Goal: Task Accomplishment & Management: Complete application form

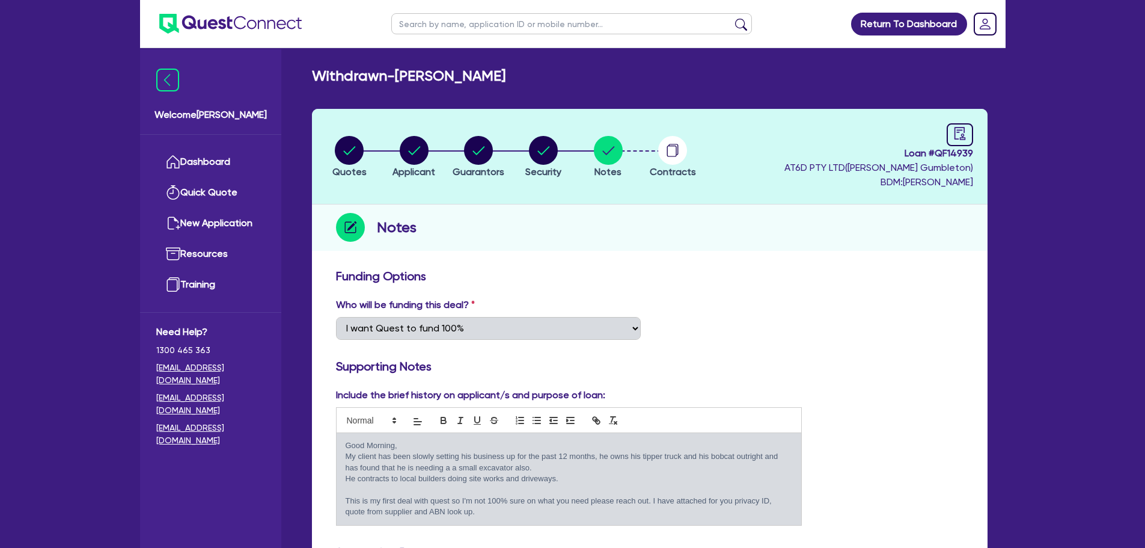
select select "Quest Finance - Own Book"
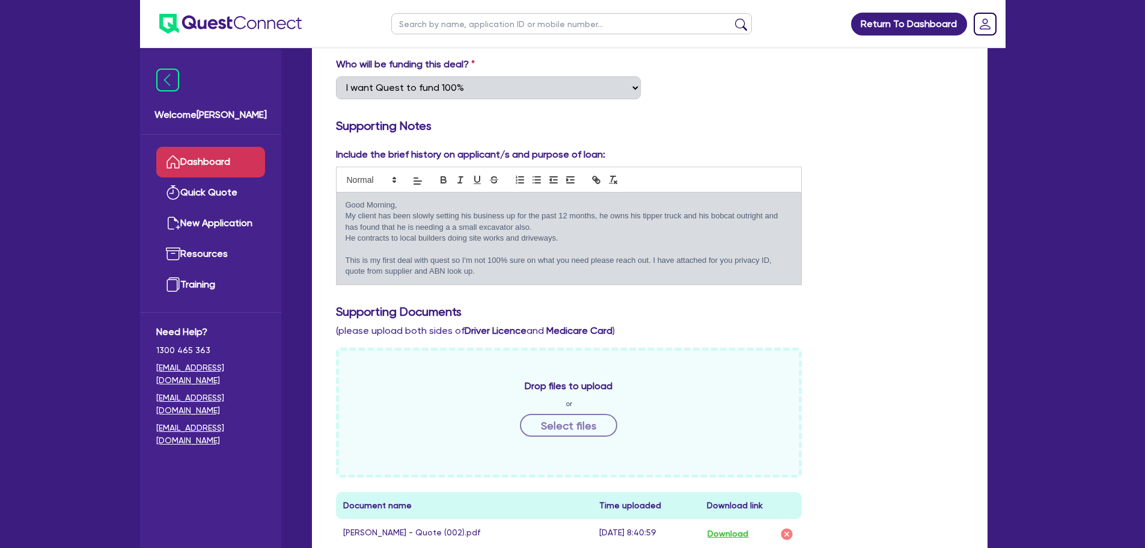
click at [181, 156] on link "Dashboard" at bounding box center [210, 162] width 109 height 31
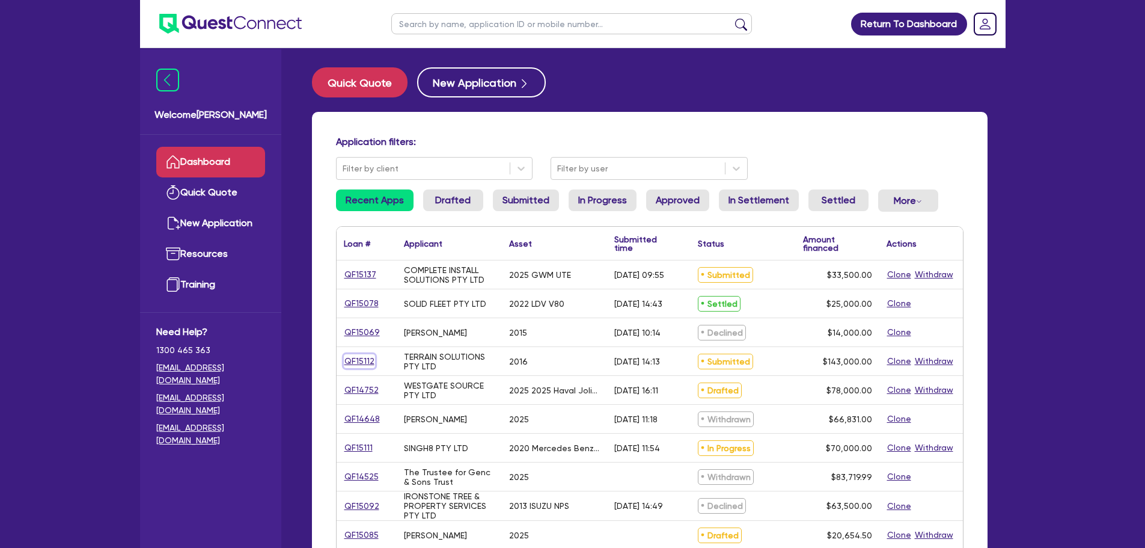
click at [360, 360] on link "QF15112" at bounding box center [359, 361] width 31 height 14
select select "PRIMARY_ASSETS"
select select "HEAVY_TRUCKS"
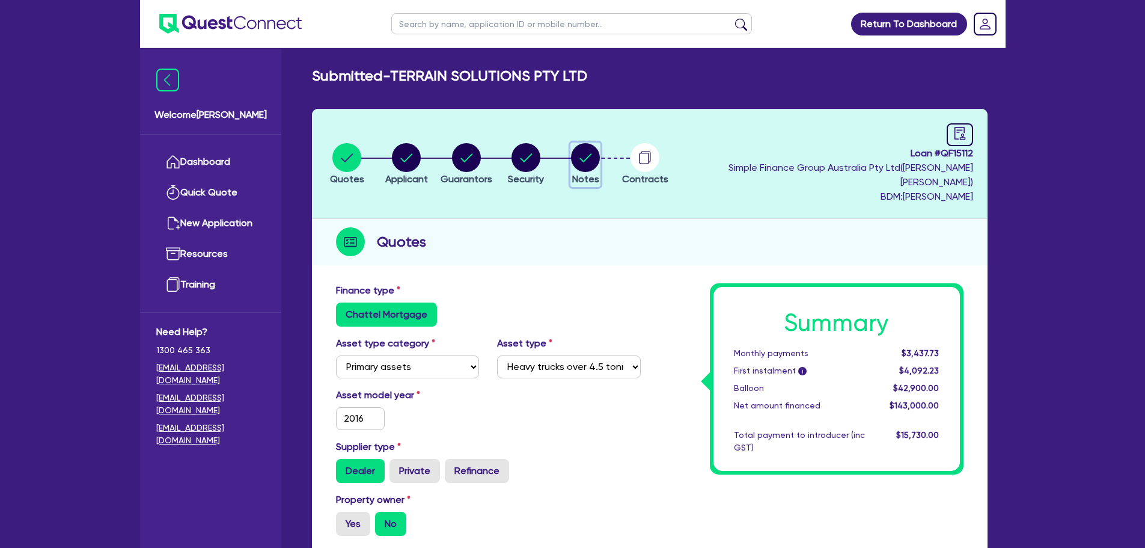
click at [600, 147] on circle "button" at bounding box center [585, 157] width 29 height 29
select select "Quest Finance - Own Book"
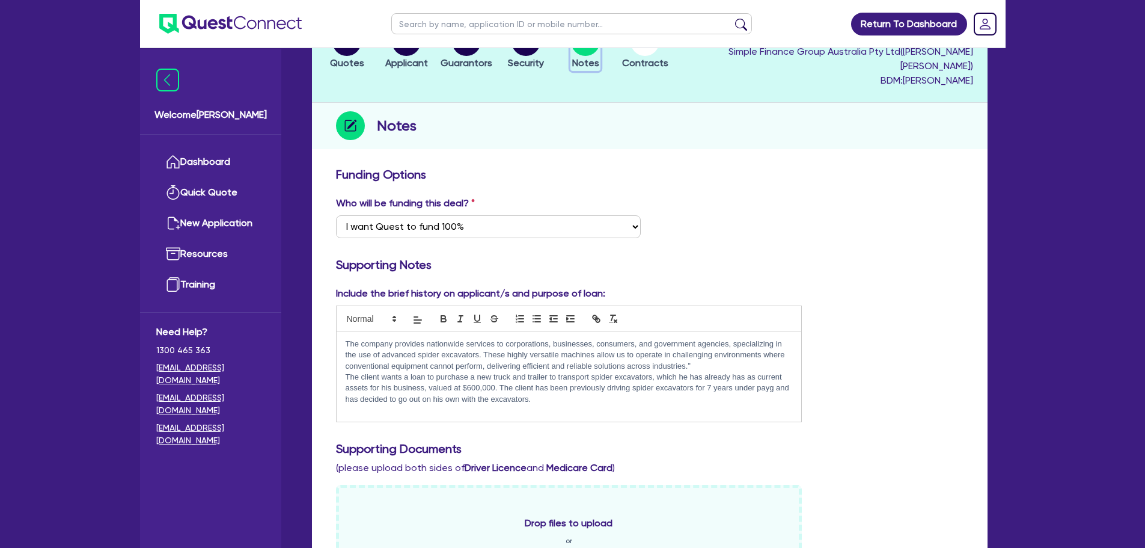
scroll to position [120, 0]
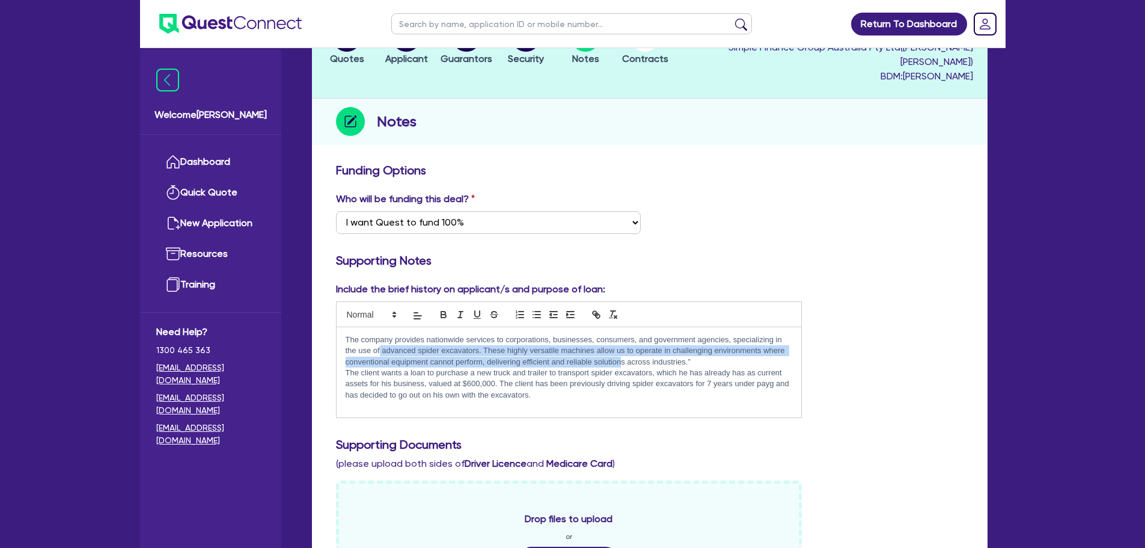
drag, startPoint x: 380, startPoint y: 334, endPoint x: 621, endPoint y: 350, distance: 241.0
click at [621, 350] on p "The company provides nationwide services to corporations, businesses, consumers…" at bounding box center [569, 350] width 447 height 33
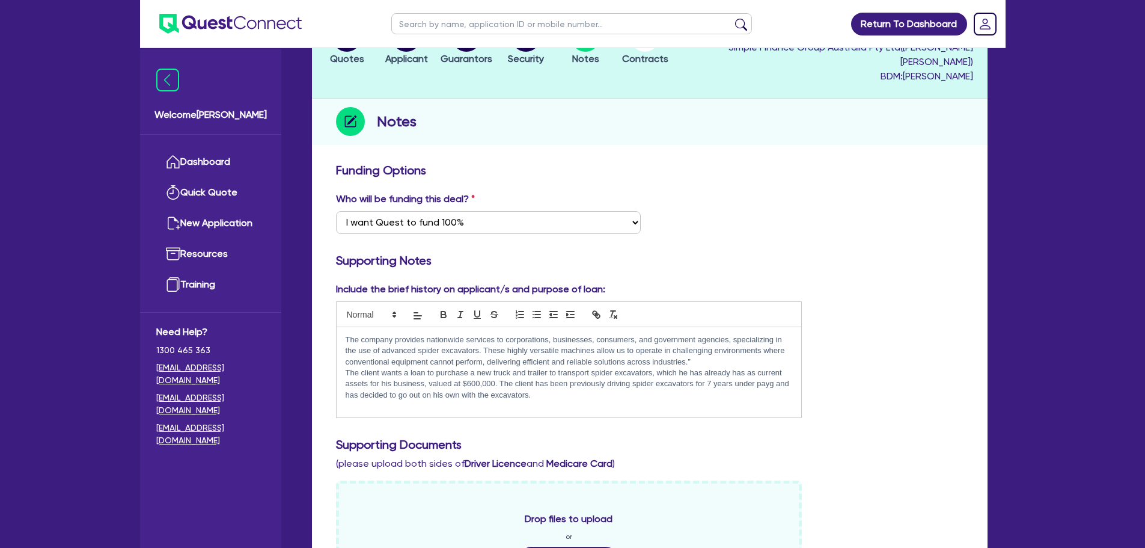
click at [702, 352] on p "The company provides nationwide services to corporations, businesses, consumers…" at bounding box center [569, 350] width 447 height 33
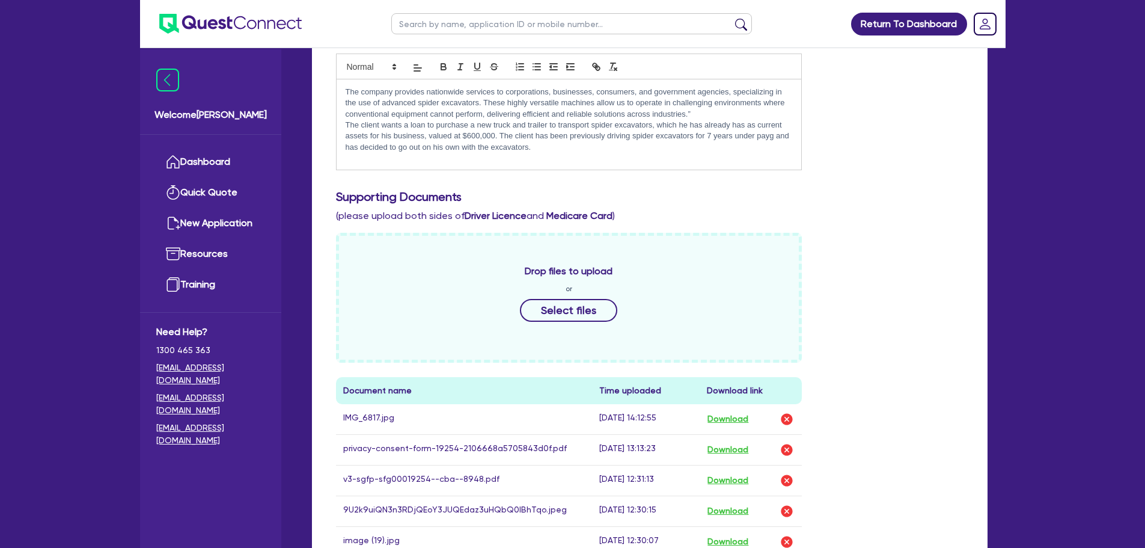
scroll to position [541, 0]
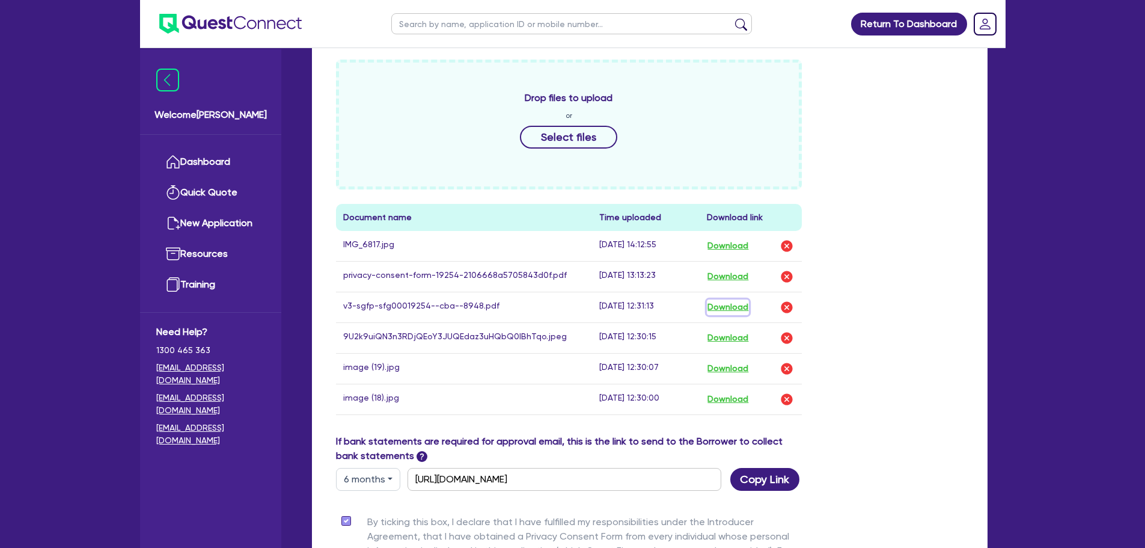
click at [727, 299] on button "Download" at bounding box center [728, 307] width 42 height 16
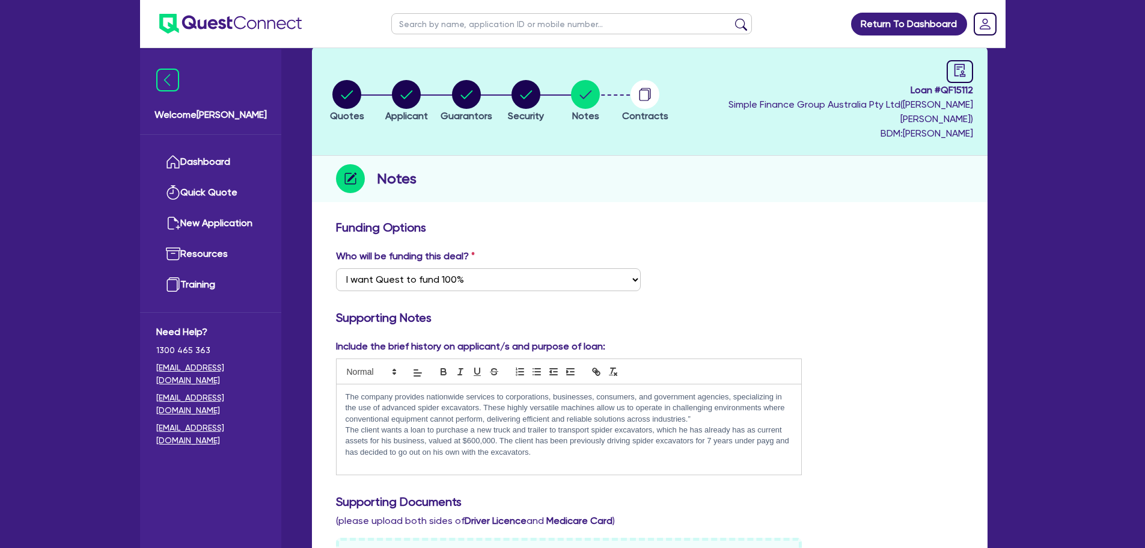
scroll to position [0, 0]
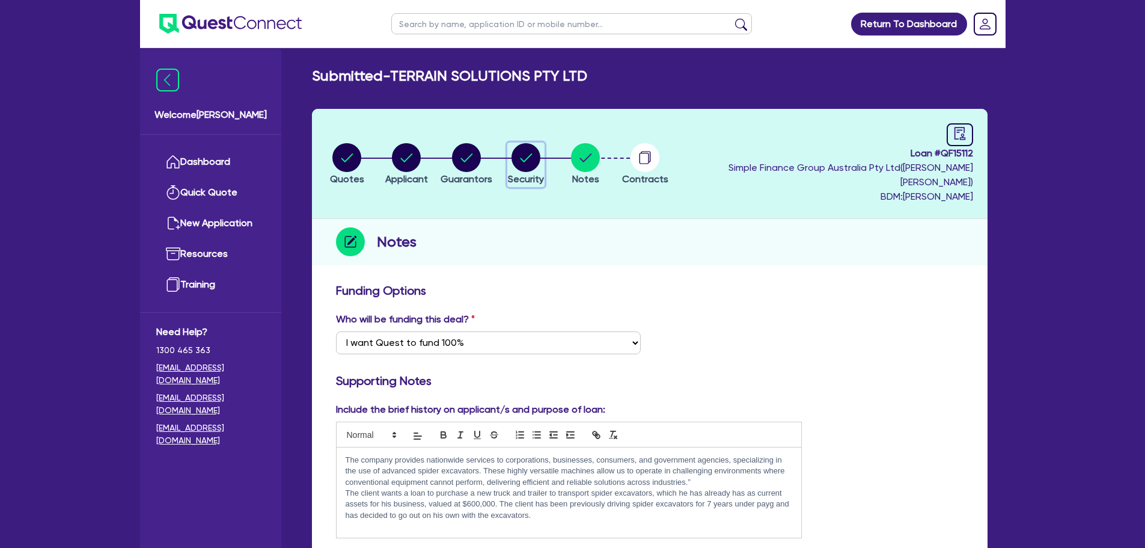
click at [539, 145] on circle "button" at bounding box center [525, 157] width 29 height 29
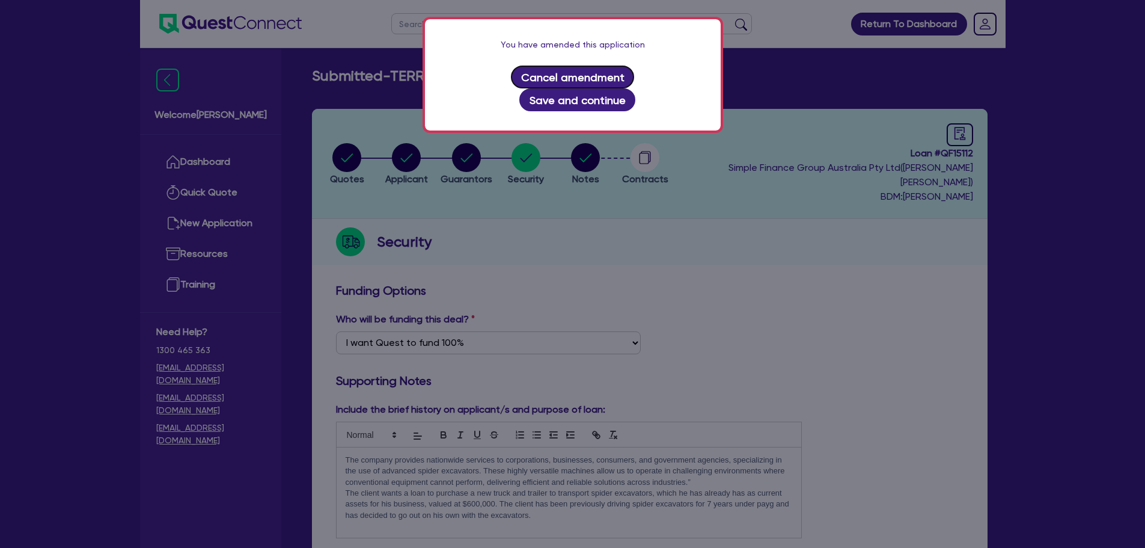
click at [511, 67] on button "Cancel amendment" at bounding box center [572, 77] width 123 height 23
select select "PRIMARY_ASSETS"
select select "HEAVY_TRUCKS"
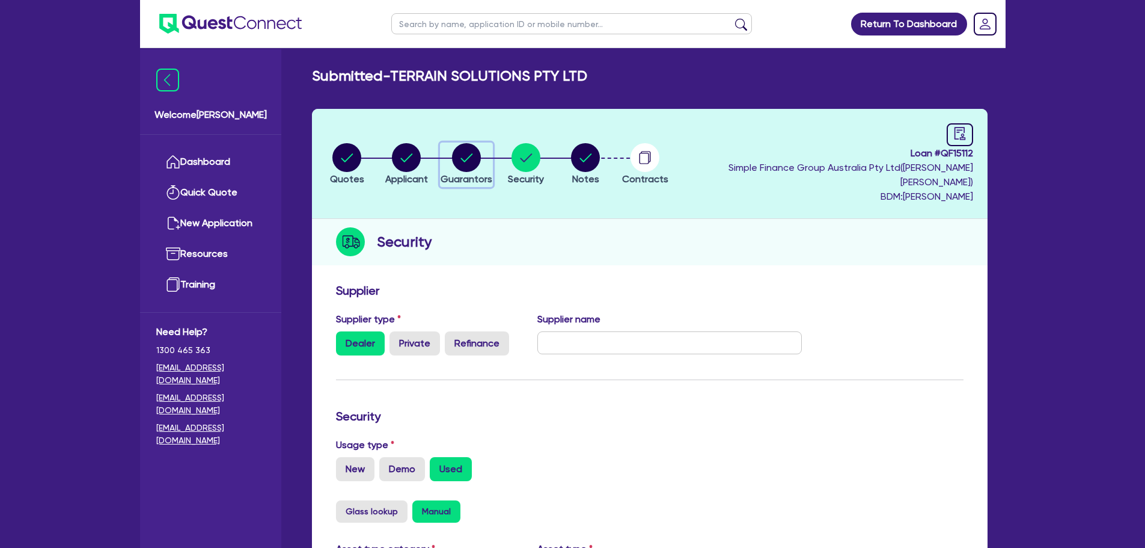
click at [481, 149] on circle "button" at bounding box center [466, 157] width 29 height 29
select select "MR"
select select "[GEOGRAPHIC_DATA]"
select select "MARRIED"
select select "CASH"
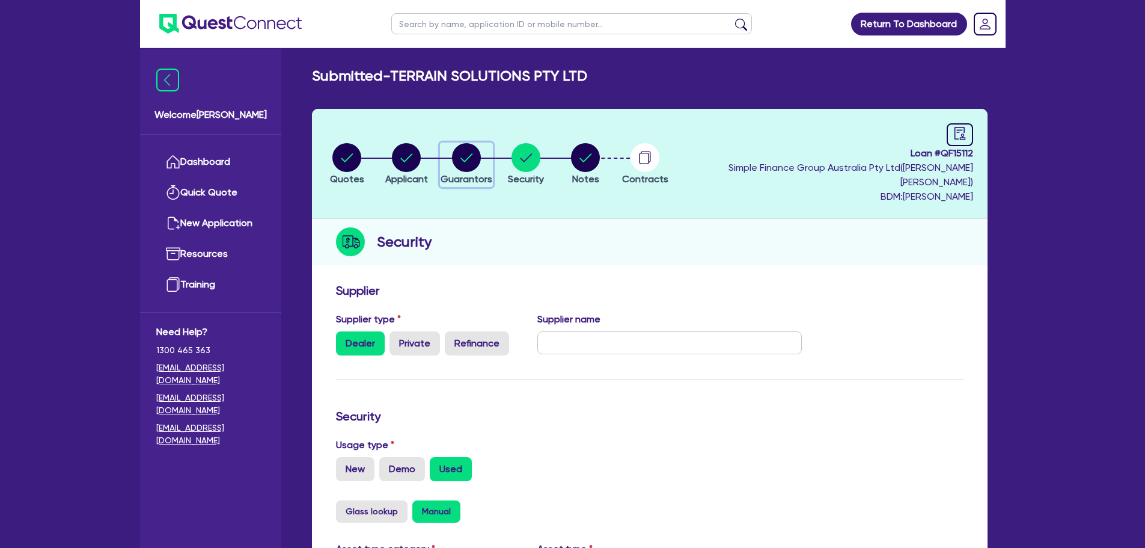
select select "EQUIPMENT"
select select "VEHICLE"
select select "TRAILER"
select select "HOUSEHOLD_PERSONAL"
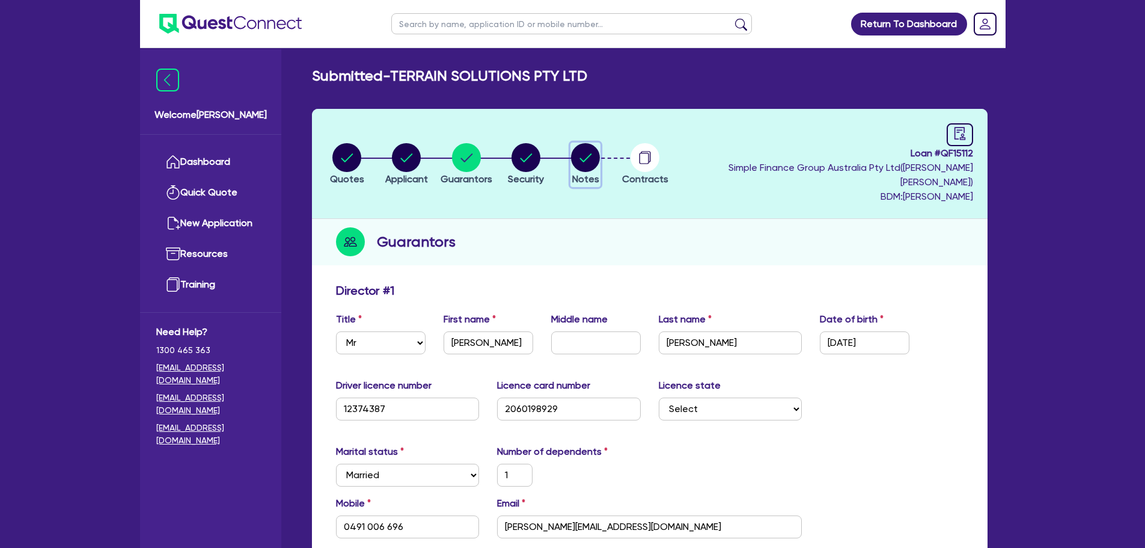
click at [600, 150] on circle "button" at bounding box center [585, 157] width 29 height 29
select select "Quest Finance - Own Book"
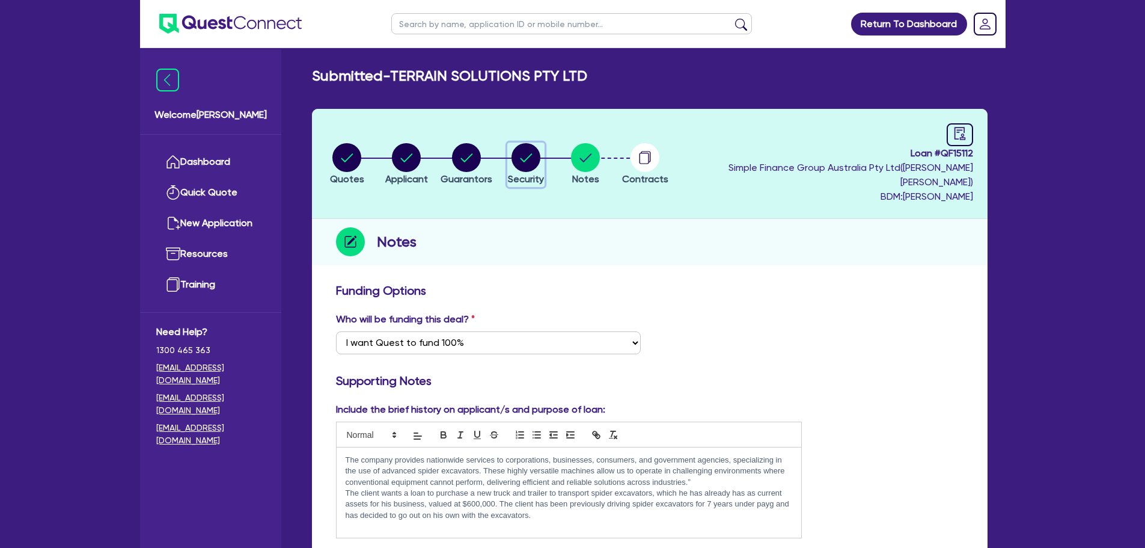
click at [540, 153] on circle "button" at bounding box center [525, 157] width 29 height 29
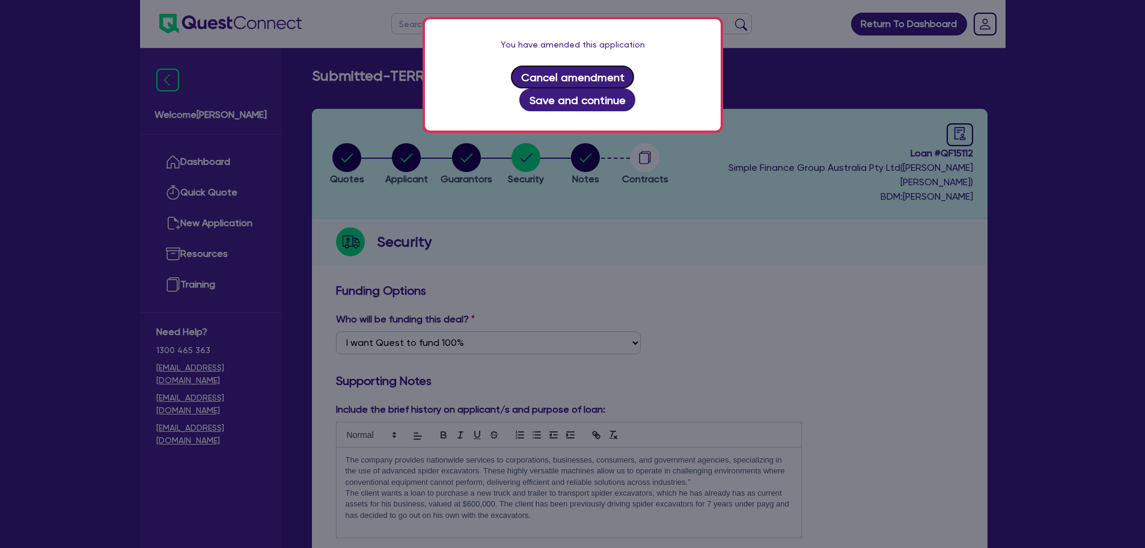
click at [520, 71] on button "Cancel amendment" at bounding box center [572, 77] width 123 height 23
select select "PRIMARY_ASSETS"
select select "HEAVY_TRUCKS"
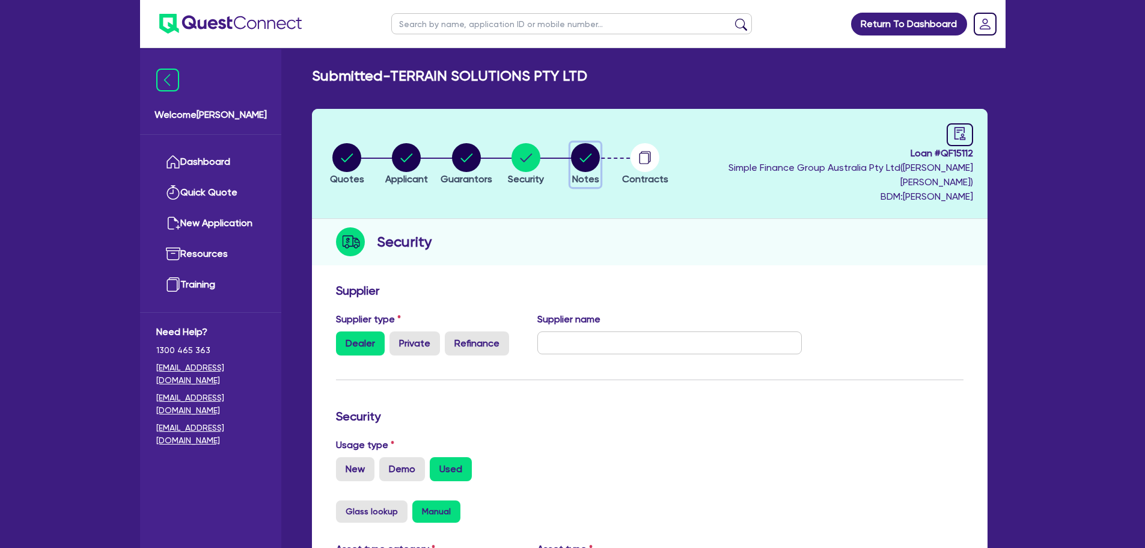
click at [600, 154] on circle "button" at bounding box center [585, 157] width 29 height 29
select select "Quest Finance - Own Book"
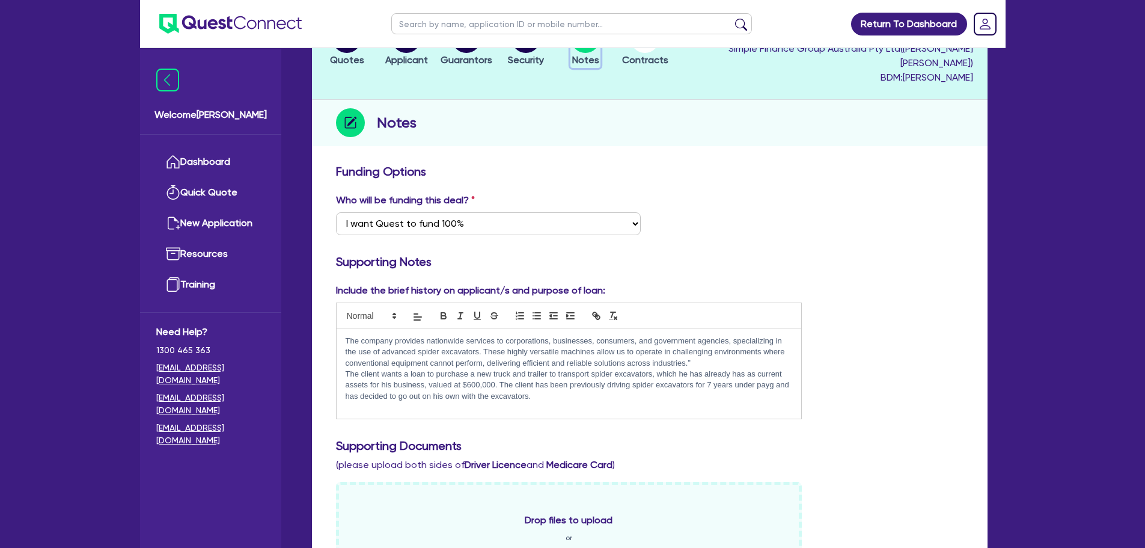
scroll to position [120, 0]
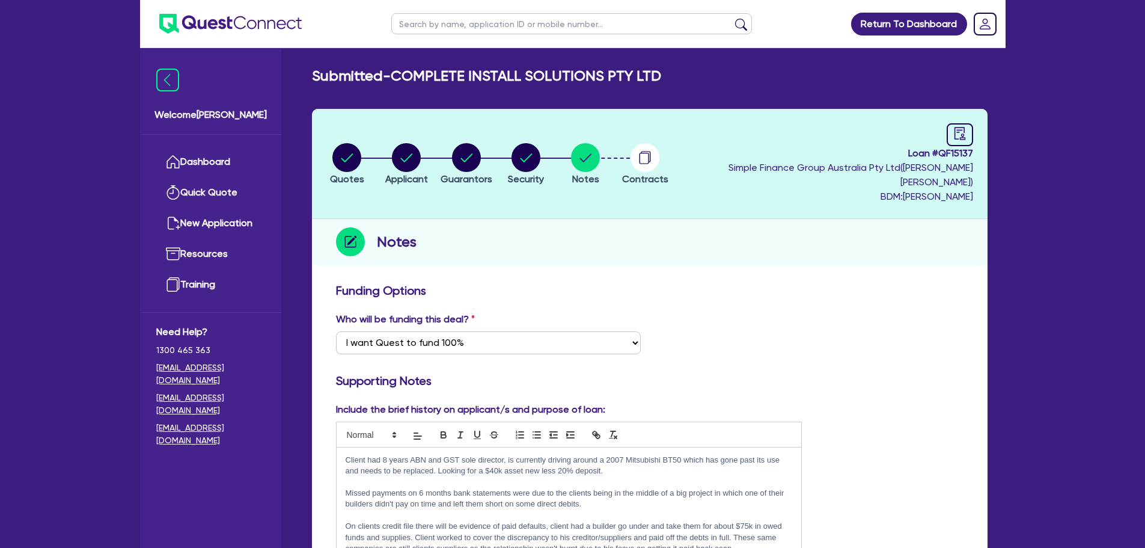
select select "Quest Finance - Own Book"
click at [350, 159] on circle "button" at bounding box center [346, 157] width 29 height 29
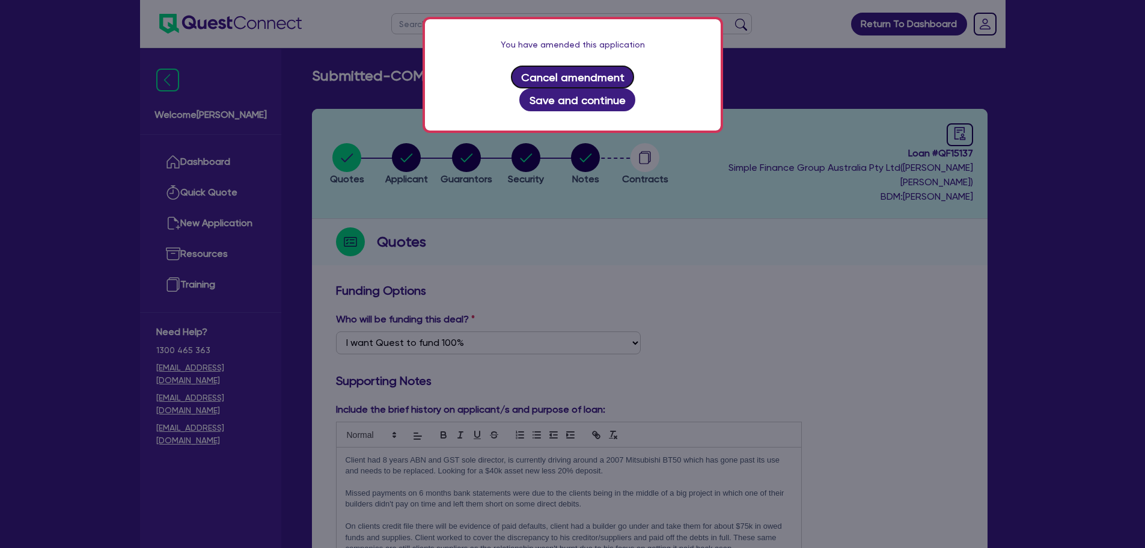
click at [534, 79] on button "Cancel amendment" at bounding box center [572, 77] width 123 height 23
select select "CARS_AND_LIGHT_TRUCKS"
select select "PASSENGER_VEHICLES"
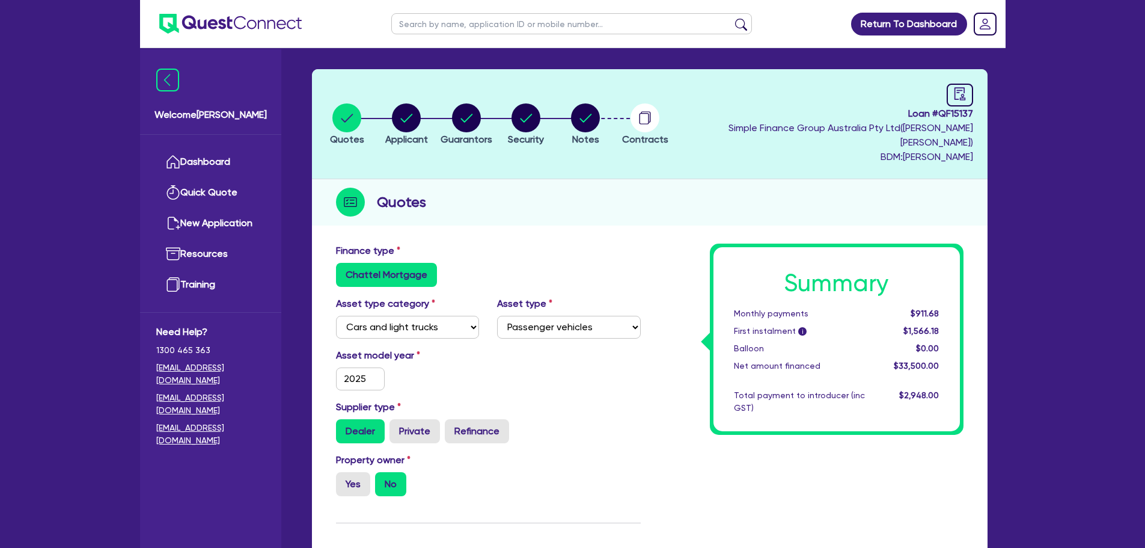
scroll to position [60, 0]
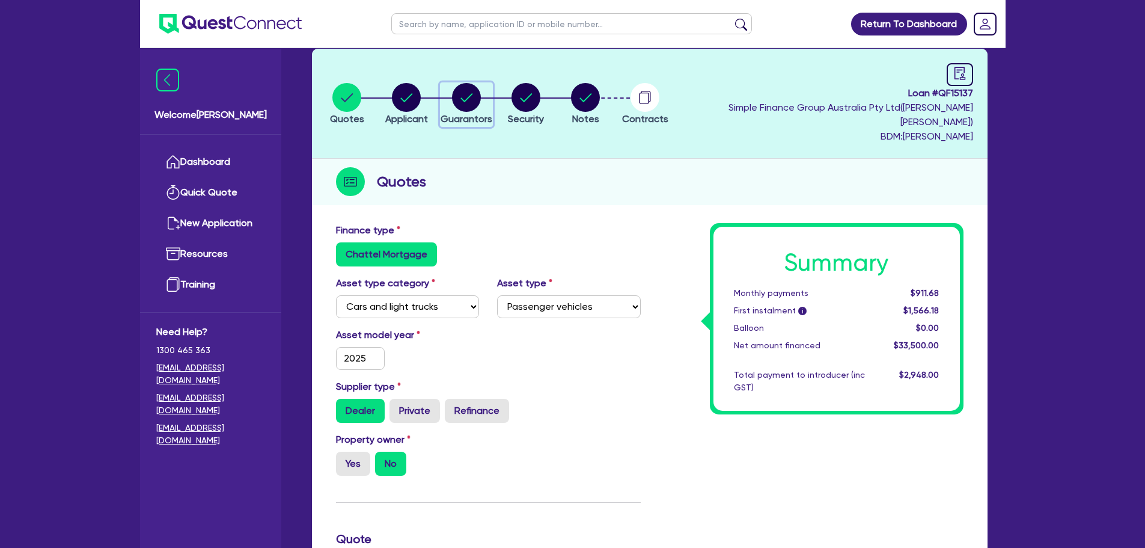
click at [474, 94] on circle "button" at bounding box center [466, 97] width 29 height 29
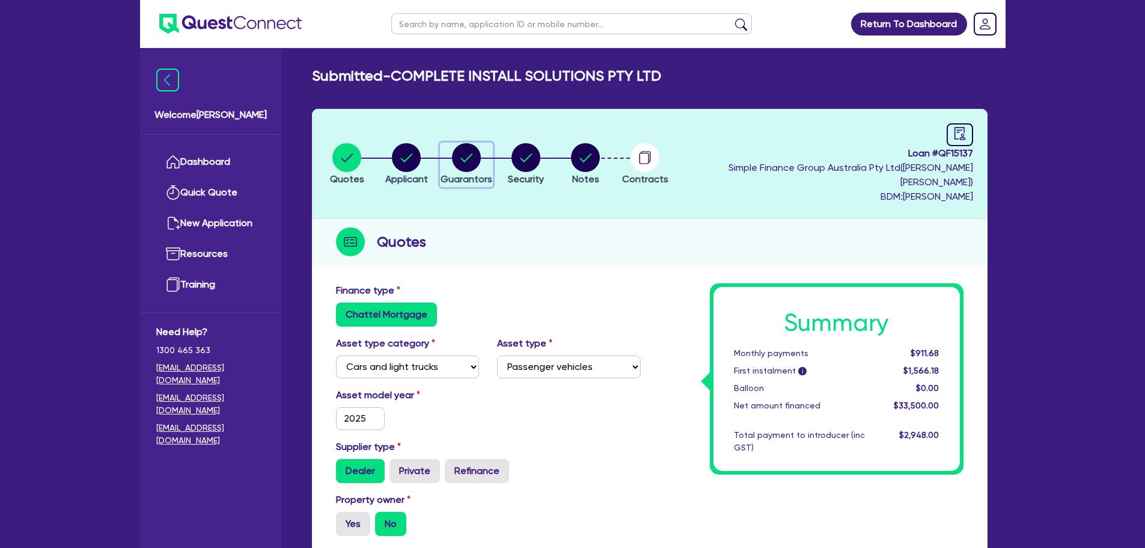
select select "MR"
select select "QLD"
select select "MARRIED"
select select "CASH"
select select "VEHICLE"
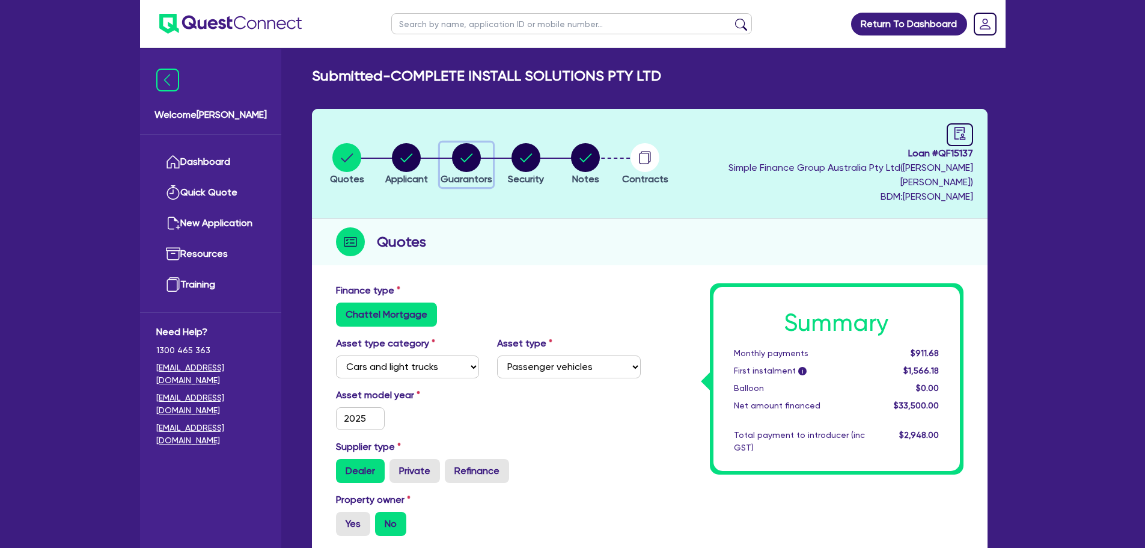
select select "VEHICLE"
select select "HOUSEHOLD_PERSONAL"
select select "OTHER"
select select "EQUIPMENT"
select select "CASH"
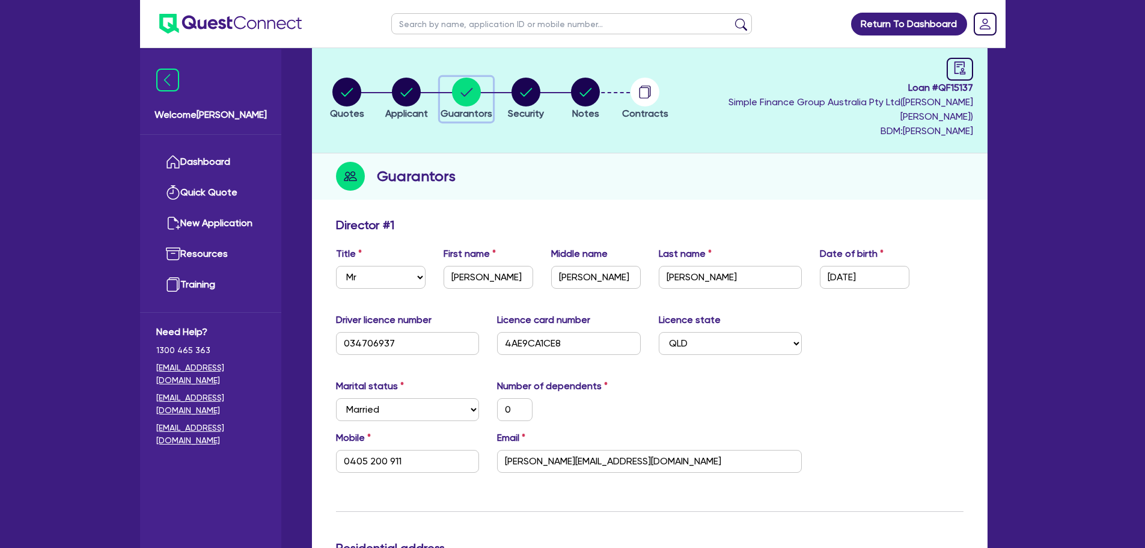
scroll to position [60, 0]
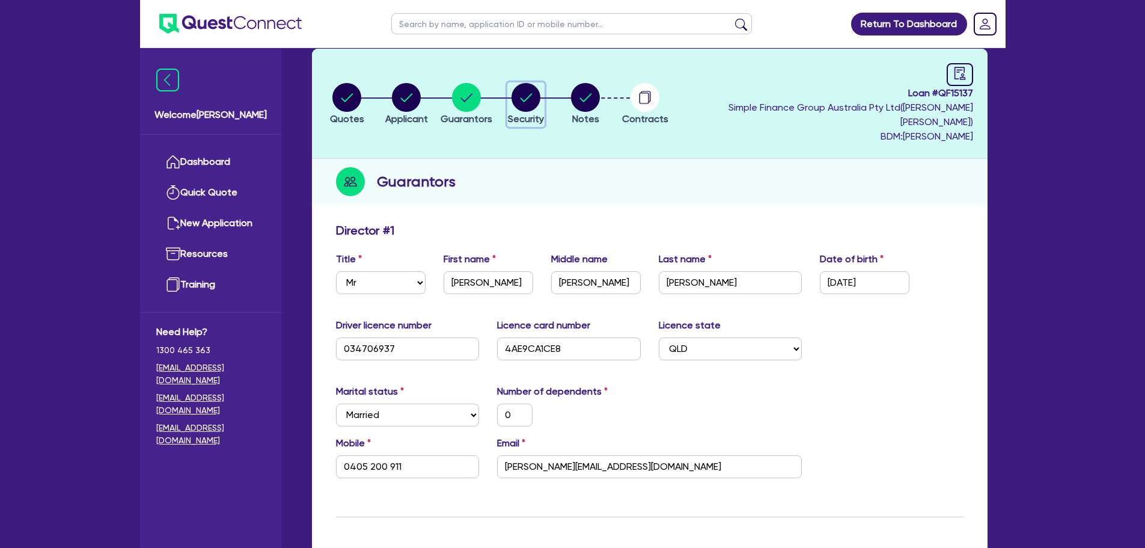
click at [537, 93] on circle "button" at bounding box center [525, 97] width 29 height 29
select select "CARS_AND_LIGHT_TRUCKS"
select select "PASSENGER_VEHICLES"
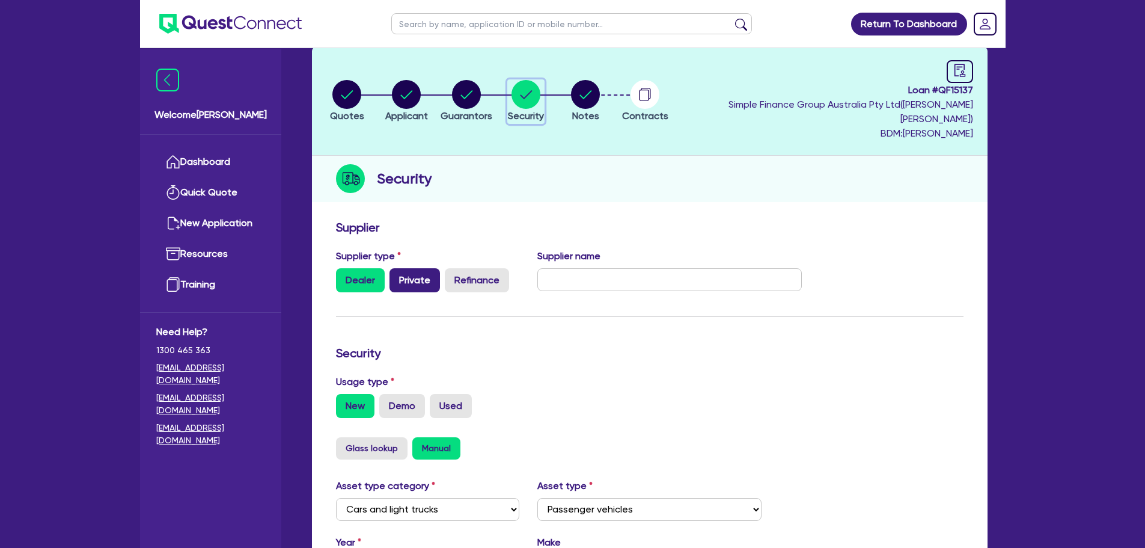
scroll to position [60, 0]
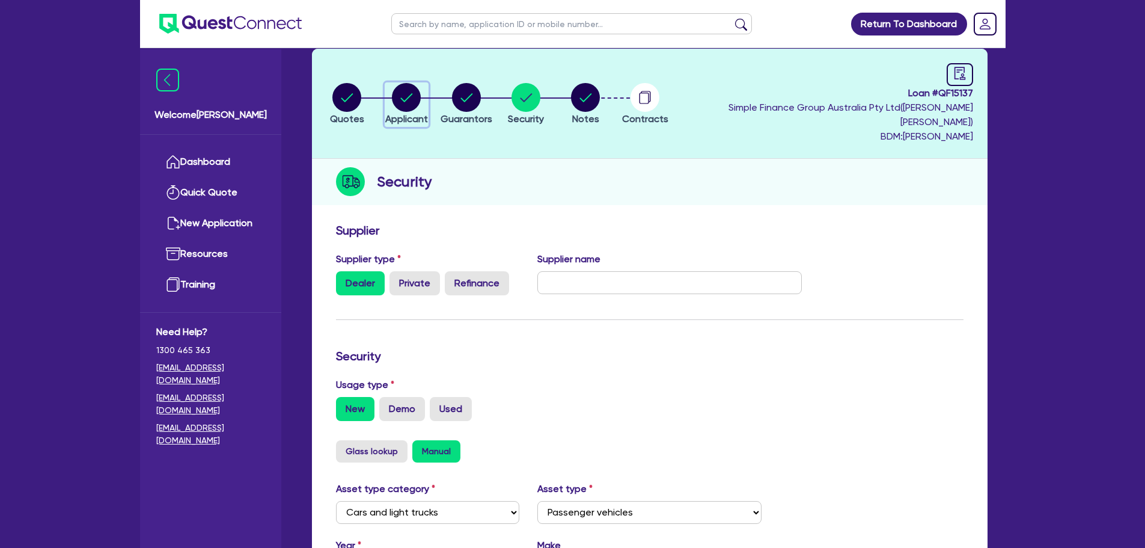
click at [421, 97] on circle "button" at bounding box center [406, 97] width 29 height 29
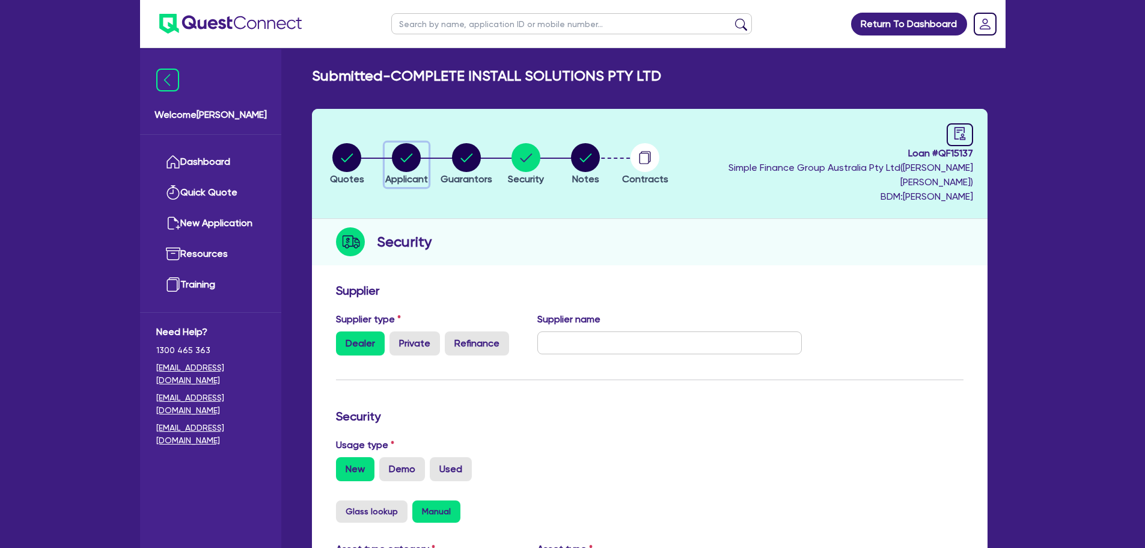
select select "COMPANY"
select select "BUILDING_CONSTRUCTION"
select select "TRADES_SERVICES_CONSUMERS"
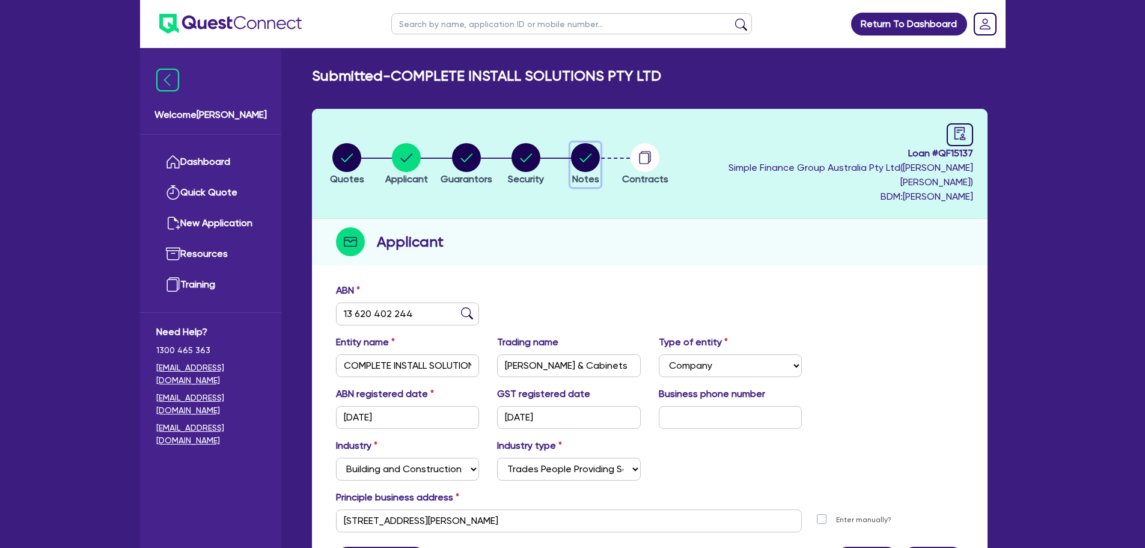
click at [599, 147] on circle "button" at bounding box center [585, 157] width 29 height 29
select select "Quest Finance - Own Book"
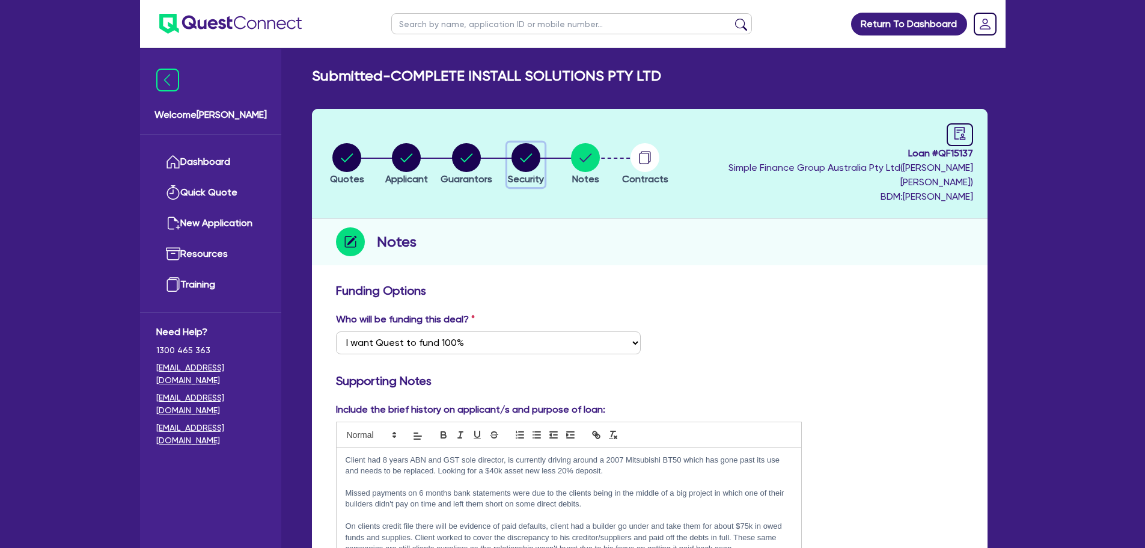
click at [532, 153] on icon "button" at bounding box center [526, 157] width 12 height 8
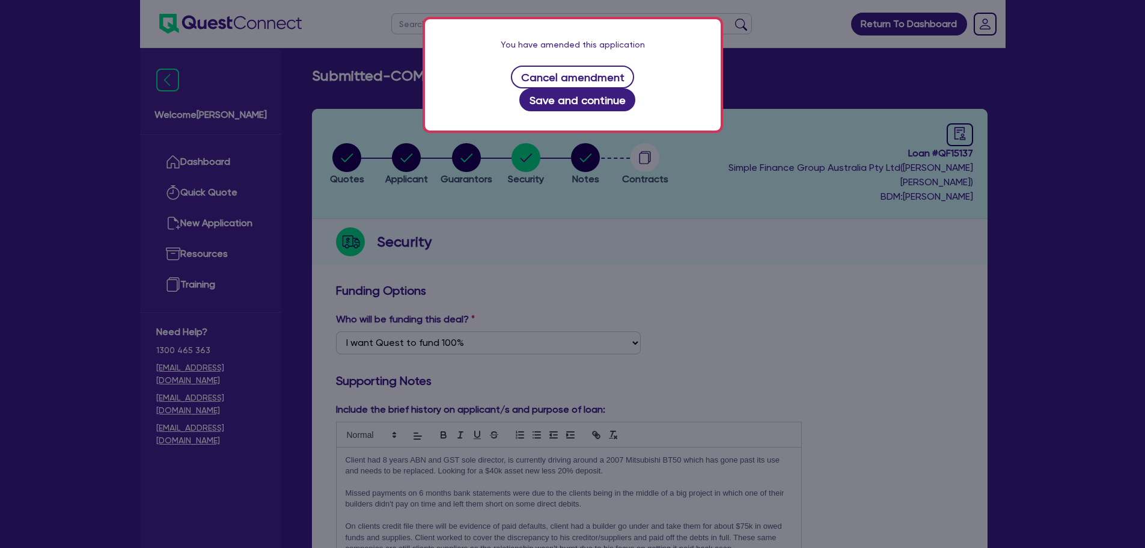
click at [577, 237] on div "You have amended this application Cancel amendment Save and continue" at bounding box center [572, 274] width 1145 height 548
click at [551, 85] on button "Cancel amendment" at bounding box center [572, 77] width 123 height 23
select select "CARS_AND_LIGHT_TRUCKS"
select select "PASSENGER_VEHICLES"
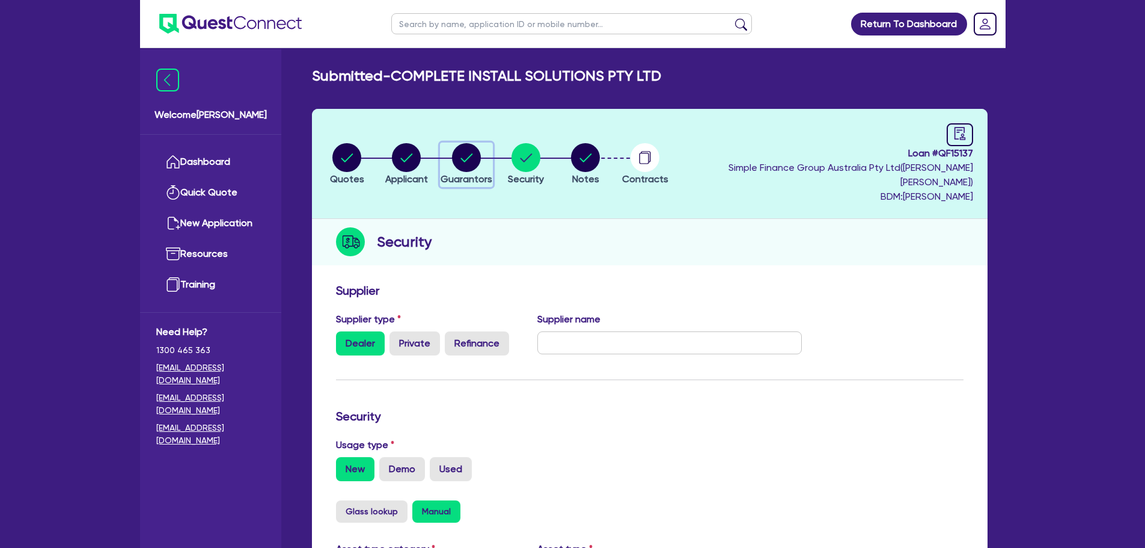
click at [481, 156] on circle "button" at bounding box center [466, 157] width 29 height 29
select select "MR"
select select "QLD"
select select "MARRIED"
select select "CASH"
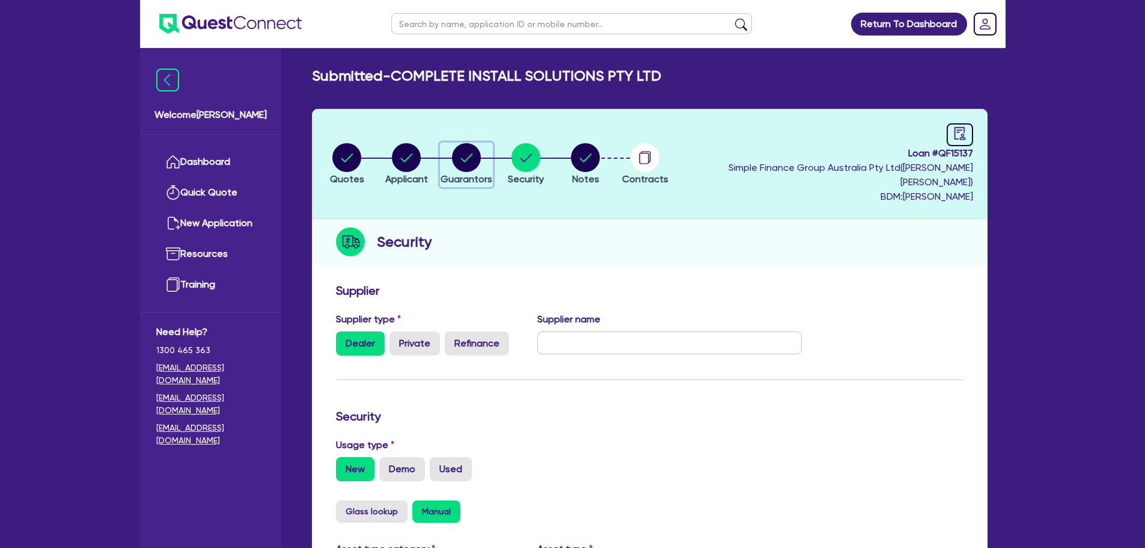
select select "VEHICLE"
select select "HOUSEHOLD_PERSONAL"
select select "OTHER"
select select "EQUIPMENT"
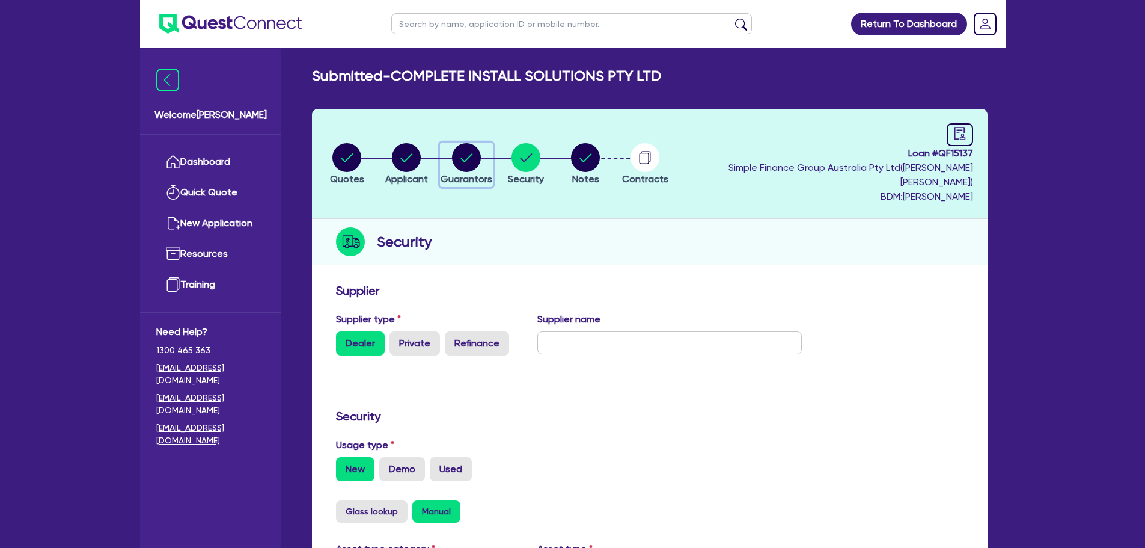
select select "CASH"
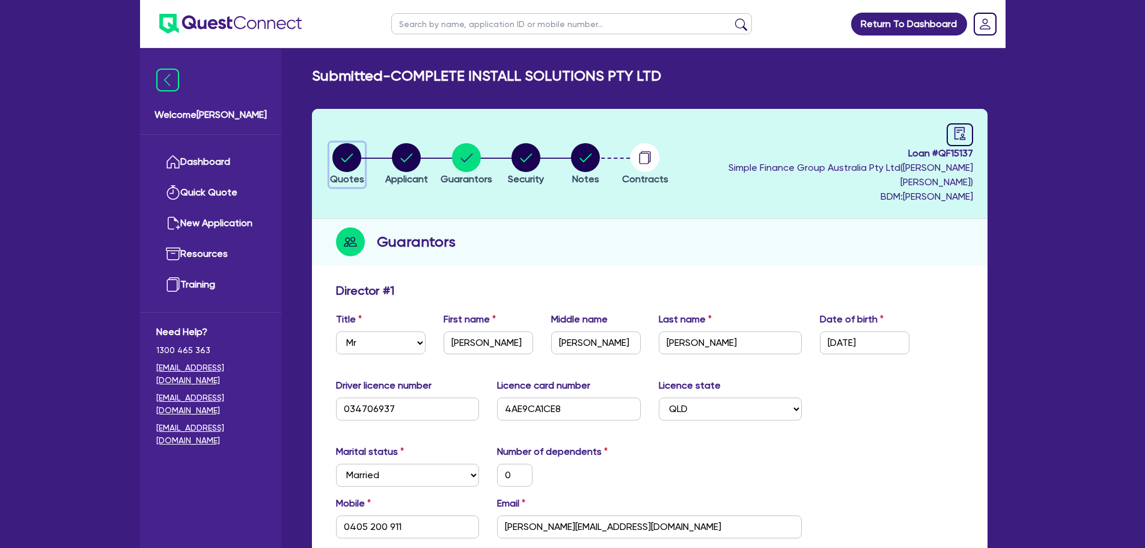
click at [357, 160] on circle "button" at bounding box center [346, 157] width 29 height 29
select select "CARS_AND_LIGHT_TRUCKS"
select select "PASSENGER_VEHICLES"
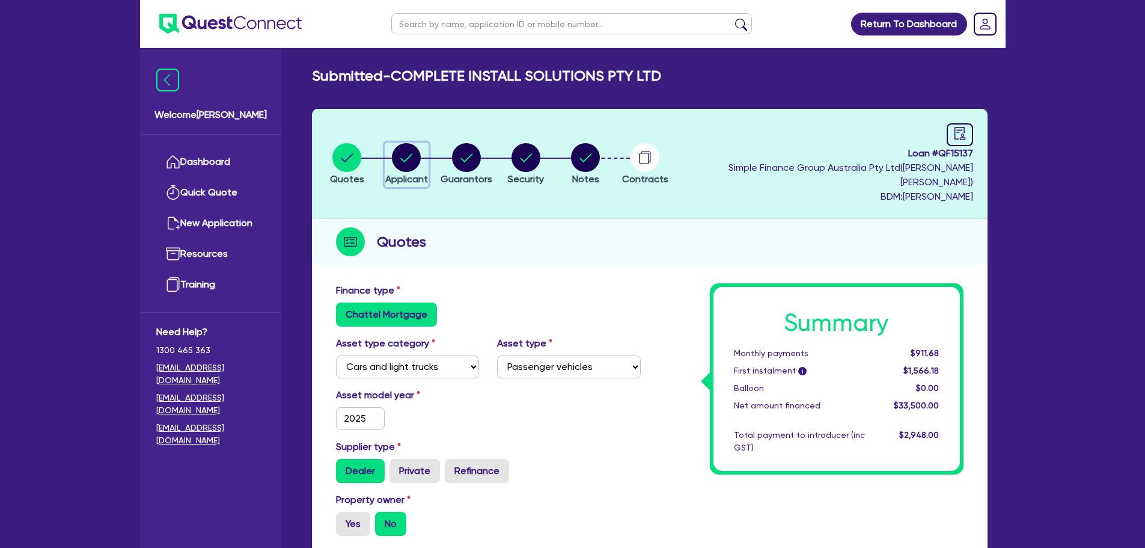
click at [421, 154] on circle "button" at bounding box center [406, 157] width 29 height 29
select select "COMPANY"
select select "BUILDING_CONSTRUCTION"
select select "TRADES_SERVICES_CONSUMERS"
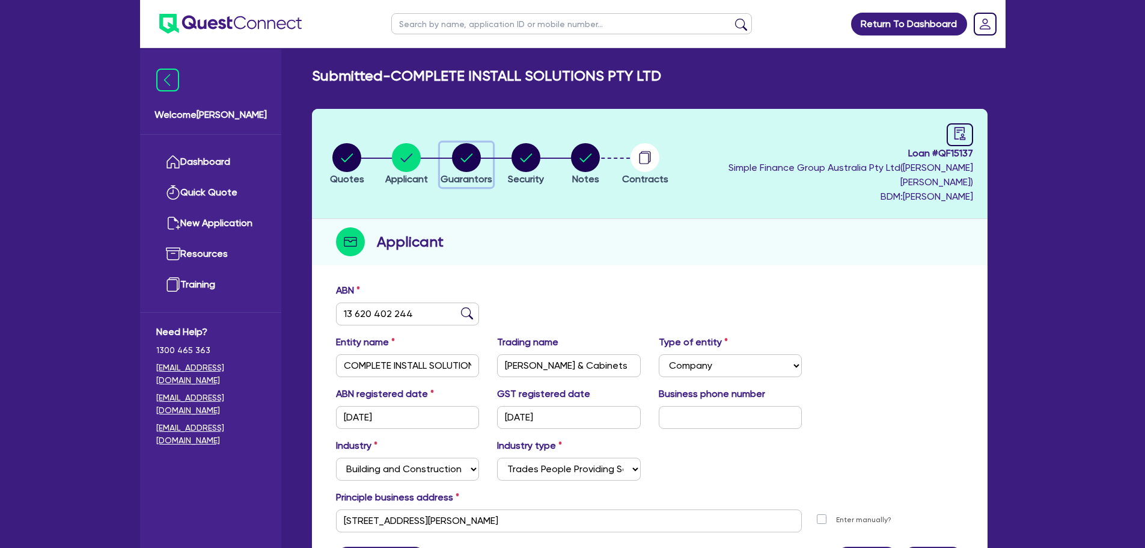
click at [477, 147] on circle "button" at bounding box center [466, 157] width 29 height 29
select select "MR"
select select "QLD"
select select "MARRIED"
select select "CASH"
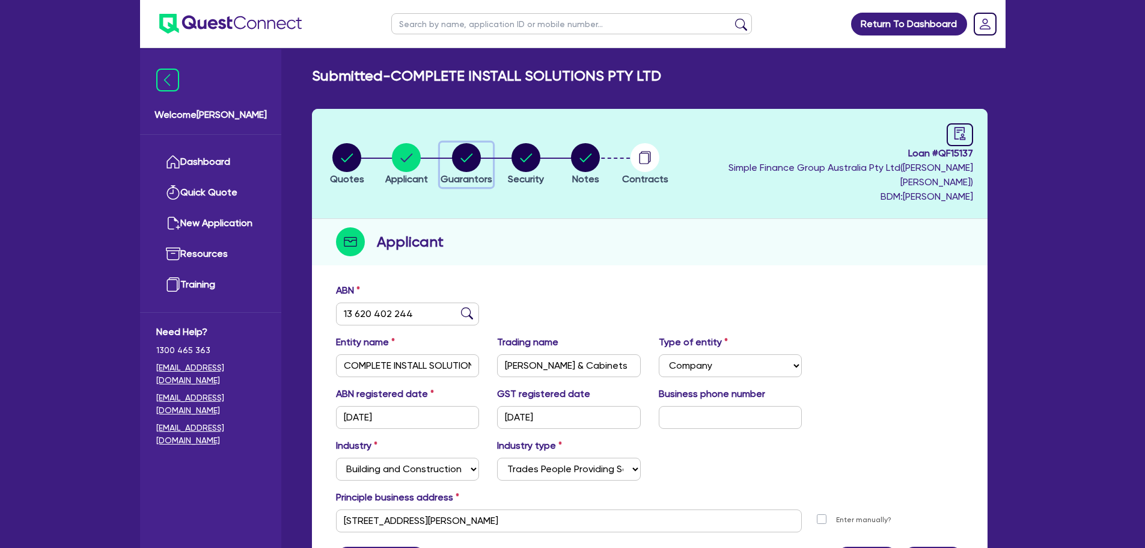
select select "VEHICLE"
select select "HOUSEHOLD_PERSONAL"
select select "OTHER"
select select "EQUIPMENT"
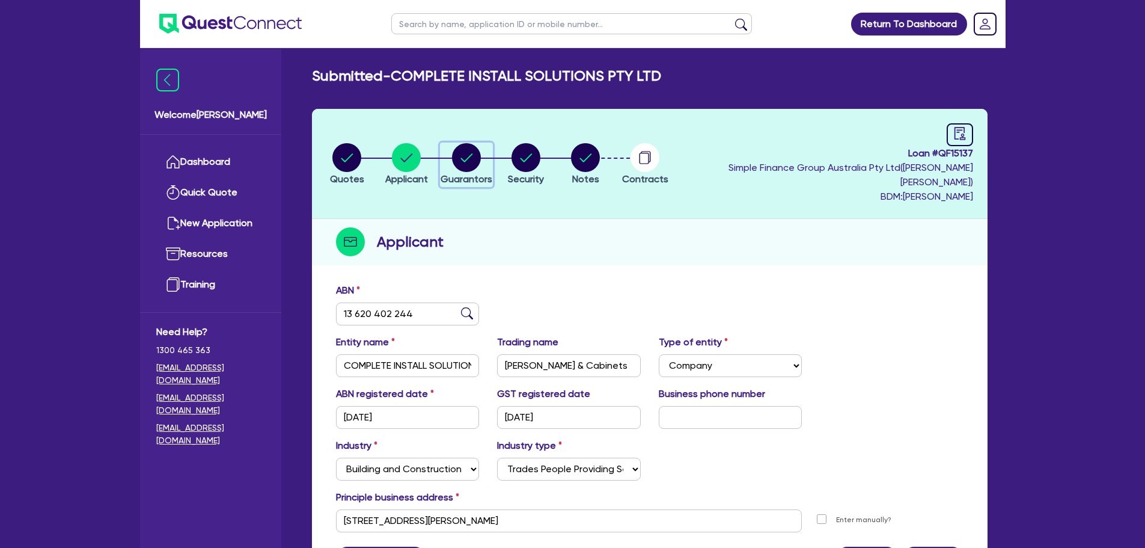
select select "CASH"
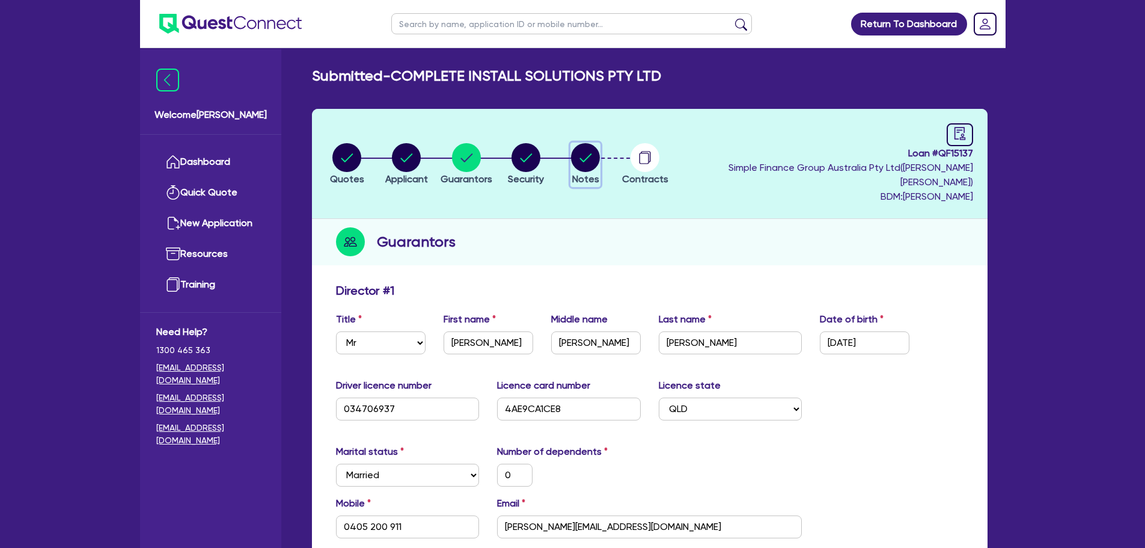
click at [594, 151] on circle "button" at bounding box center [585, 157] width 29 height 29
select select "Quest Finance - Own Book"
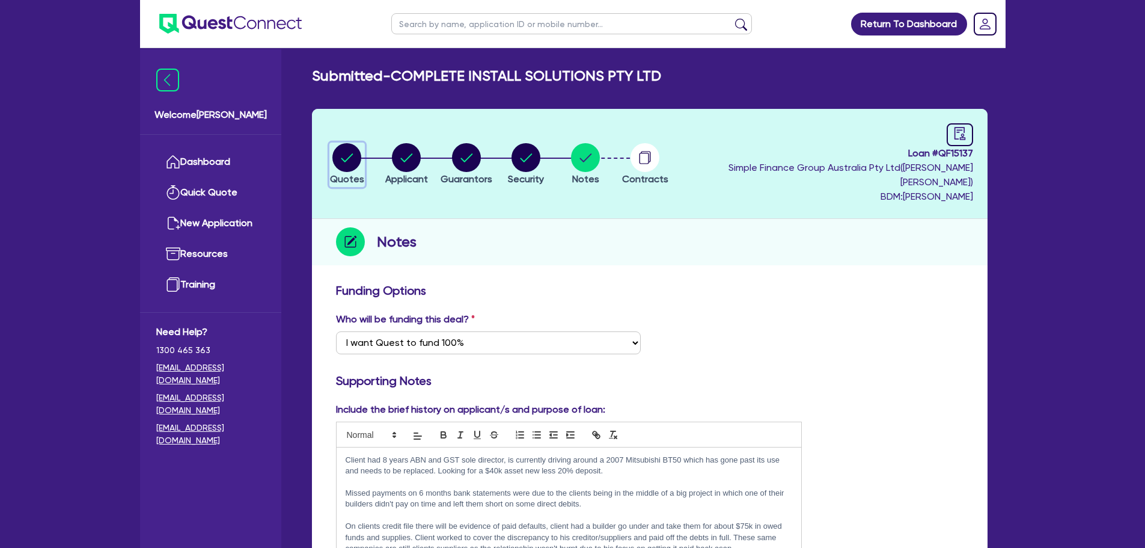
click at [358, 147] on circle "button" at bounding box center [346, 157] width 29 height 29
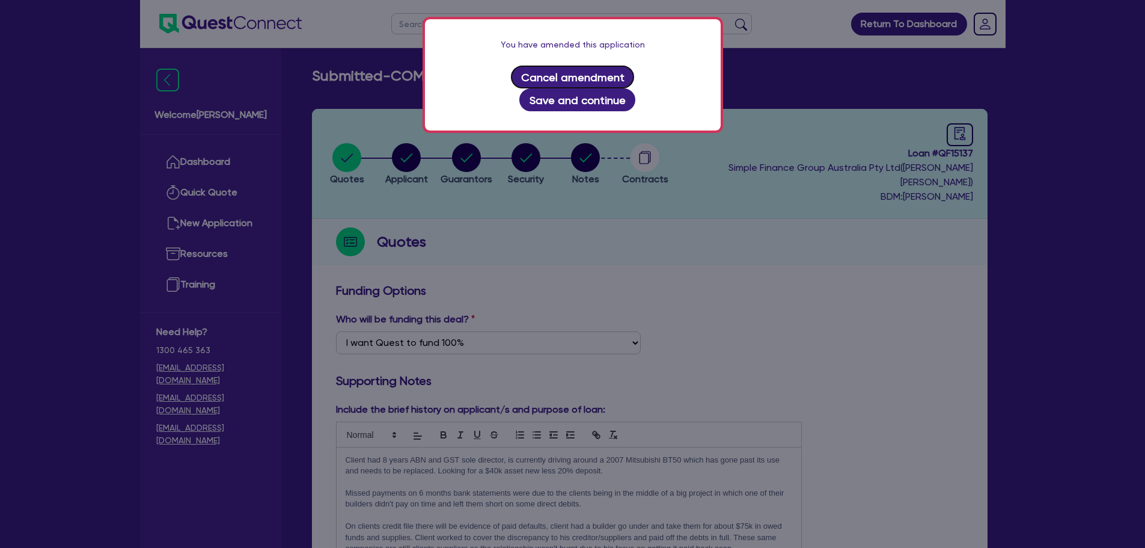
click at [525, 79] on button "Cancel amendment" at bounding box center [572, 77] width 123 height 23
select select "CARS_AND_LIGHT_TRUCKS"
select select "PASSENGER_VEHICLES"
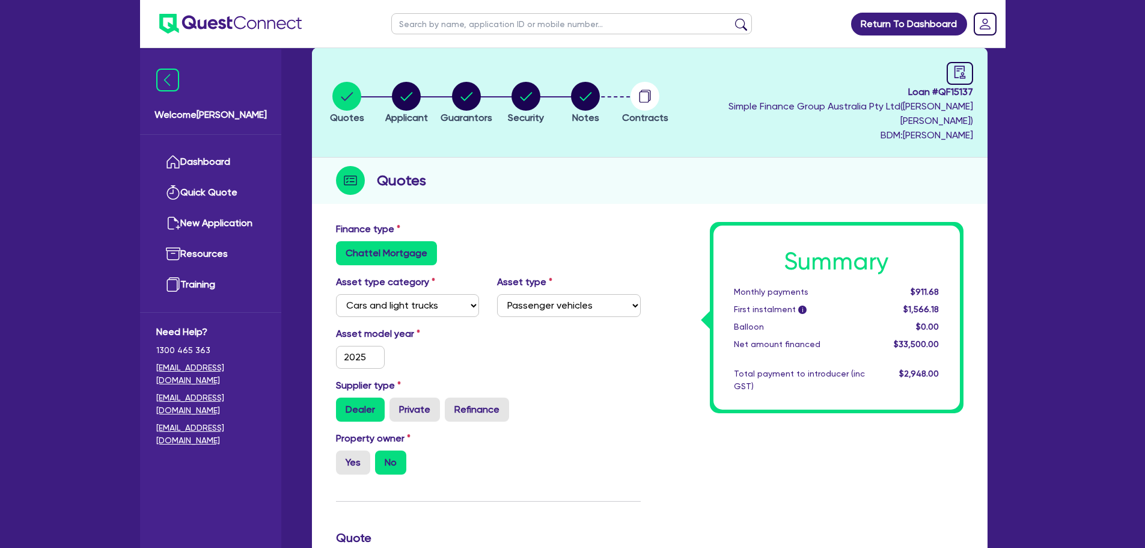
scroll to position [17, 0]
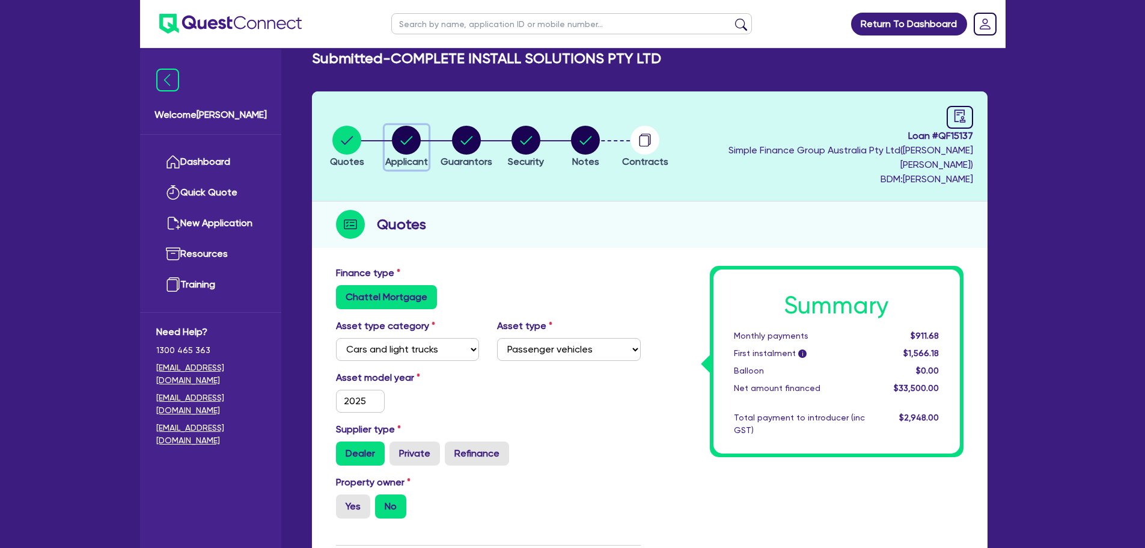
click at [413, 130] on circle "button" at bounding box center [406, 140] width 29 height 29
select select "COMPANY"
select select "BUILDING_CONSTRUCTION"
select select "TRADES_SERVICES_CONSUMERS"
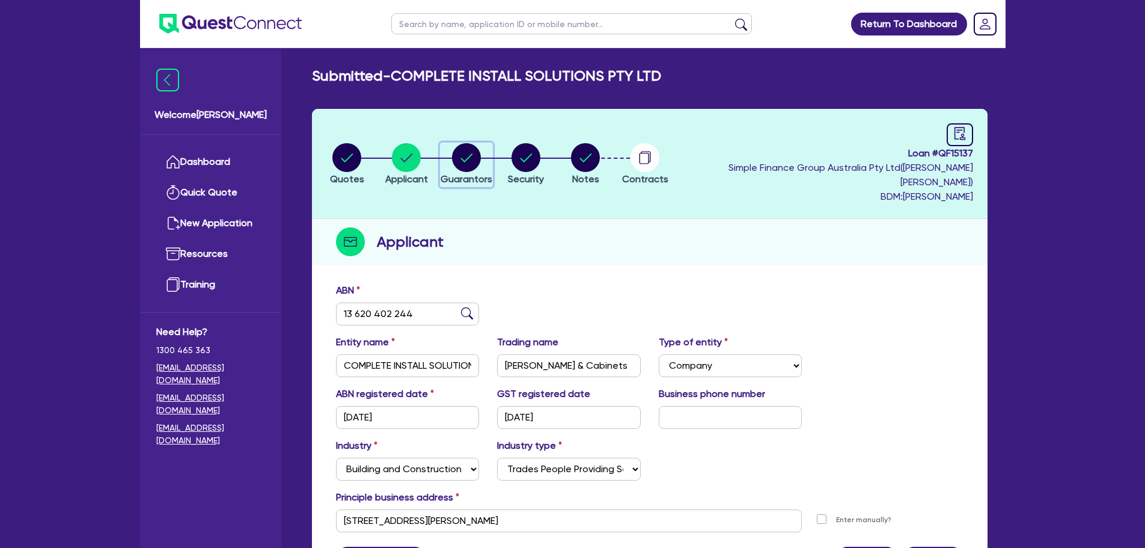
click at [470, 156] on circle "button" at bounding box center [466, 157] width 29 height 29
select select "MR"
select select "QLD"
select select "MARRIED"
select select "CASH"
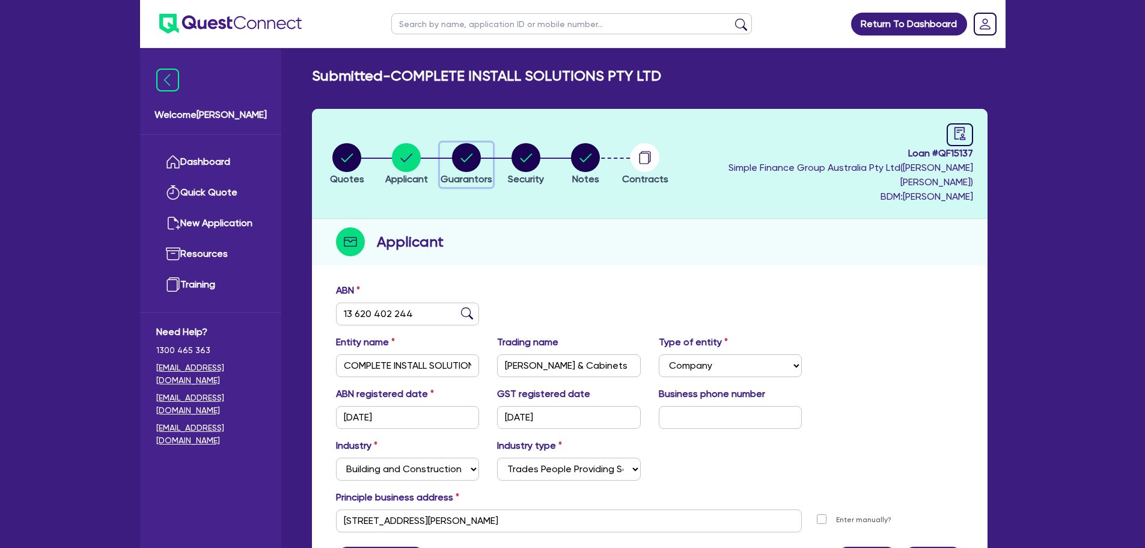
select select "VEHICLE"
select select "HOUSEHOLD_PERSONAL"
select select "OTHER"
select select "EQUIPMENT"
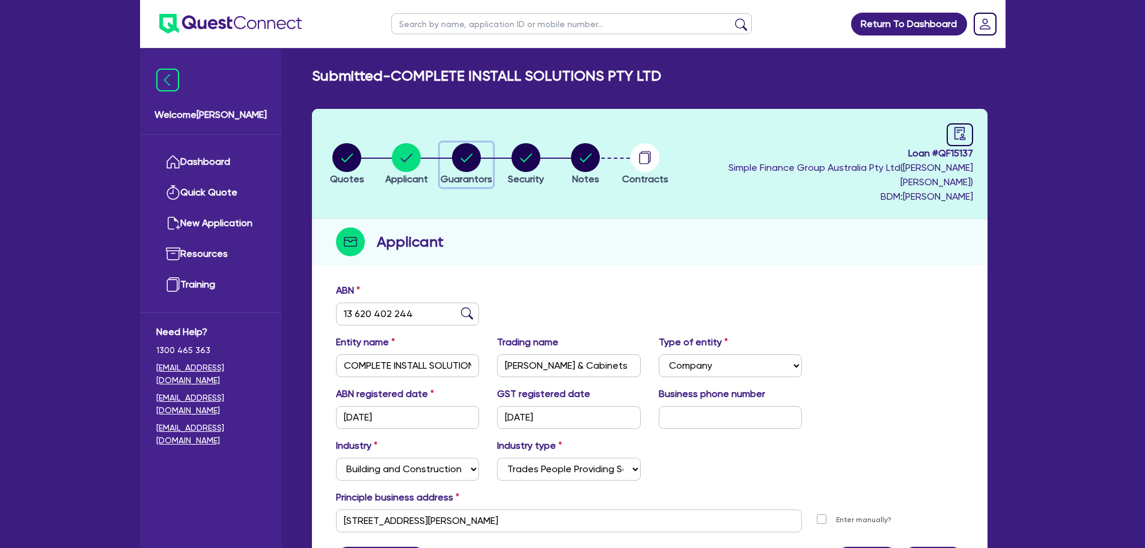
select select "CASH"
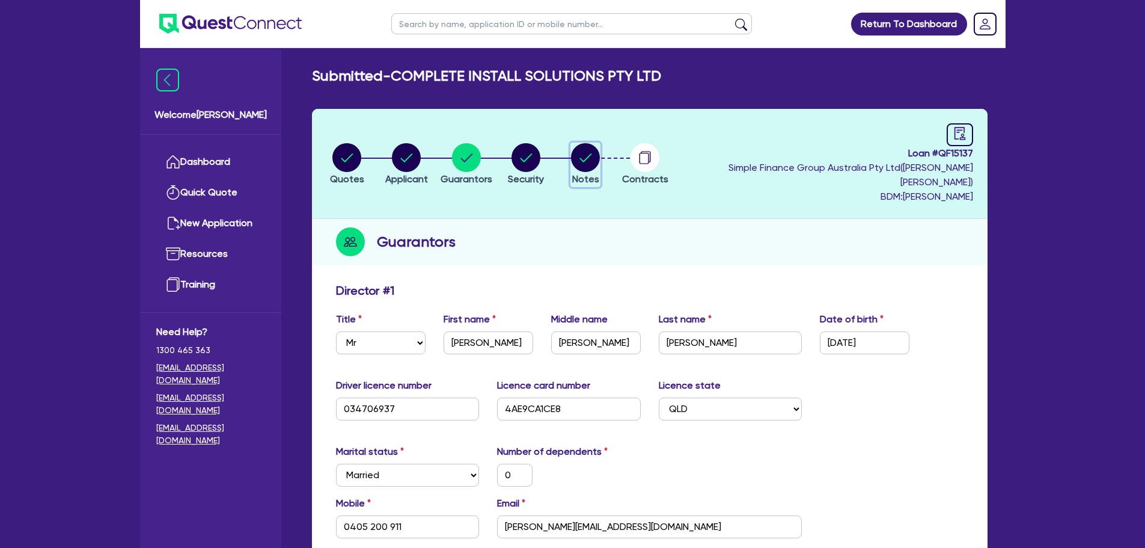
click at [600, 146] on circle "button" at bounding box center [585, 157] width 29 height 29
select select "Quest Finance - Own Book"
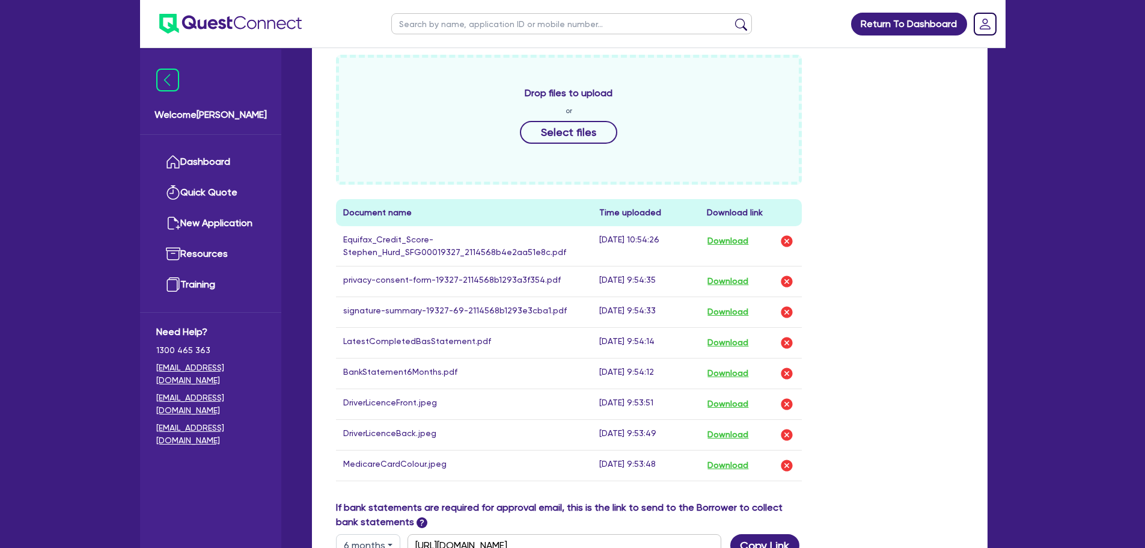
scroll to position [618, 0]
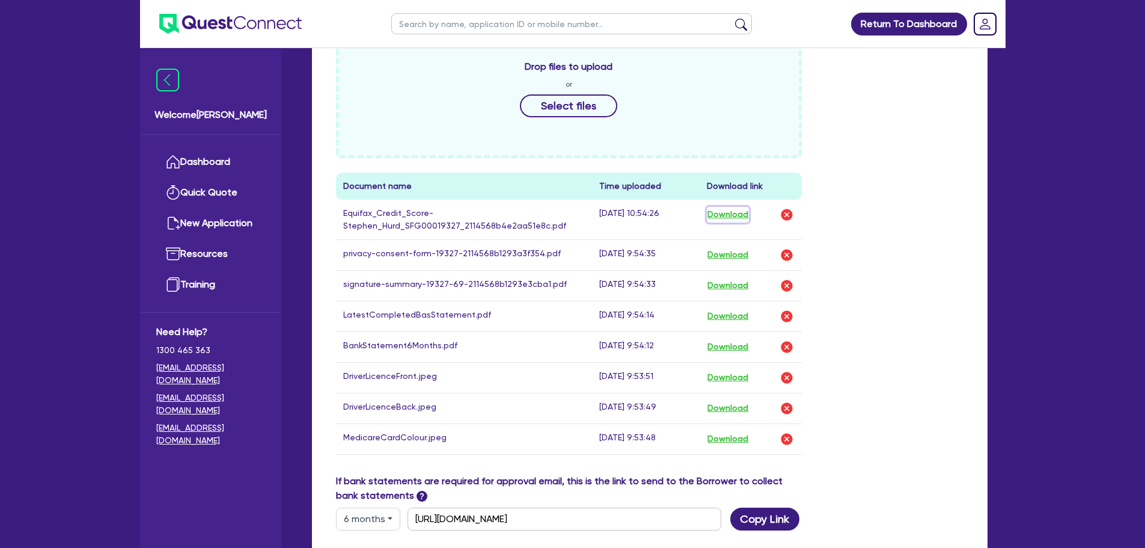
click at [734, 207] on button "Download" at bounding box center [728, 215] width 42 height 16
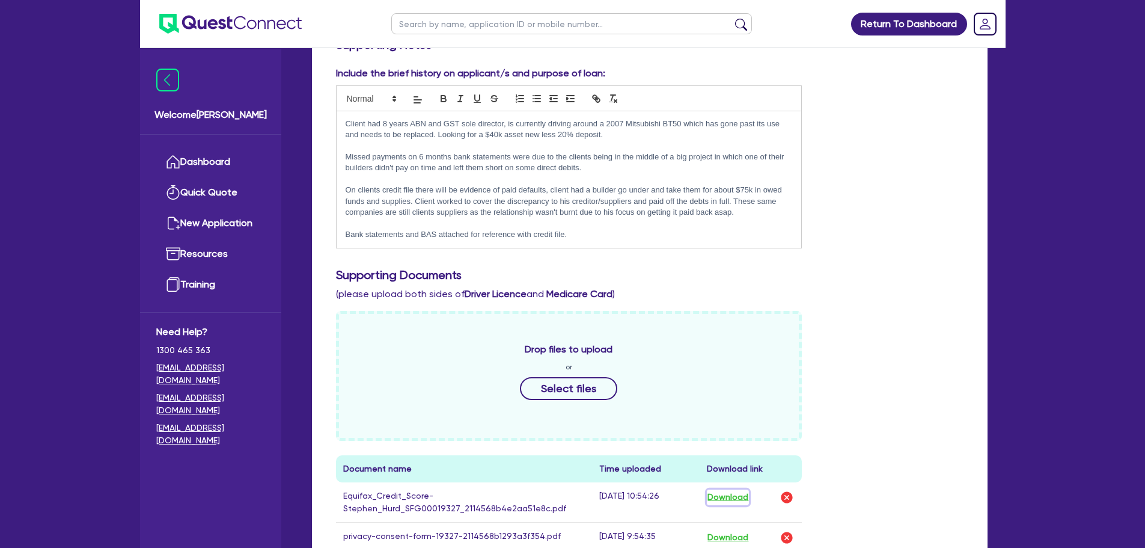
scroll to position [198, 0]
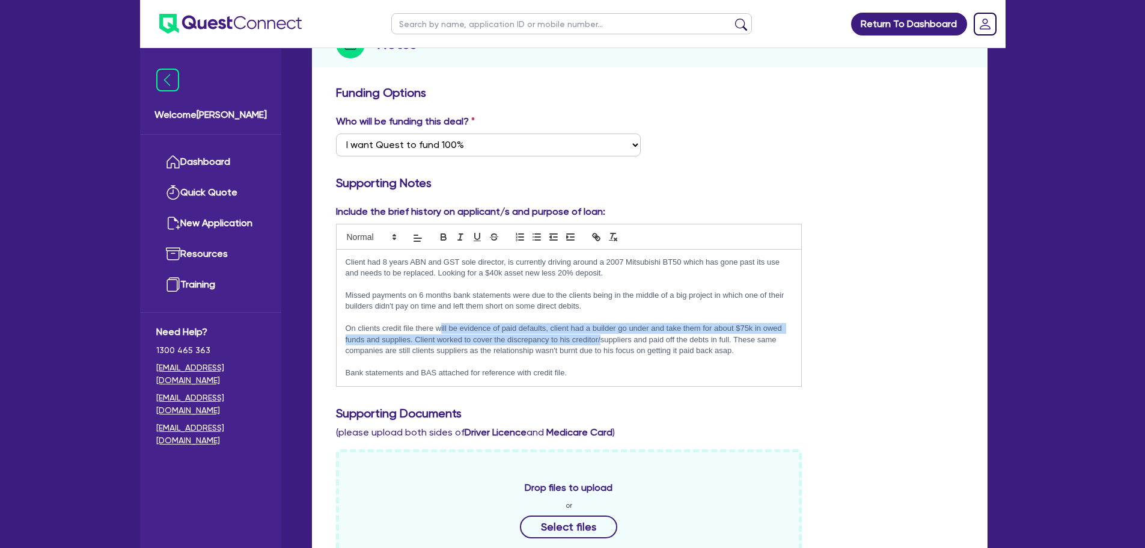
drag, startPoint x: 440, startPoint y: 317, endPoint x: 600, endPoint y: 320, distance: 159.9
click at [600, 323] on p "On clients credit file there will be evidence of paid defaults, client had a bu…" at bounding box center [569, 339] width 447 height 33
click at [541, 328] on p "On clients credit file there will be evidence of paid defaults, client had a bu…" at bounding box center [569, 339] width 447 height 33
click at [267, 154] on ul "Dashboard Quick Quote New Application Ref Company Ref Salesperson Resources Tra…" at bounding box center [210, 223] width 141 height 177
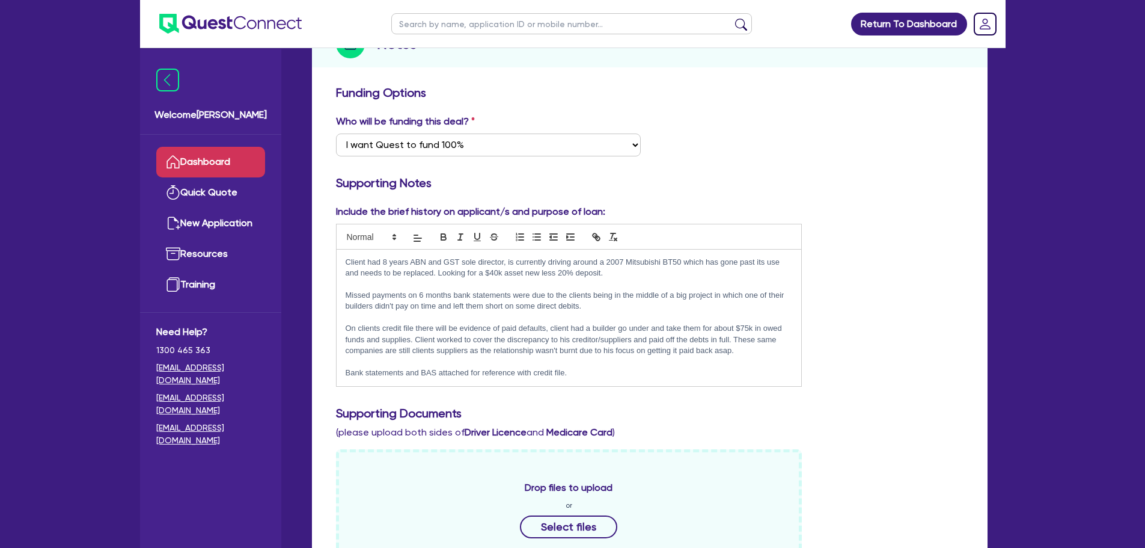
click at [162, 168] on link "Dashboard" at bounding box center [210, 162] width 109 height 31
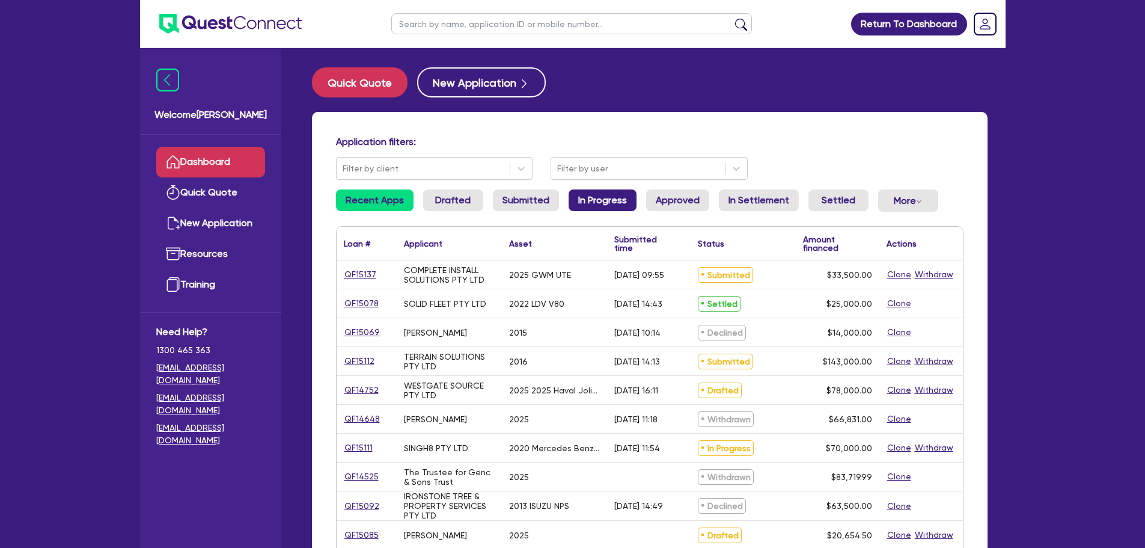
click at [602, 199] on link "In Progress" at bounding box center [603, 200] width 68 height 22
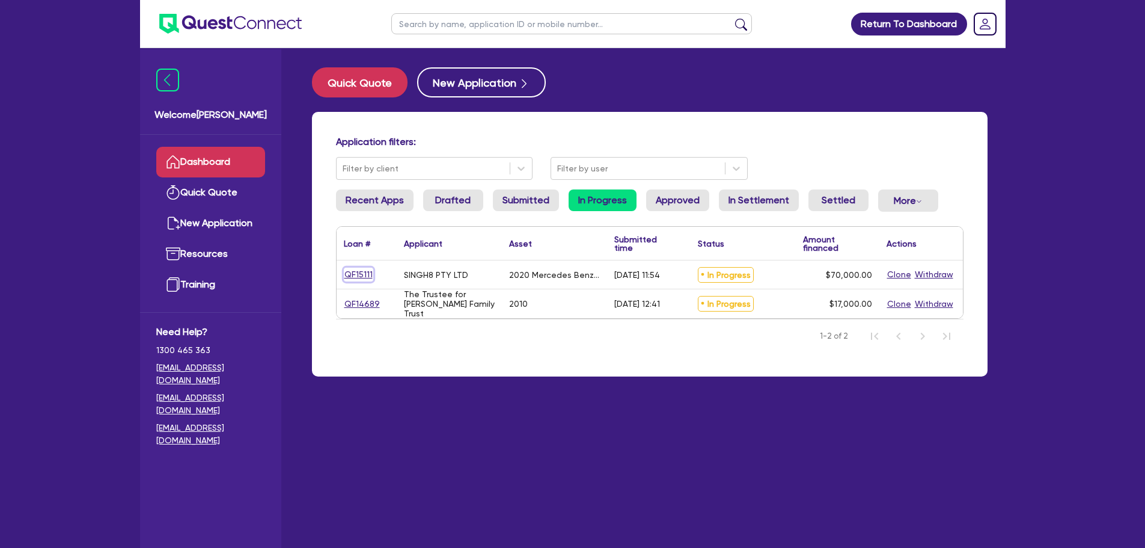
click at [361, 275] on link "QF15111" at bounding box center [358, 274] width 29 height 14
select select "PRIMARY_ASSETS"
select select "HEAVY_TRUCKS"
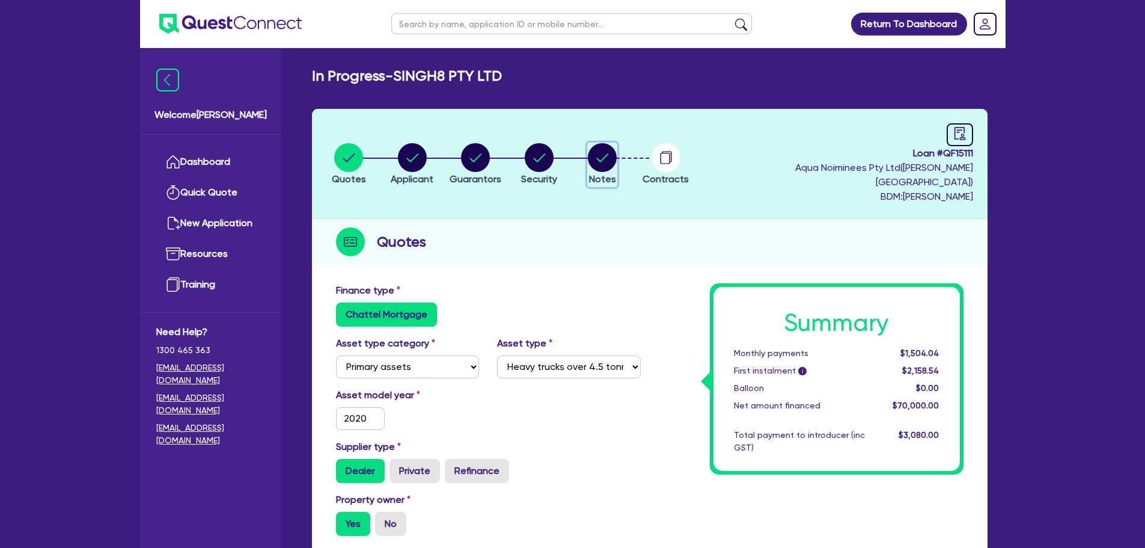
click at [599, 146] on circle "button" at bounding box center [602, 157] width 29 height 29
select select "Quest Finance - Own Book"
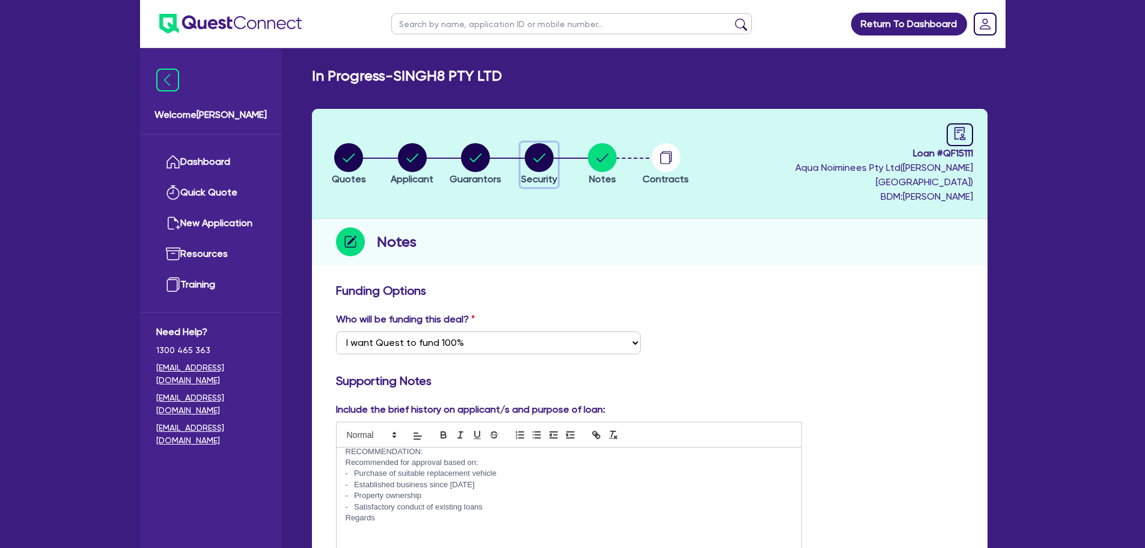
click at [530, 143] on icon "button" at bounding box center [539, 157] width 29 height 29
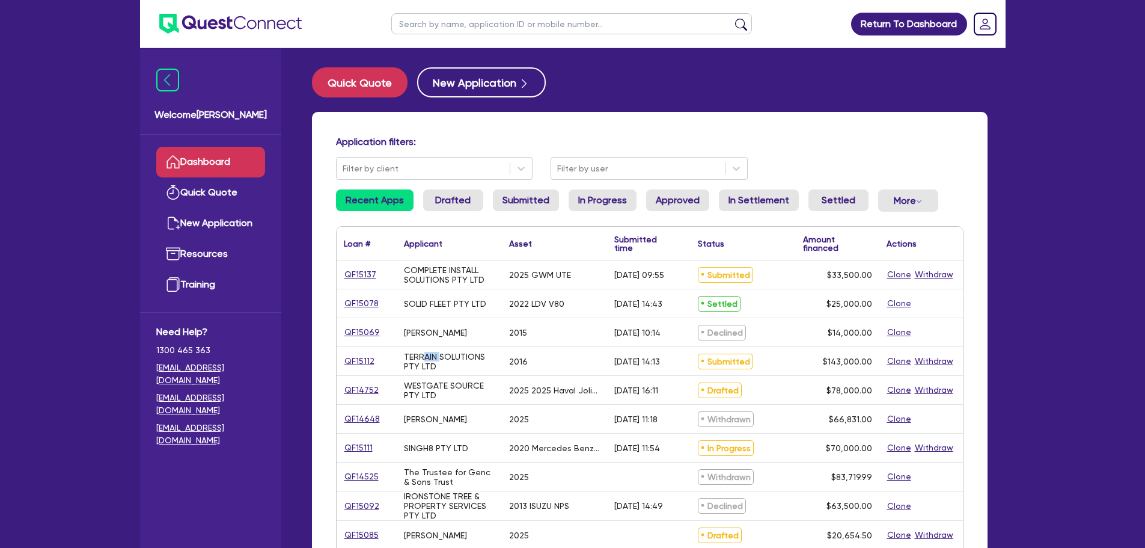
drag, startPoint x: 438, startPoint y: 360, endPoint x: 421, endPoint y: 360, distance: 16.8
click at [421, 360] on div "TERRAIN SOLUTIONS PTY LTD" at bounding box center [449, 361] width 91 height 19
click at [455, 365] on div "TERRAIN SOLUTIONS PTY LTD" at bounding box center [449, 361] width 91 height 19
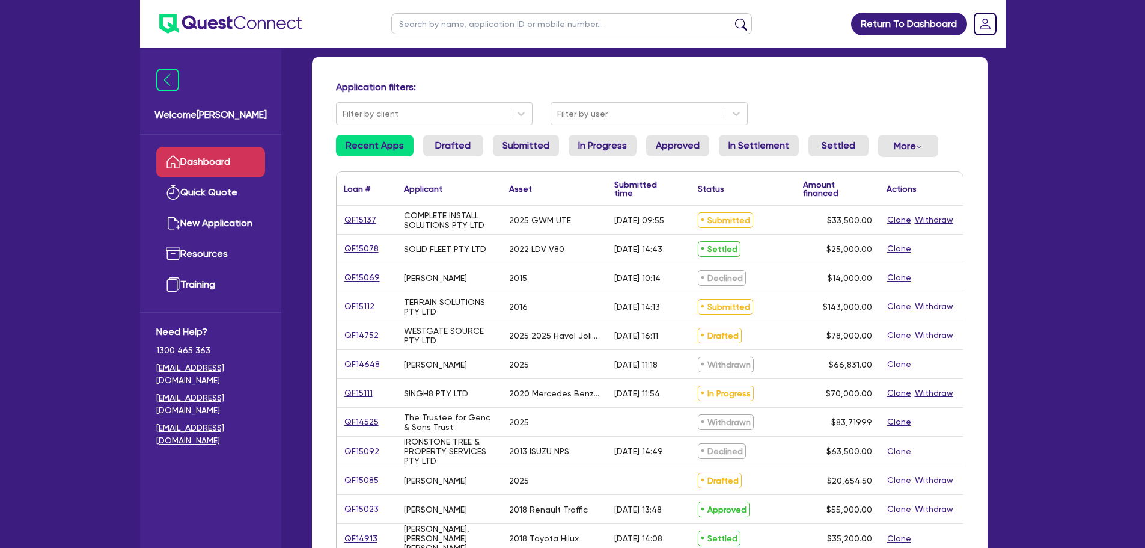
scroll to position [120, 0]
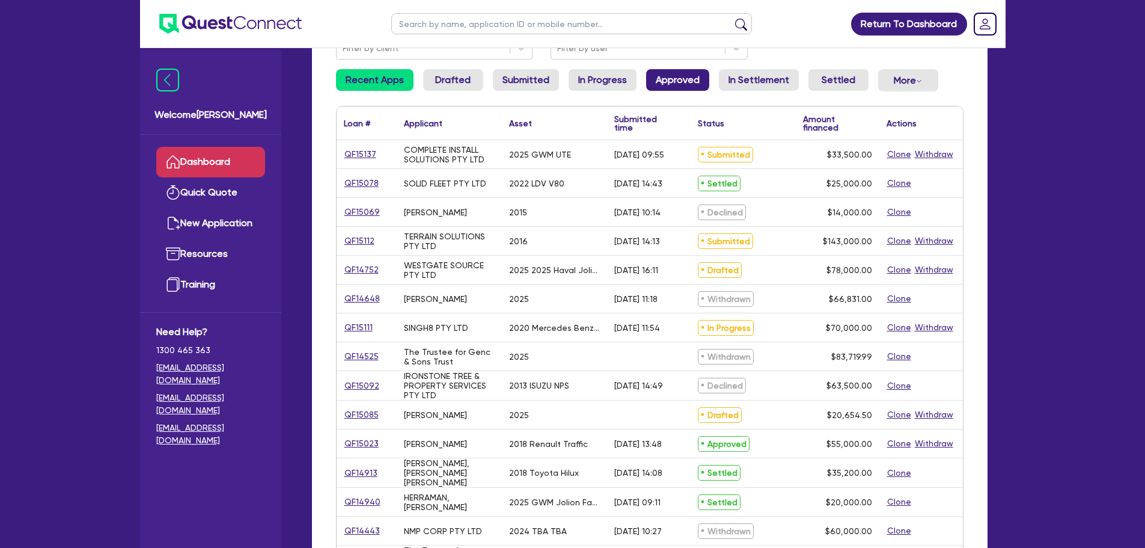
click at [682, 86] on link "Approved" at bounding box center [677, 80] width 63 height 22
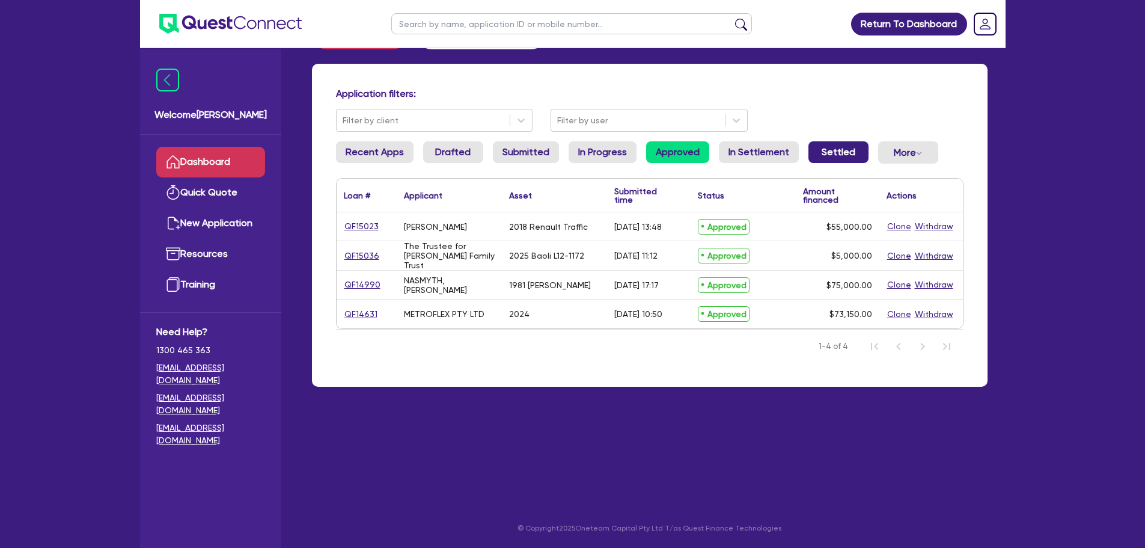
click at [823, 154] on link "Settled" at bounding box center [838, 152] width 60 height 22
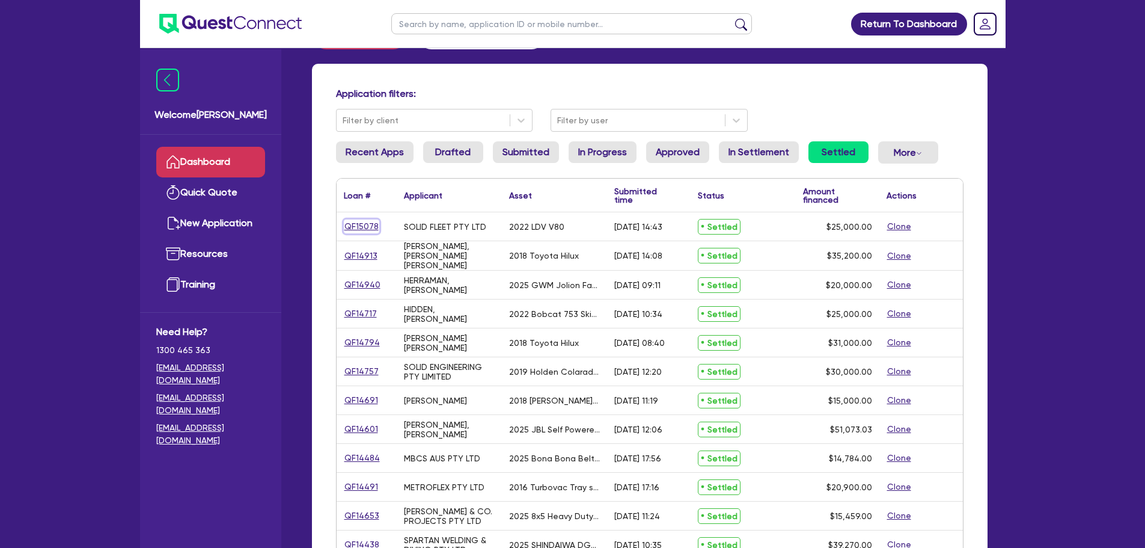
click at [356, 222] on link "QF15078" at bounding box center [361, 226] width 35 height 14
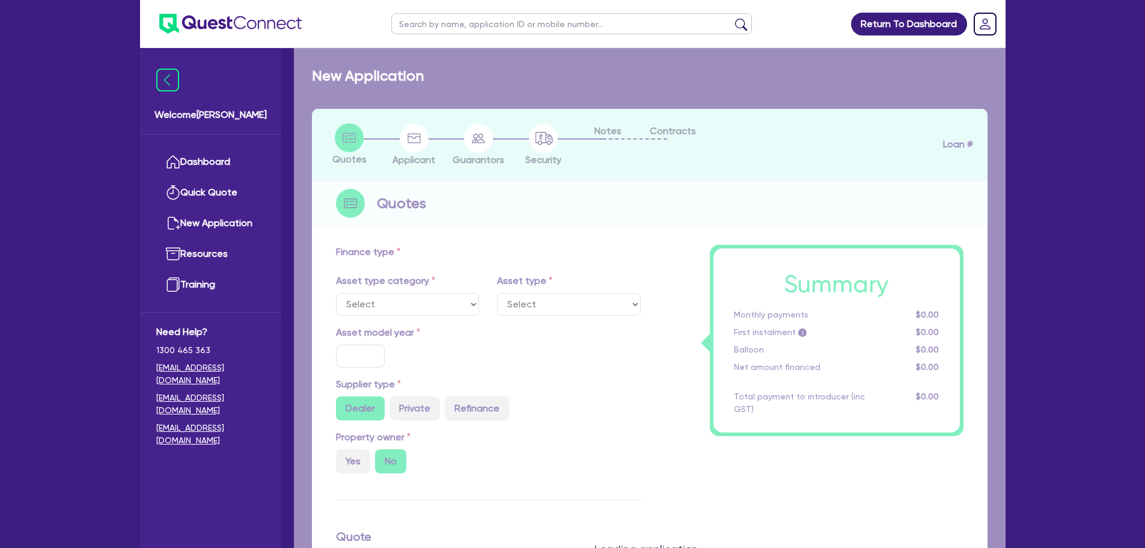
select select "CARS_AND_LIGHT_TRUCKS"
type input "2022"
radio input "false"
radio input "true"
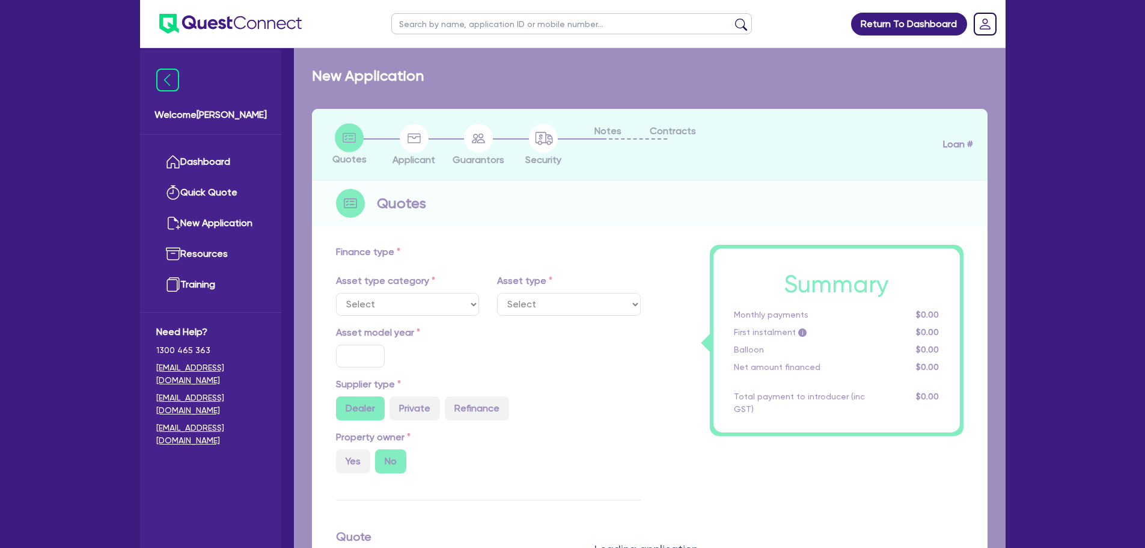
type input "25,000"
radio input "true"
type input "17"
type input "500"
select select "VANS_AND_UTES"
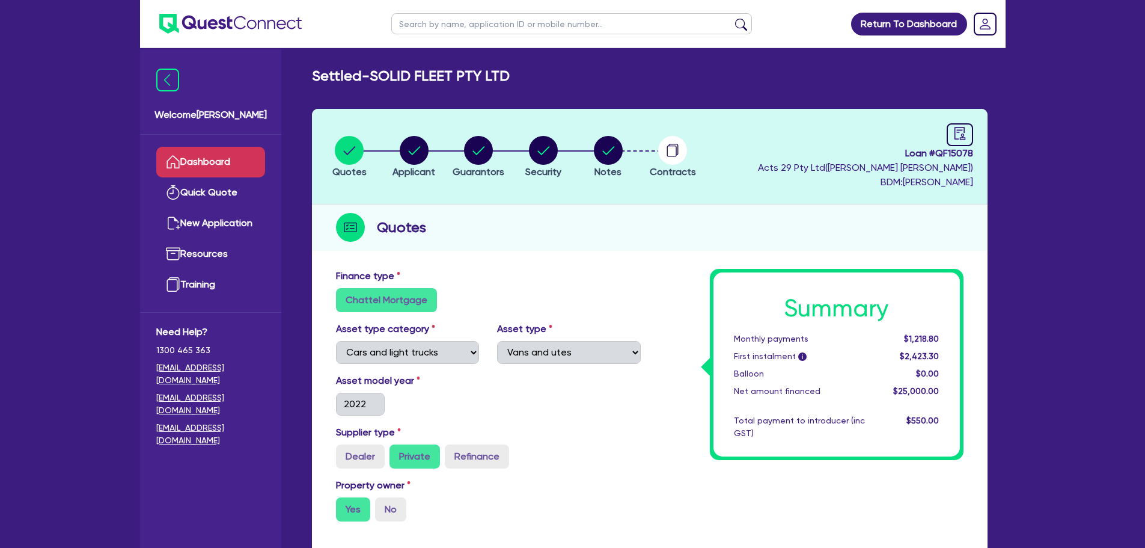
click at [245, 166] on link "Dashboard" at bounding box center [210, 162] width 109 height 31
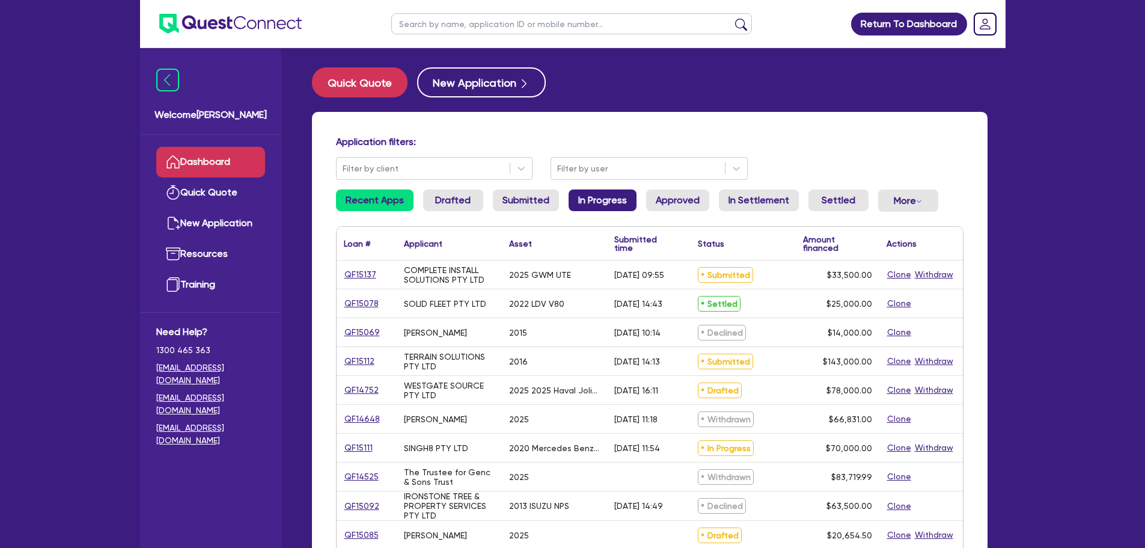
click at [608, 198] on link "In Progress" at bounding box center [603, 200] width 68 height 22
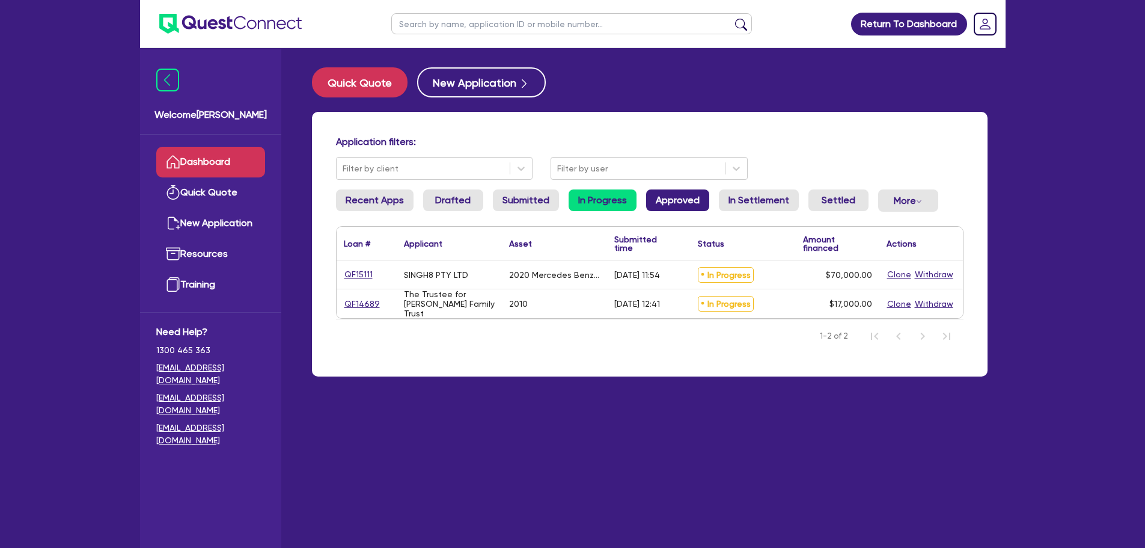
click at [685, 206] on link "Approved" at bounding box center [677, 200] width 63 height 22
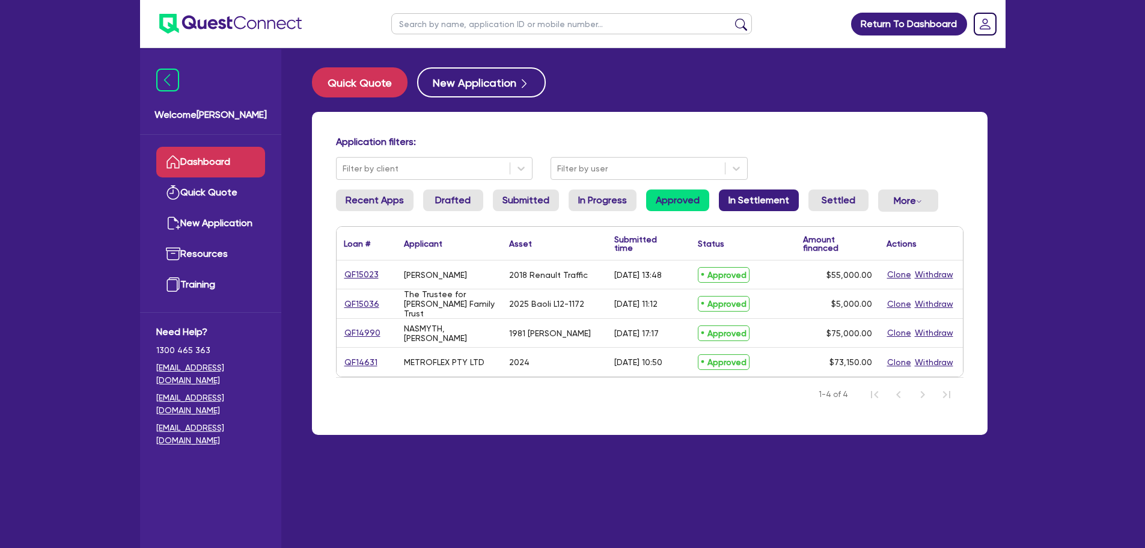
click at [741, 200] on link "In Settlement" at bounding box center [759, 200] width 80 height 22
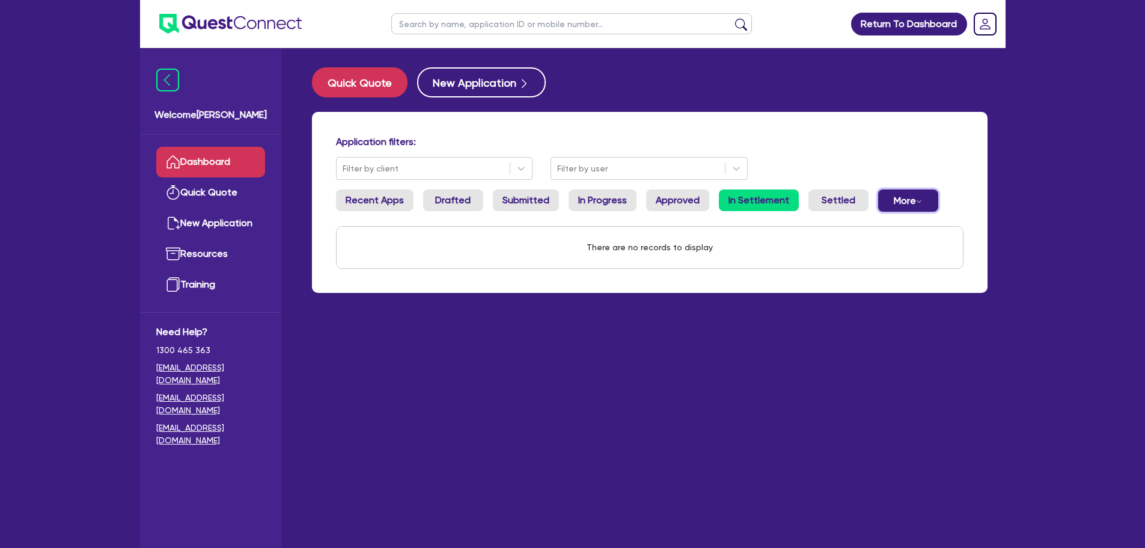
click at [893, 193] on button "More Withdrawn Declined" at bounding box center [908, 200] width 60 height 22
click at [885, 225] on link "Withdrawn" at bounding box center [888, 227] width 90 height 22
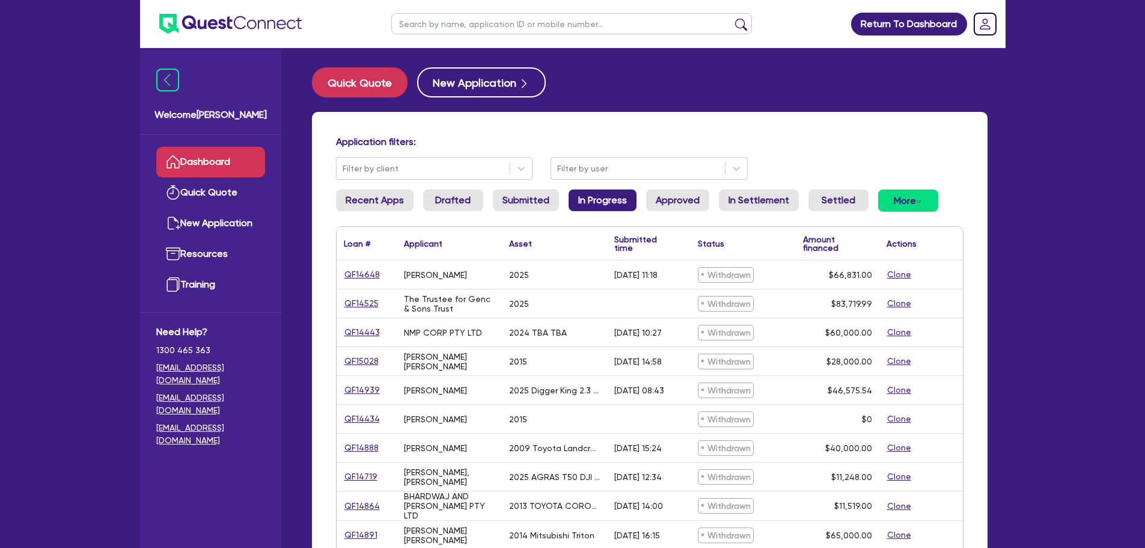
click at [600, 198] on link "In Progress" at bounding box center [603, 200] width 68 height 22
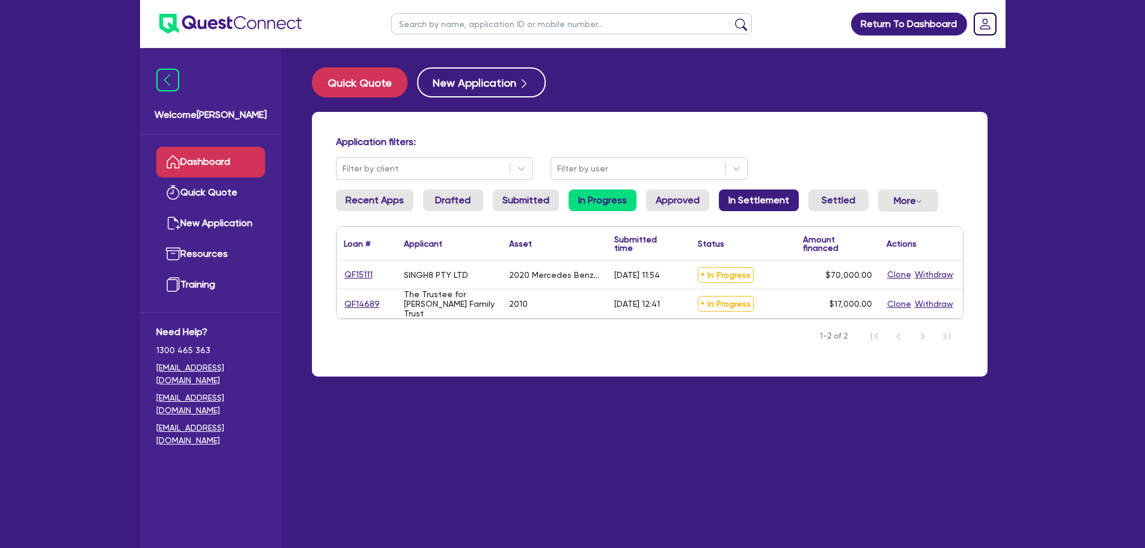
click at [754, 205] on link "In Settlement" at bounding box center [759, 200] width 80 height 22
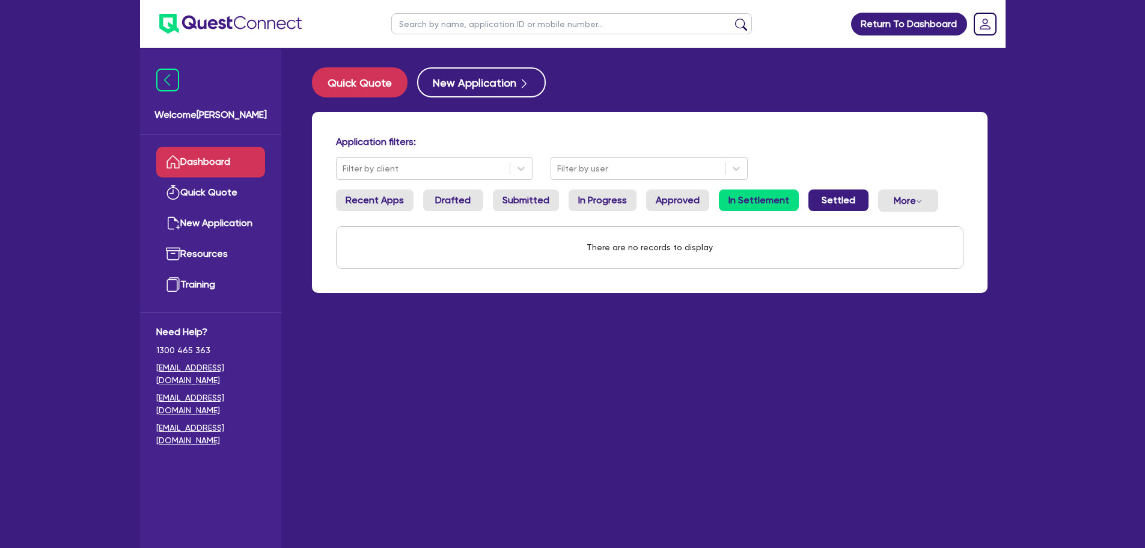
click at [813, 201] on link "Settled" at bounding box center [838, 200] width 60 height 22
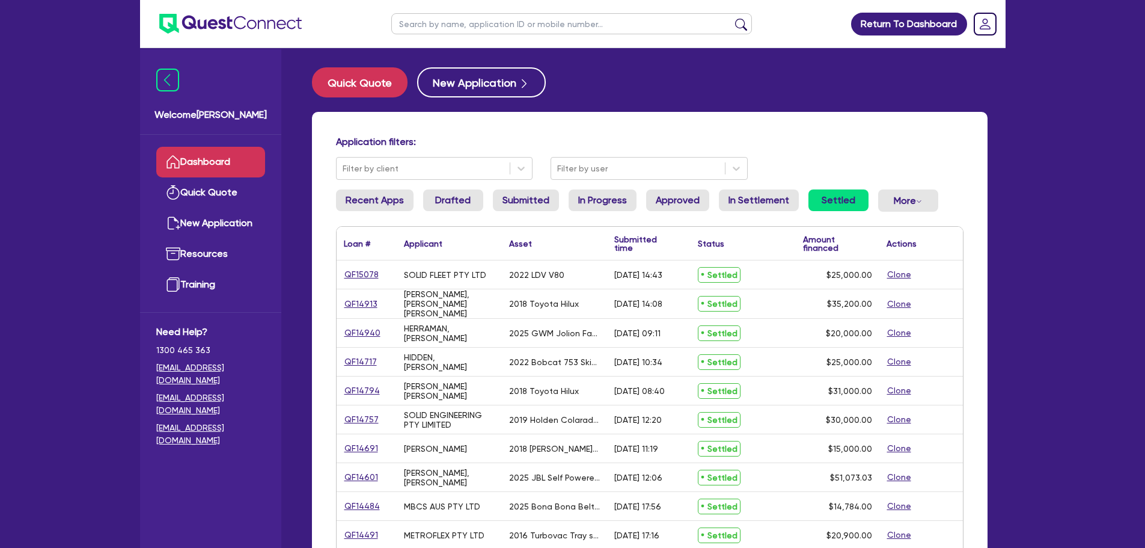
click at [444, 21] on input "text" at bounding box center [571, 23] width 361 height 21
type input "metroflex"
click at [731, 18] on button "submit" at bounding box center [740, 26] width 19 height 17
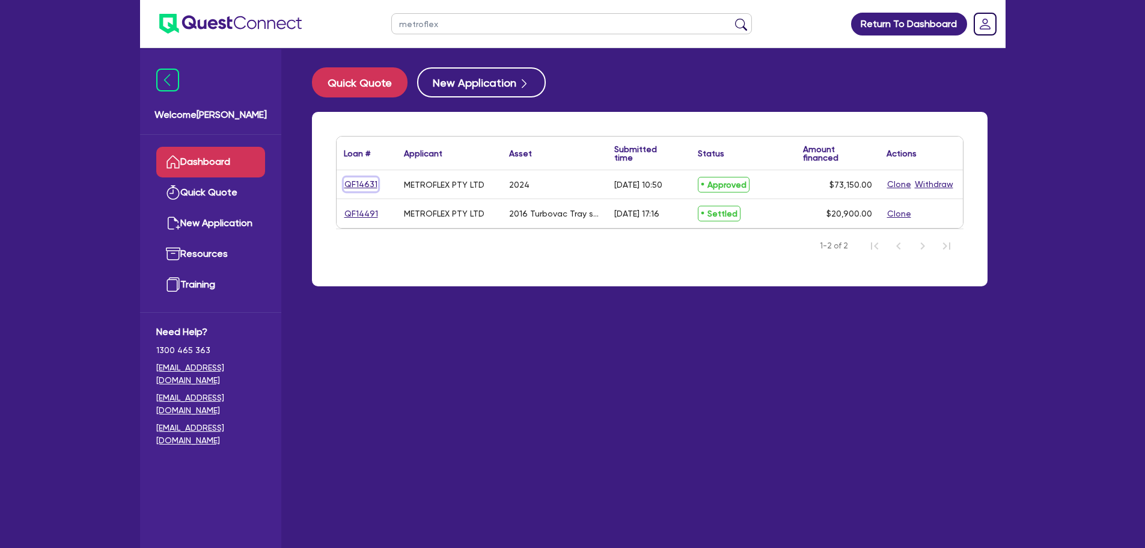
click at [367, 185] on link "QF14631" at bounding box center [361, 184] width 34 height 14
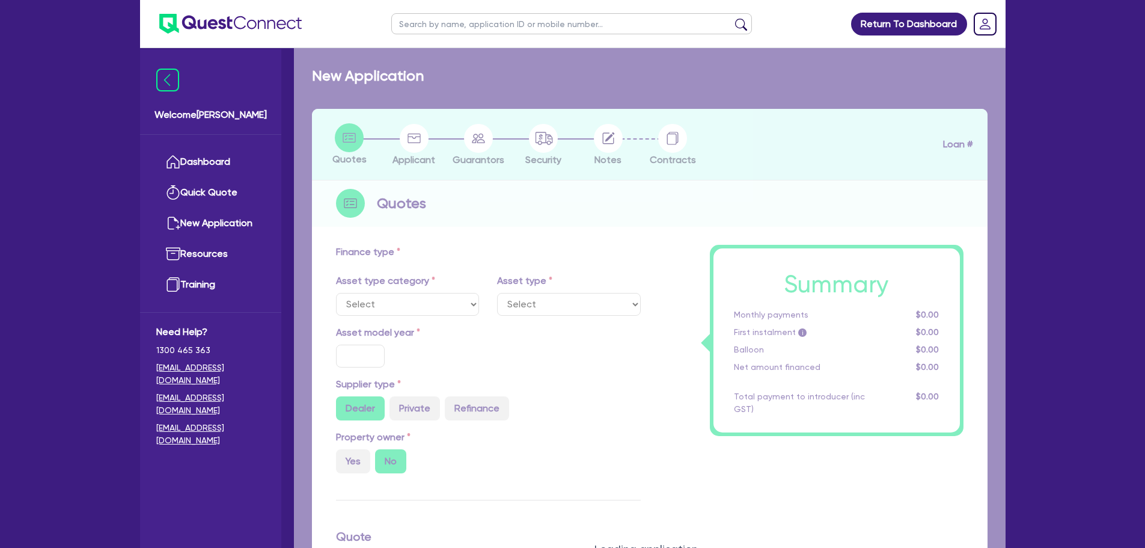
select select "TERTIARY_ASSETS"
type input "2024"
type input "73,150"
type input "9"
type input "6,583.5"
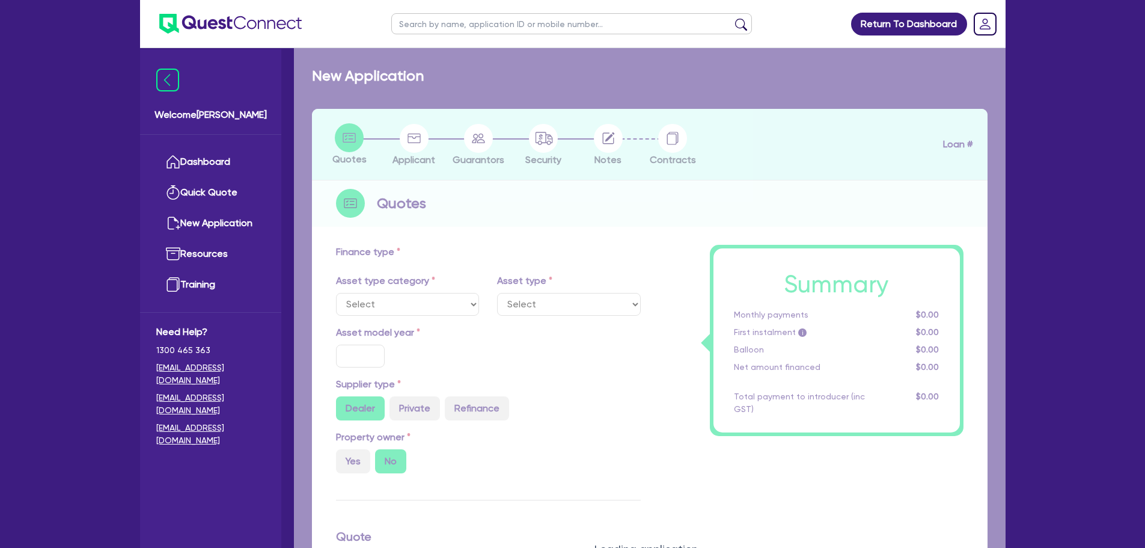
type input "17.95"
select select "OTHER_TERTIARY"
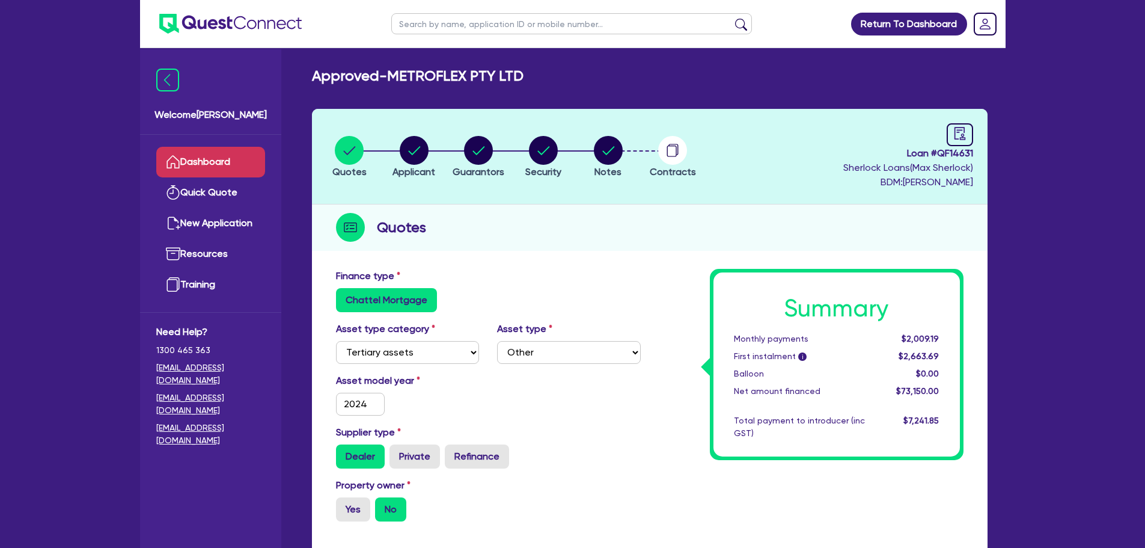
click at [204, 161] on link "Dashboard" at bounding box center [210, 162] width 109 height 31
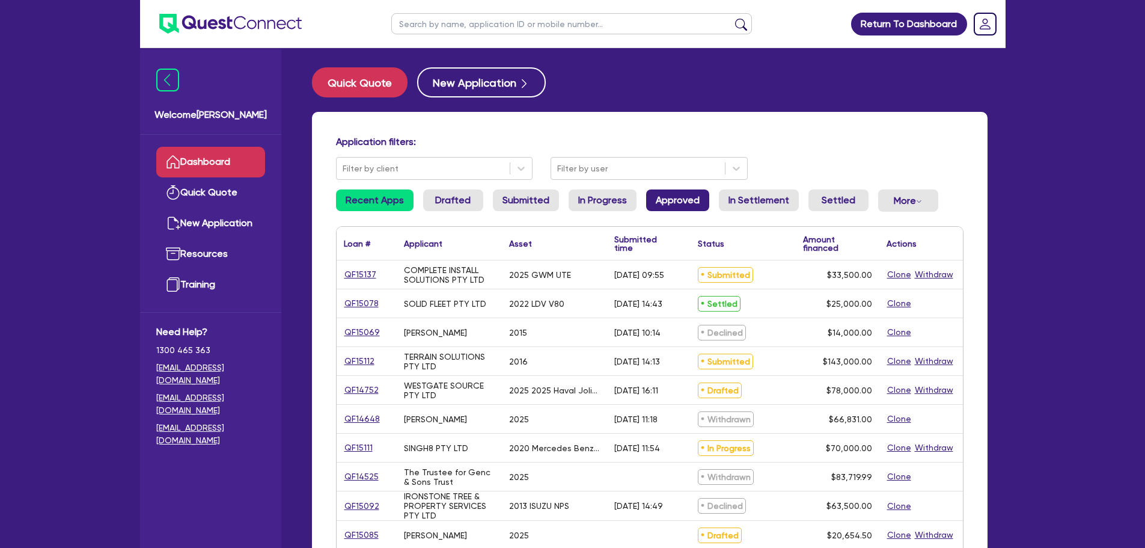
click at [652, 201] on link "Approved" at bounding box center [677, 200] width 63 height 22
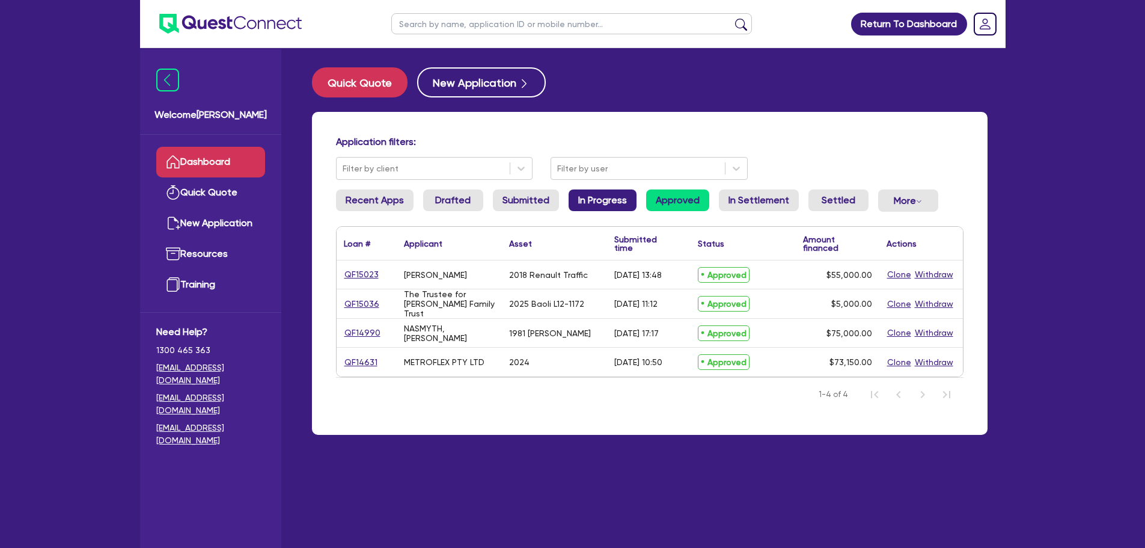
click at [608, 201] on link "In Progress" at bounding box center [603, 200] width 68 height 22
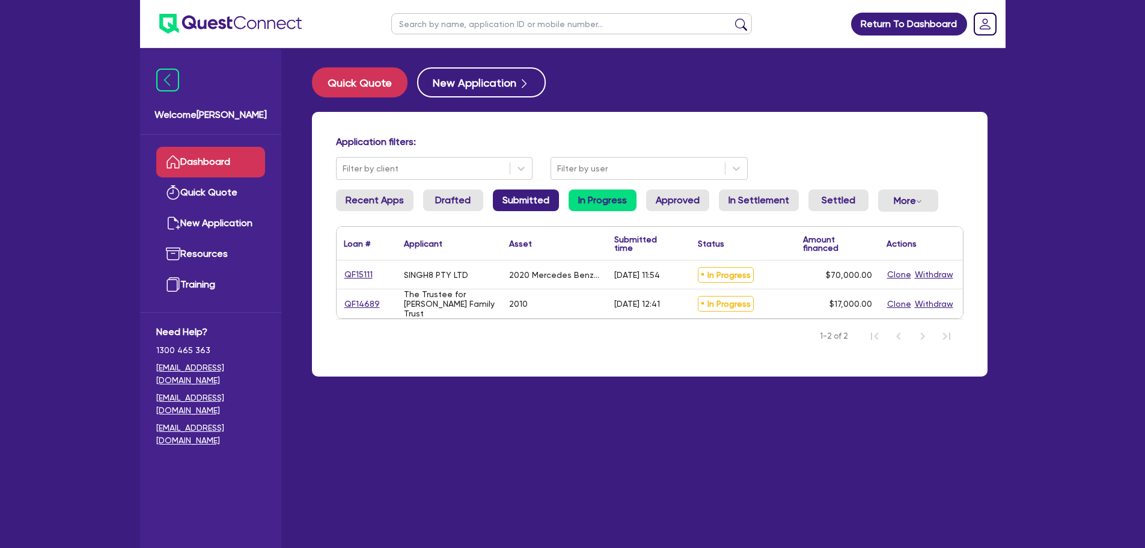
click at [495, 203] on link "Submitted" at bounding box center [526, 200] width 66 height 22
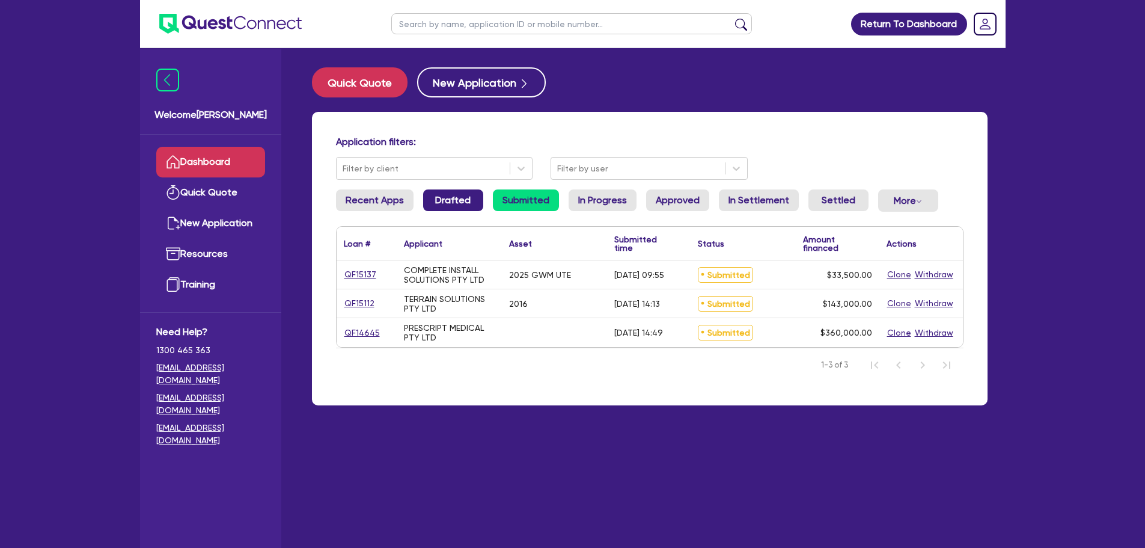
click at [466, 204] on link "Drafted" at bounding box center [453, 200] width 60 height 22
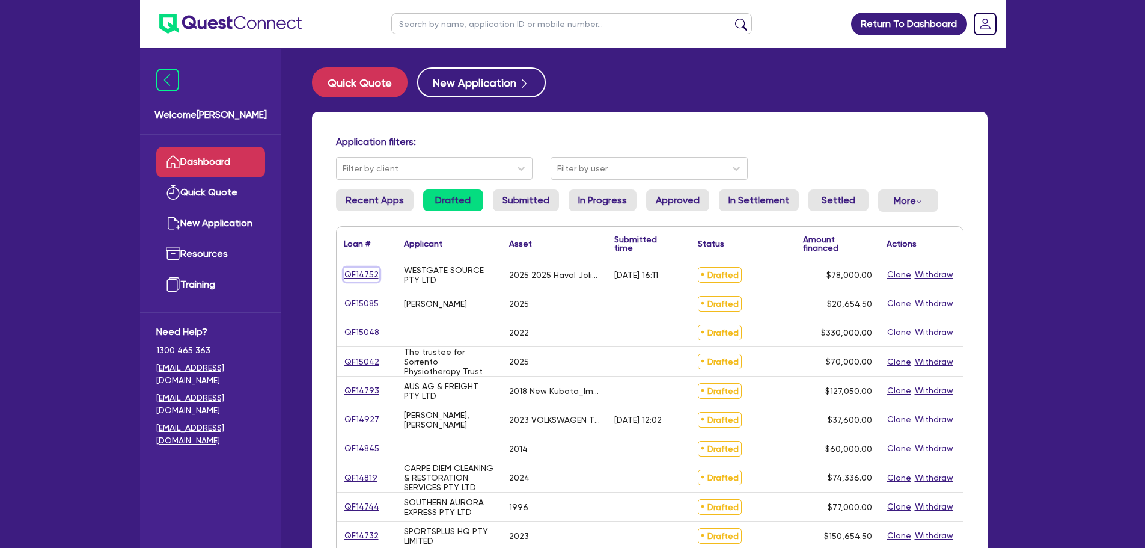
click at [352, 272] on link "QF14752" at bounding box center [361, 274] width 35 height 14
select select "CARS_AND_LIGHT_TRUCKS"
select select "PASSENGER_VEHICLES"
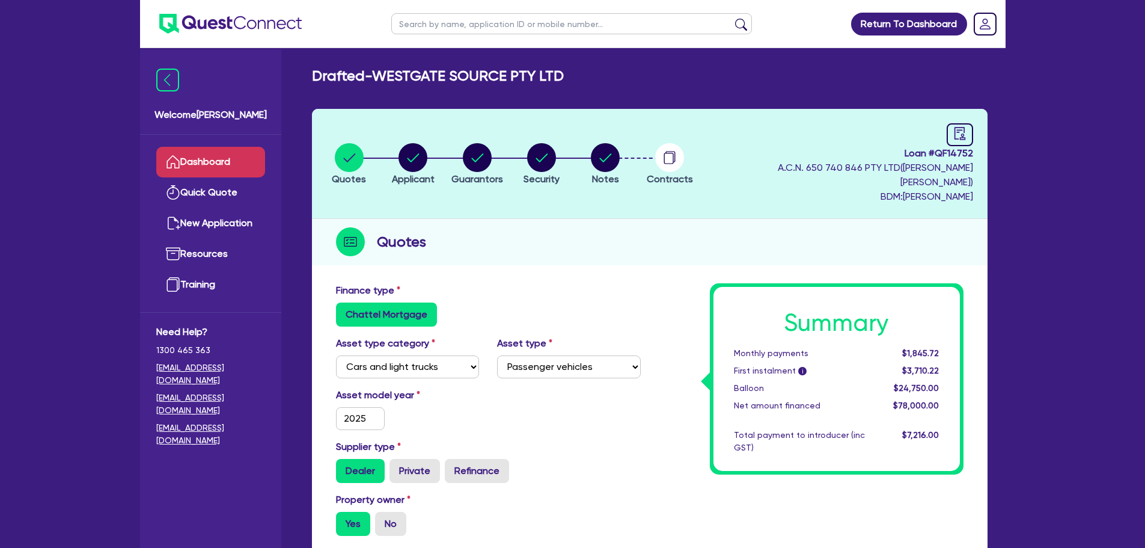
click at [235, 163] on link "Dashboard" at bounding box center [210, 162] width 109 height 31
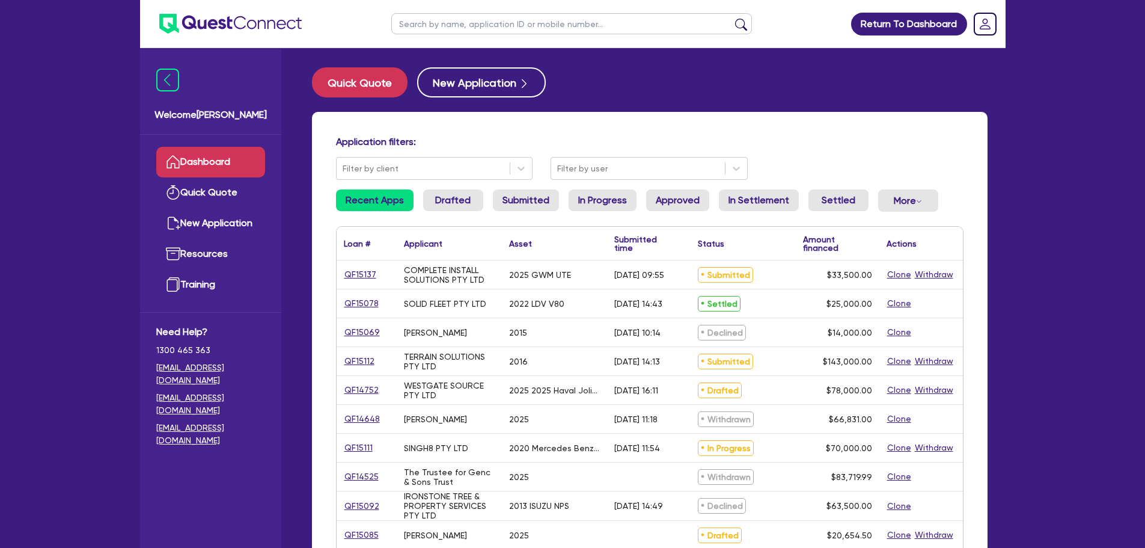
click at [483, 197] on ul "Recent Apps Drafted Submitted In Progress Approved In Settlement Settled More W…" at bounding box center [649, 205] width 627 height 32
click at [469, 203] on link "Drafted" at bounding box center [453, 200] width 60 height 22
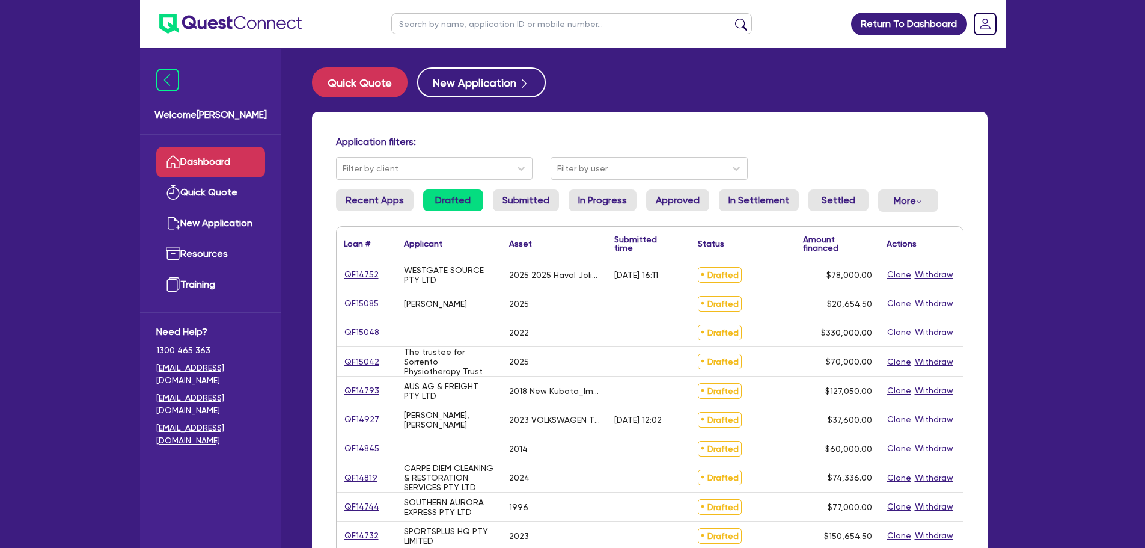
scroll to position [60, 0]
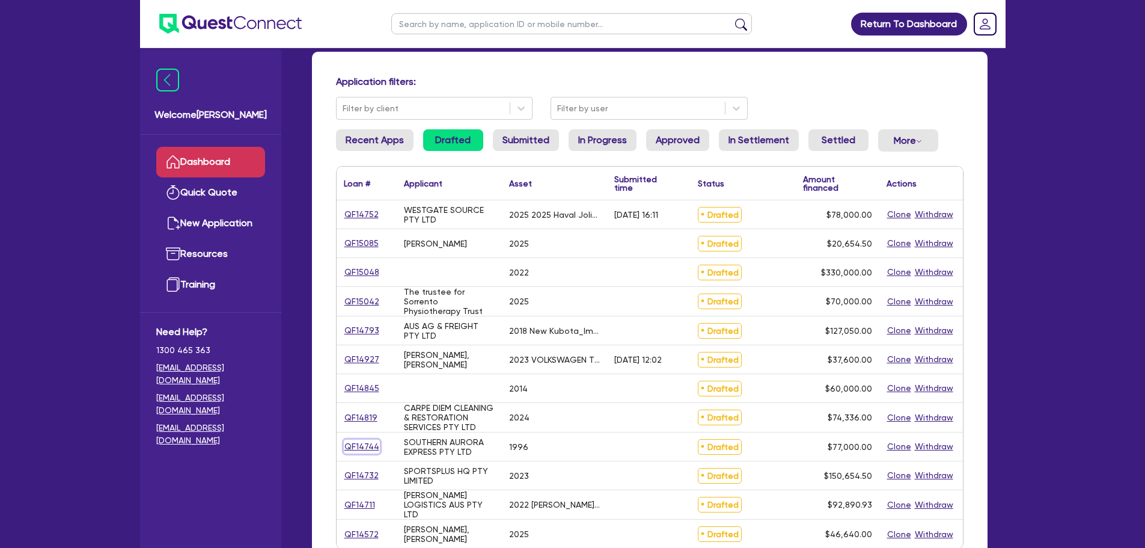
click at [370, 445] on link "QF14744" at bounding box center [362, 446] width 36 height 14
select select "PRIMARY_ASSETS"
select select "HEAVY_TRUCKS"
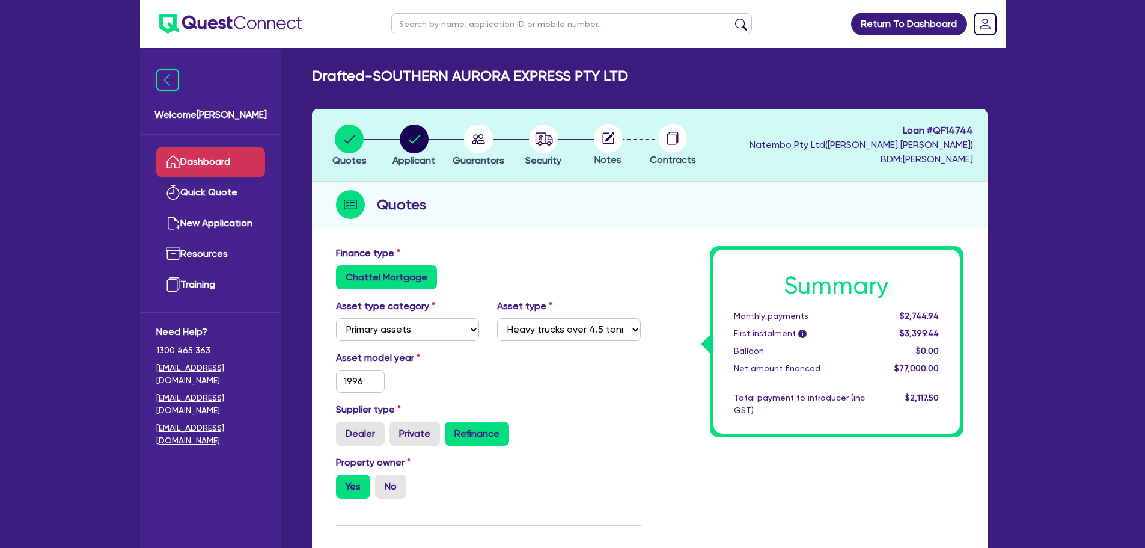
click at [252, 162] on link "Dashboard" at bounding box center [210, 162] width 109 height 31
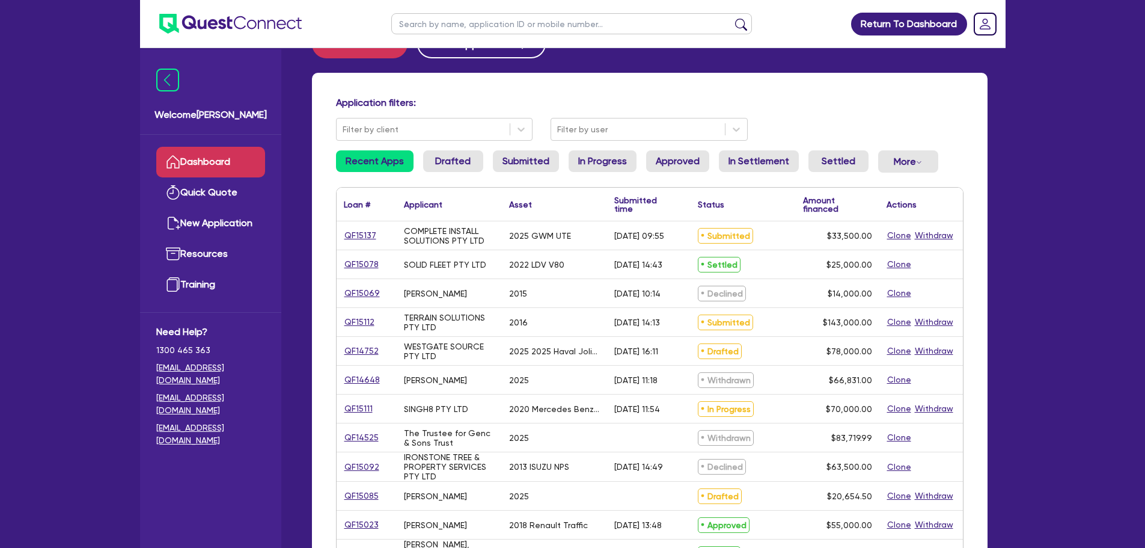
scroll to position [60, 0]
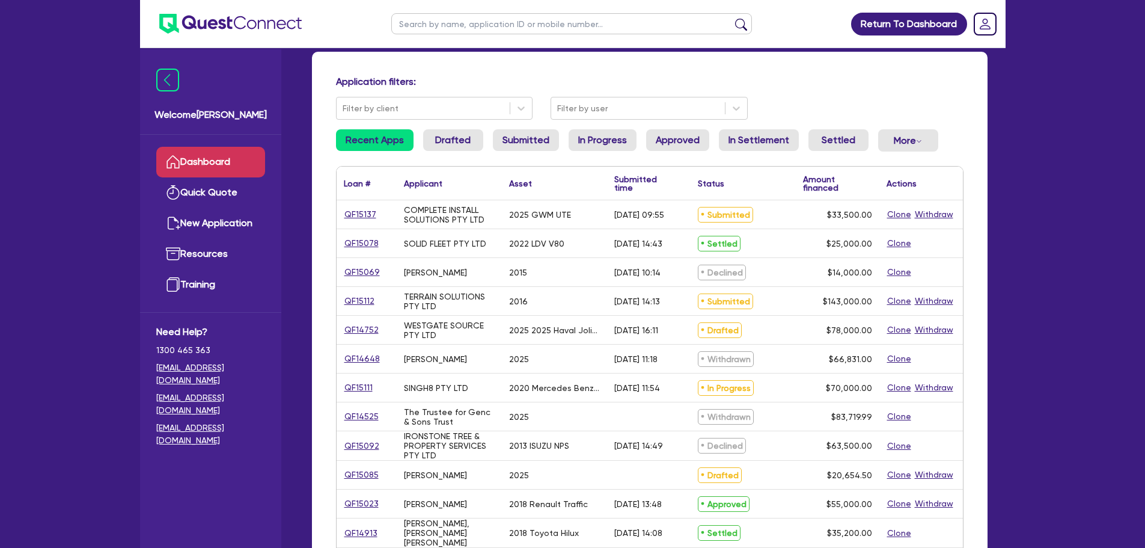
click at [458, 151] on li "Drafted" at bounding box center [453, 145] width 60 height 32
click at [457, 144] on link "Drafted" at bounding box center [453, 140] width 60 height 22
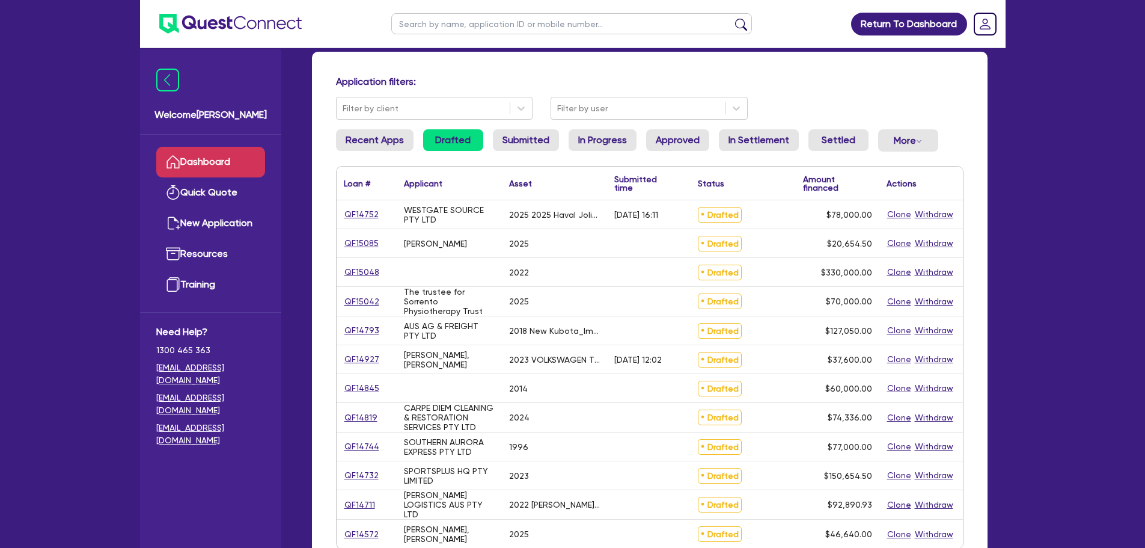
scroll to position [120, 0]
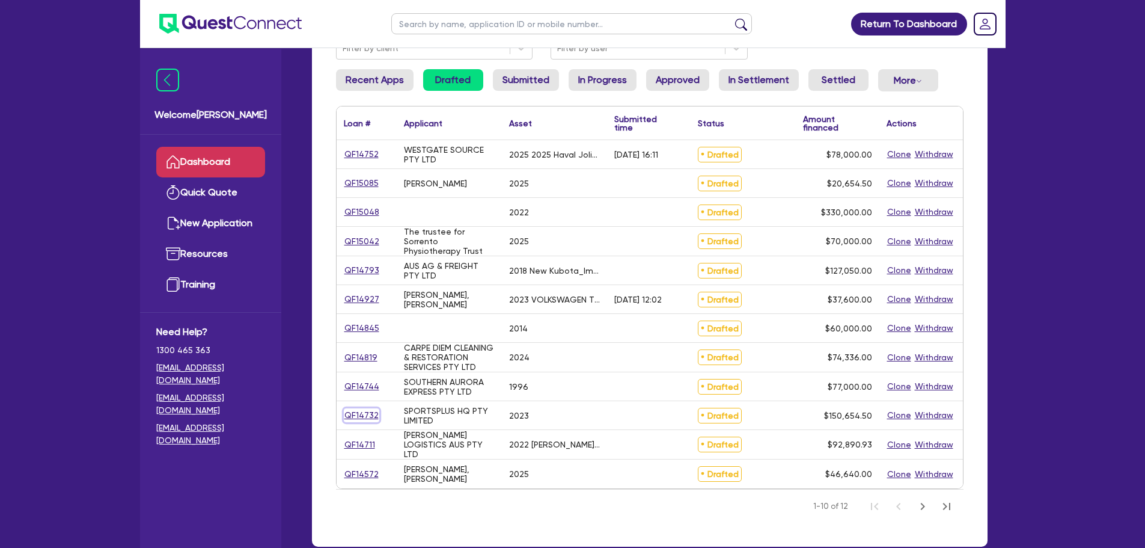
click at [367, 411] on link "QF14732" at bounding box center [361, 415] width 35 height 14
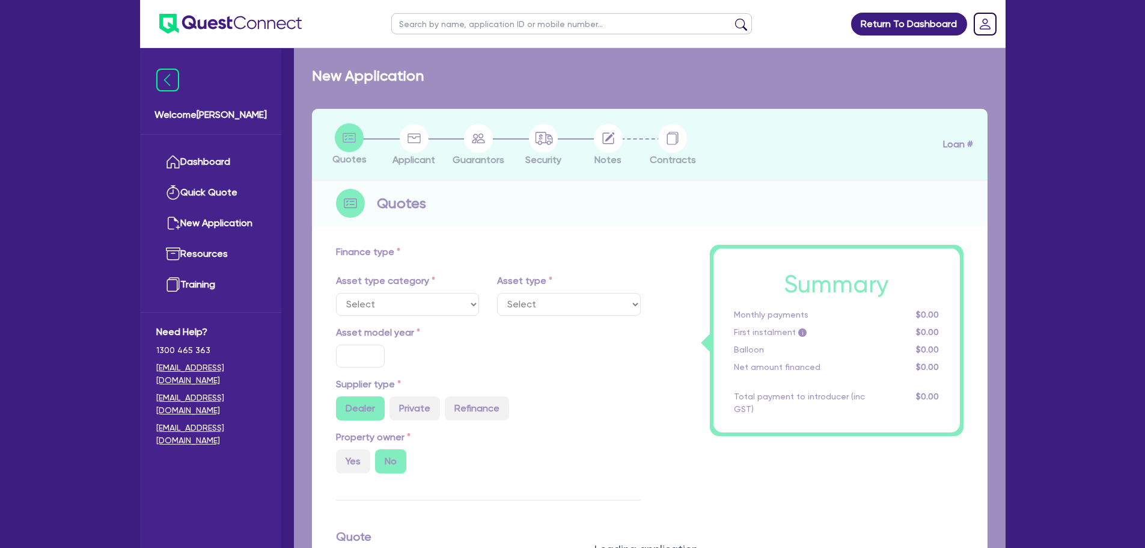
select select "TERTIARY_ASSETS"
type input "2023"
radio input "false"
radio input "true"
type input "150,000"
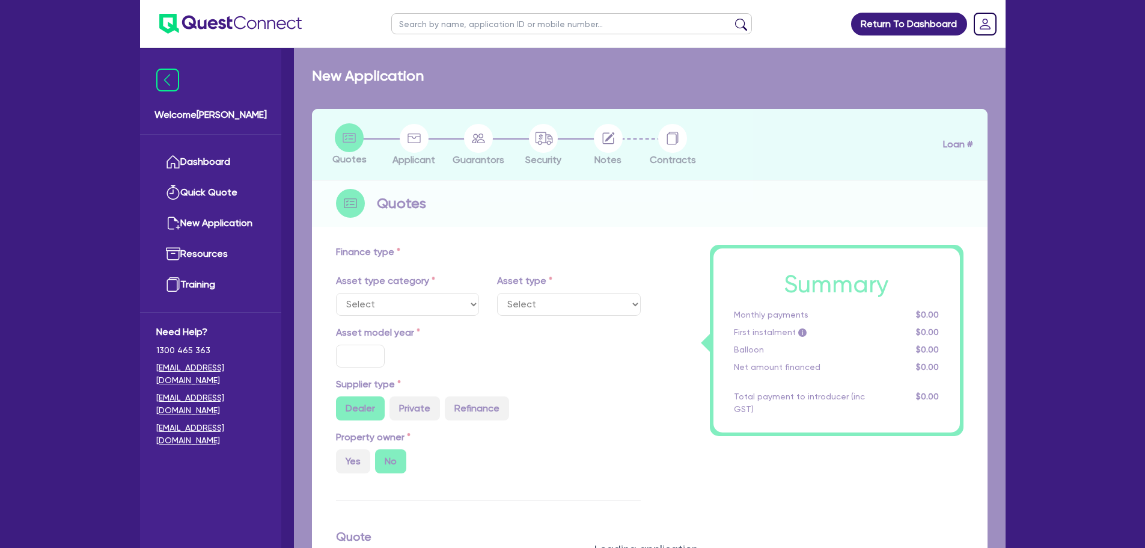
type input "5"
type input "7,532.73"
type input "17.95"
type input "1,200"
select select "OTHER_TERTIARY"
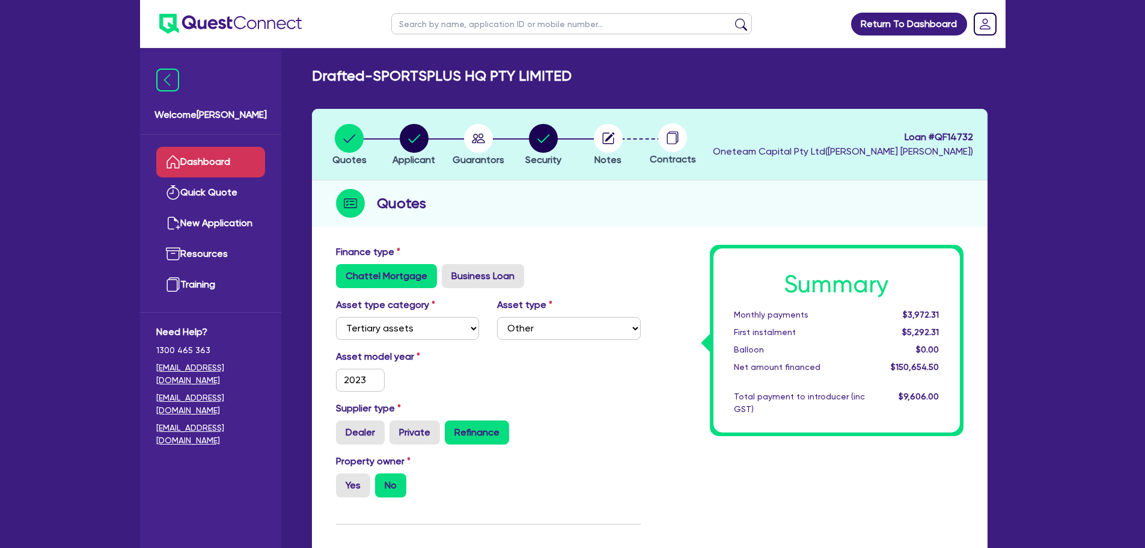
click at [216, 160] on link "Dashboard" at bounding box center [210, 162] width 109 height 31
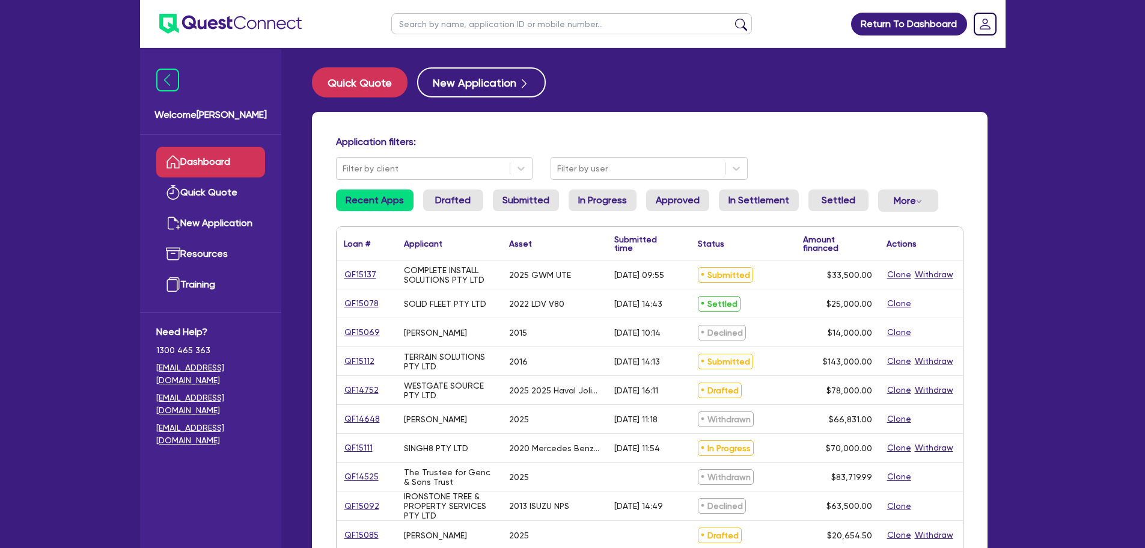
click at [481, 199] on ul "Recent Apps Drafted Submitted In Progress Approved In Settlement Settled More W…" at bounding box center [649, 205] width 627 height 32
click at [475, 199] on link "Drafted" at bounding box center [453, 200] width 60 height 22
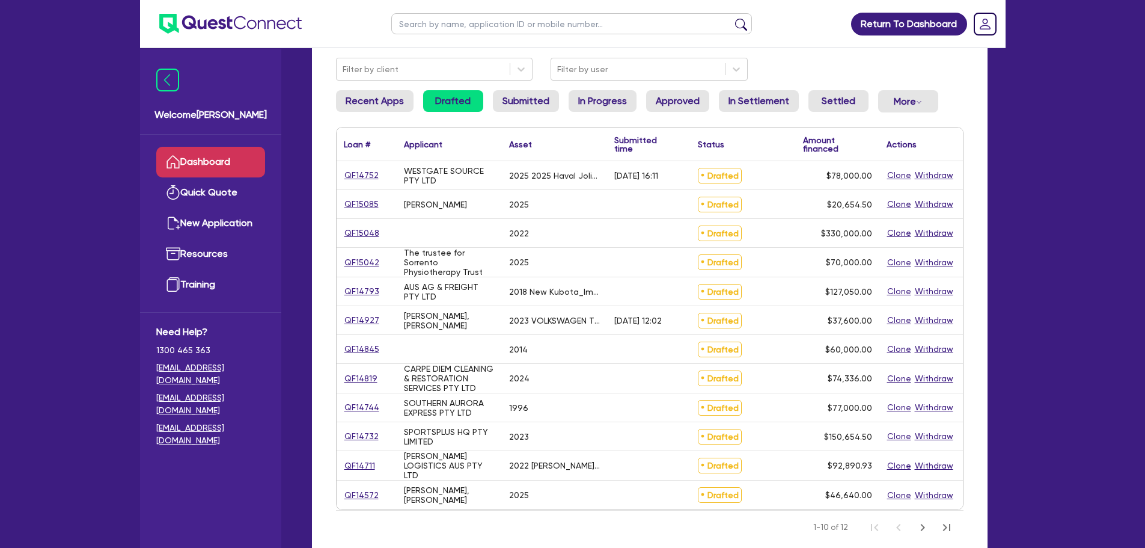
scroll to position [120, 0]
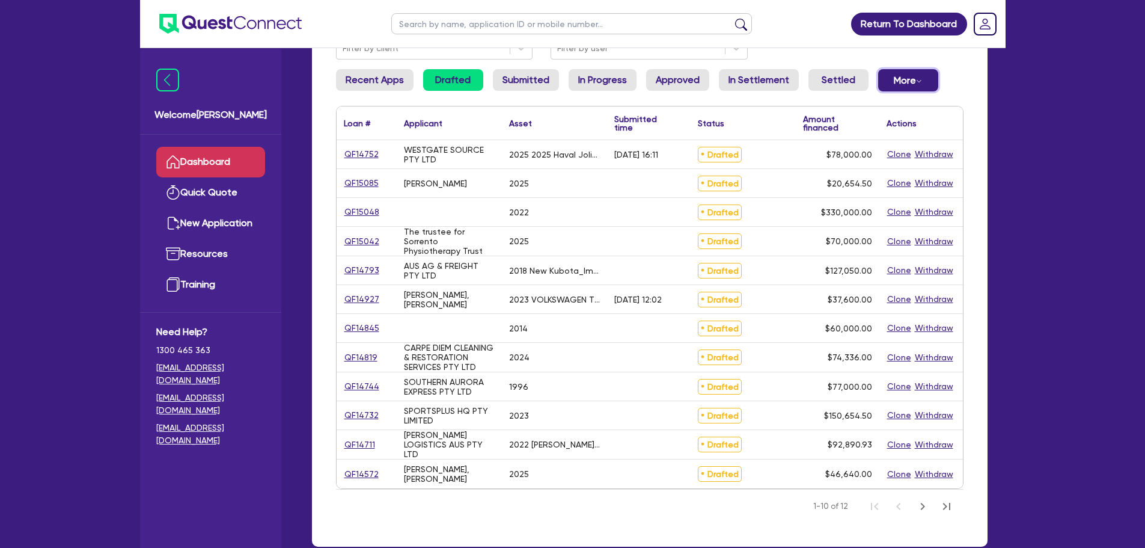
click at [916, 85] on div "Dropdown toggle" at bounding box center [919, 81] width 6 height 12
click at [894, 126] on link "Declined" at bounding box center [888, 129] width 90 height 22
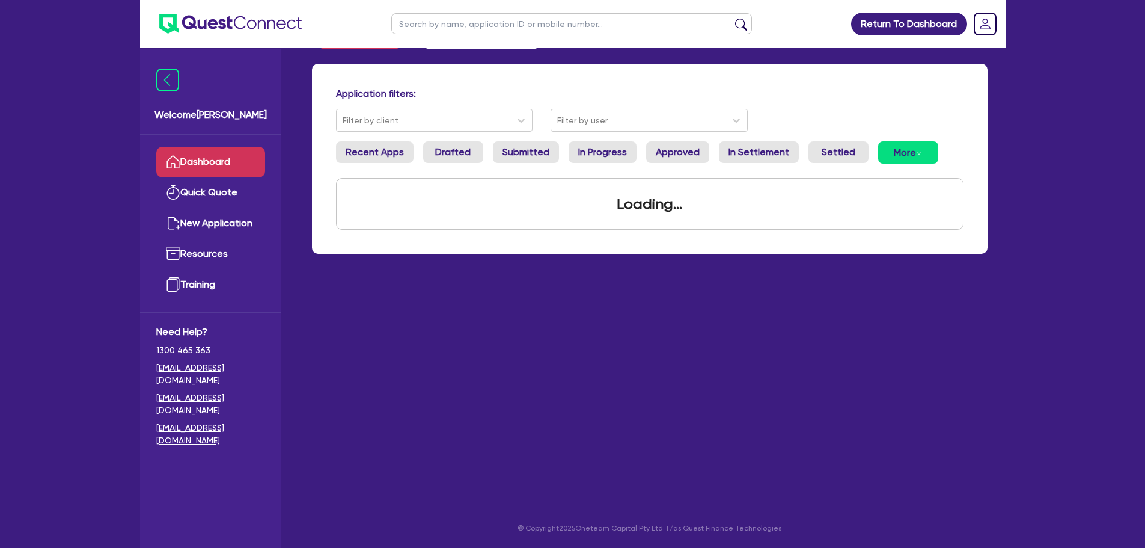
scroll to position [48, 0]
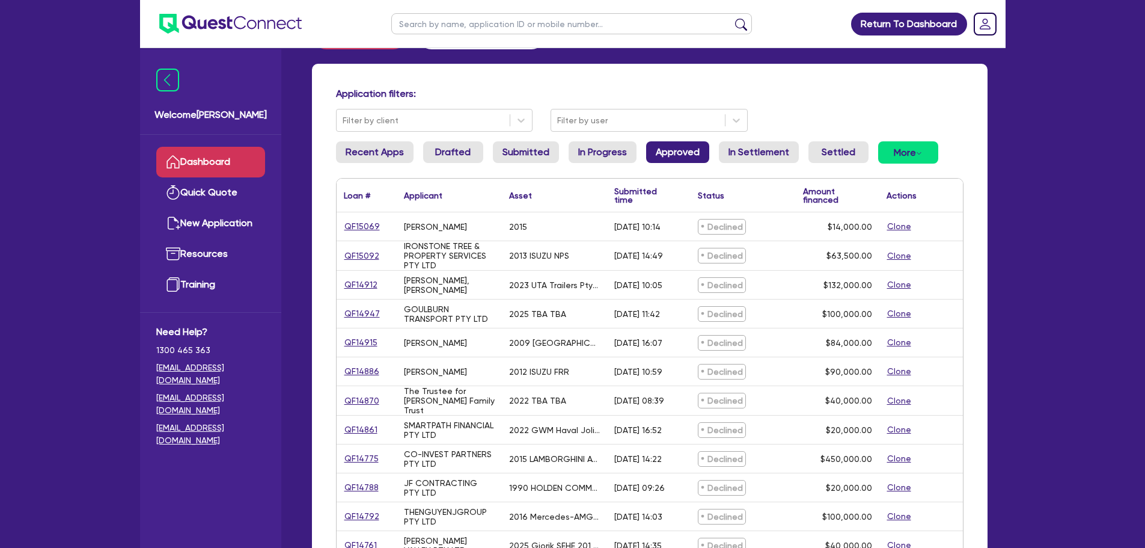
click at [674, 148] on link "Approved" at bounding box center [677, 152] width 63 height 22
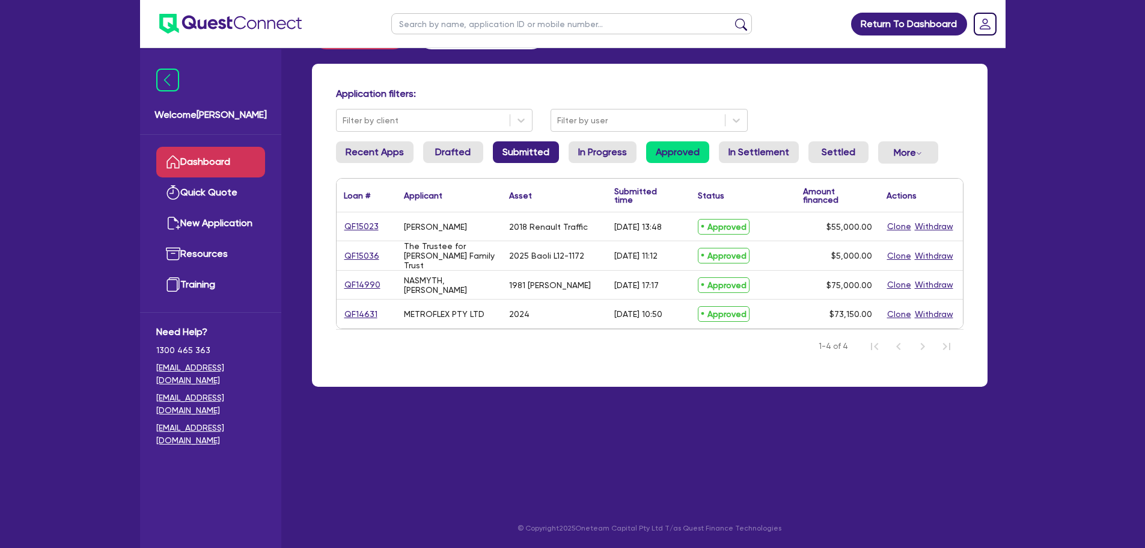
click at [513, 149] on link "Submitted" at bounding box center [526, 152] width 66 height 22
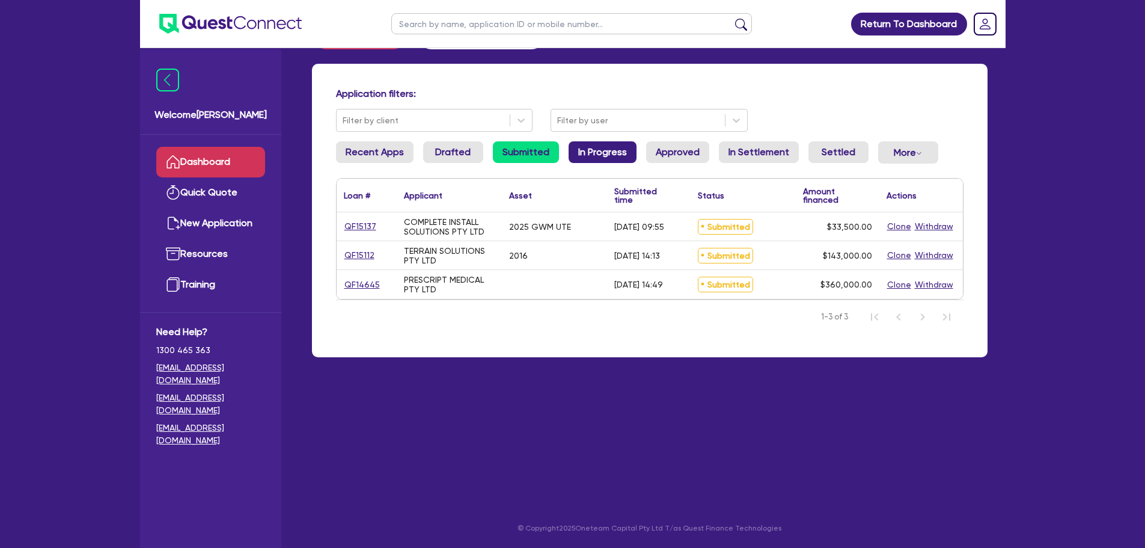
click at [623, 153] on link "In Progress" at bounding box center [603, 152] width 68 height 22
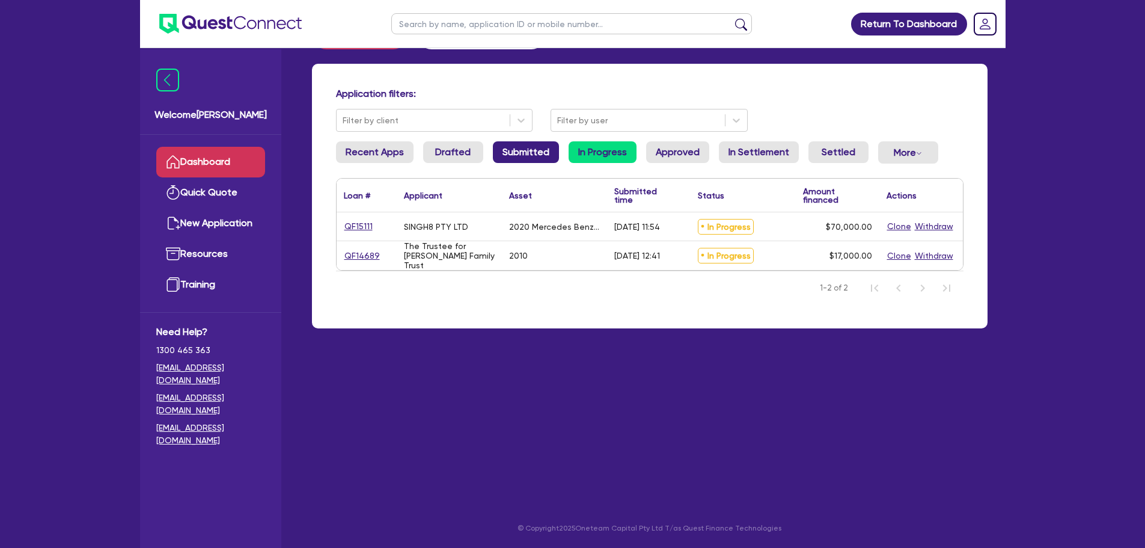
click at [504, 161] on link "Submitted" at bounding box center [526, 152] width 66 height 22
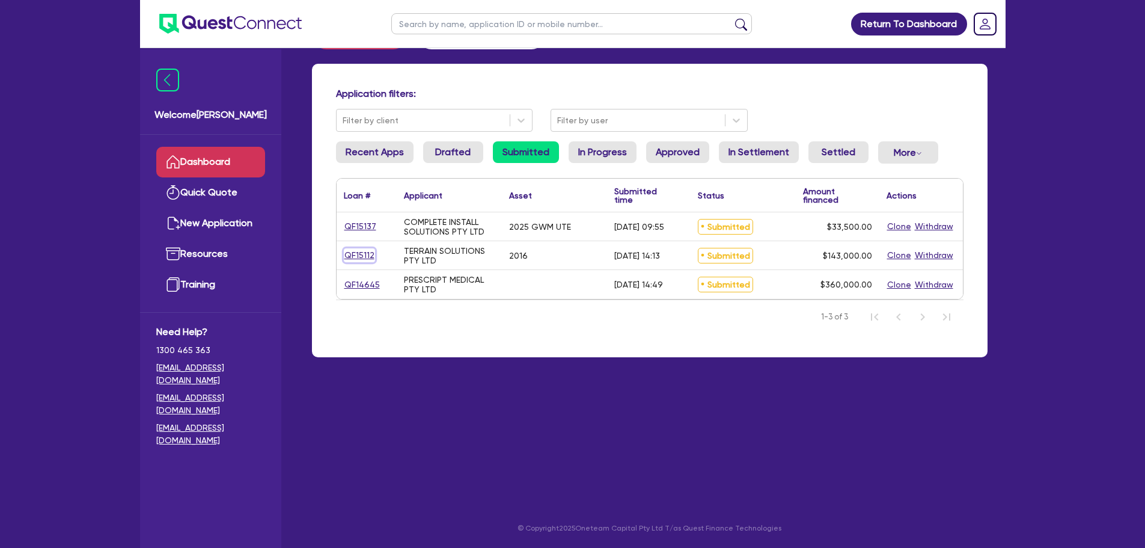
click at [361, 262] on link "QF15112" at bounding box center [359, 255] width 31 height 14
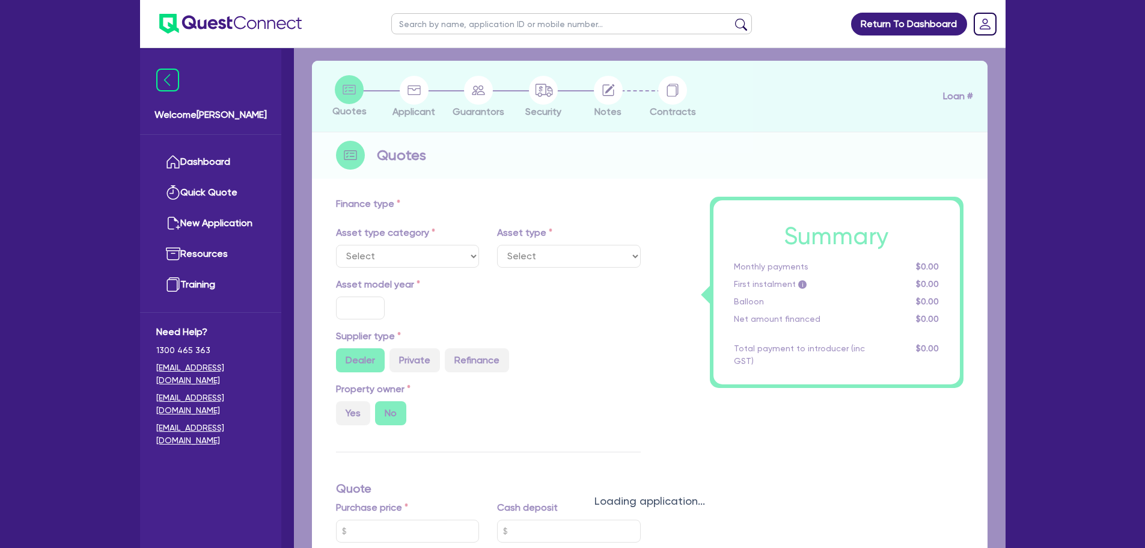
select select "PRIMARY_ASSETS"
type input "2016"
type input "143,000"
type input "30"
type input "42,900"
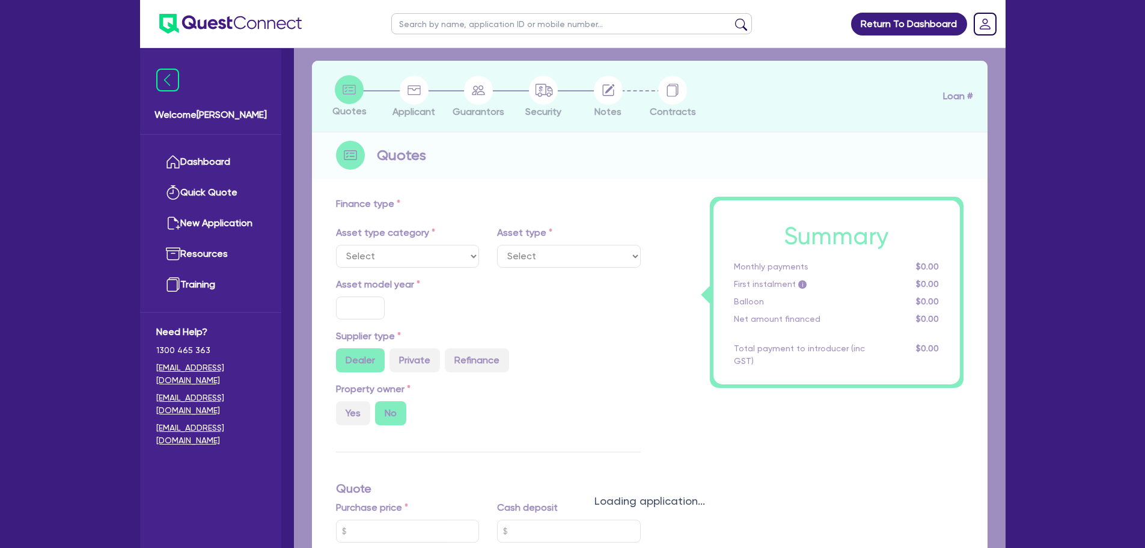
type input "10"
type input "14,300"
type input "17"
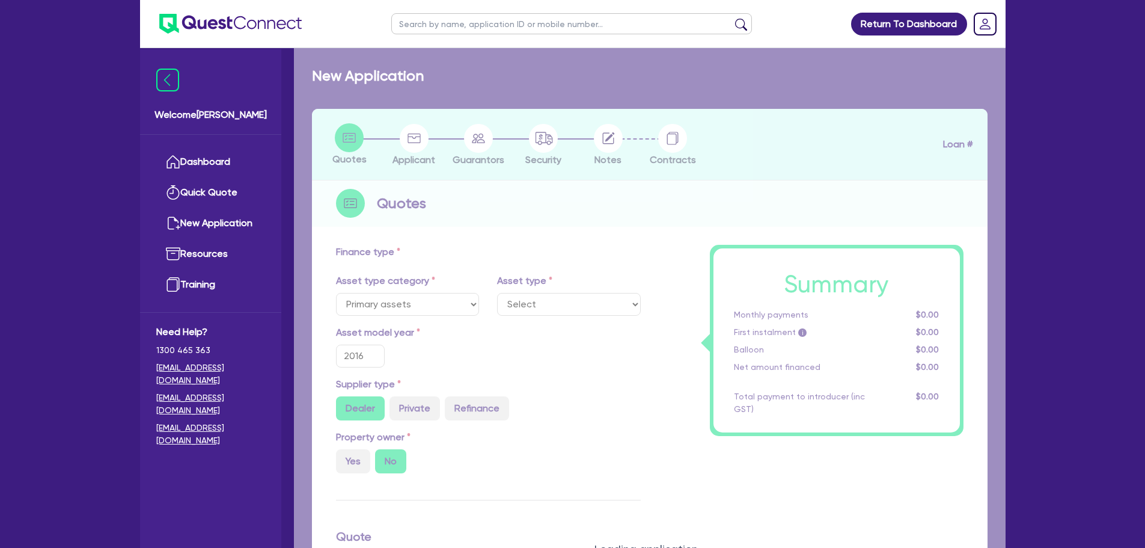
select select "HEAVY_TRUCKS"
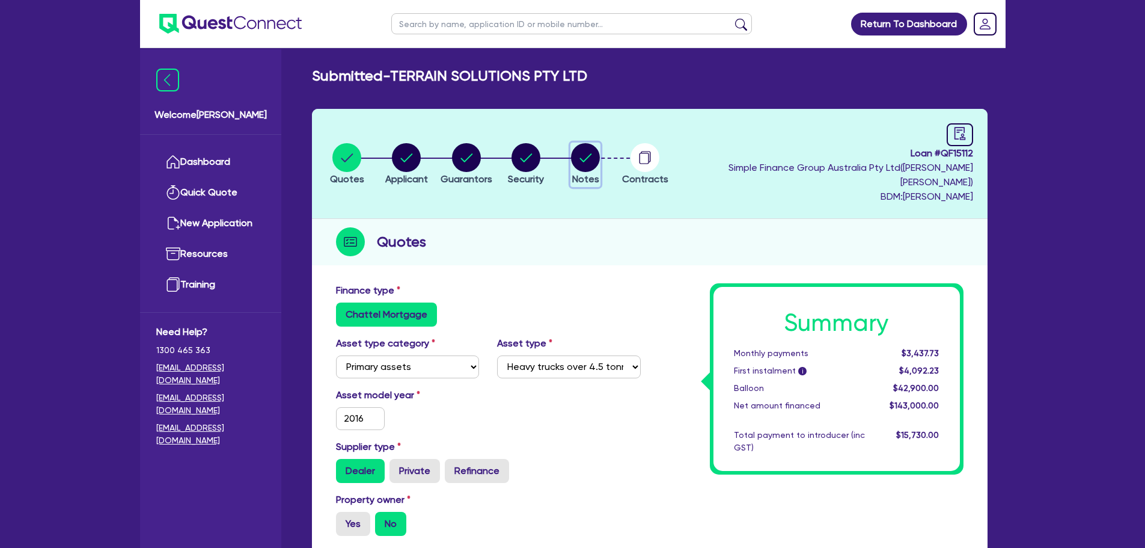
click at [600, 151] on circle "button" at bounding box center [585, 157] width 29 height 29
select select "Quest Finance - Own Book"
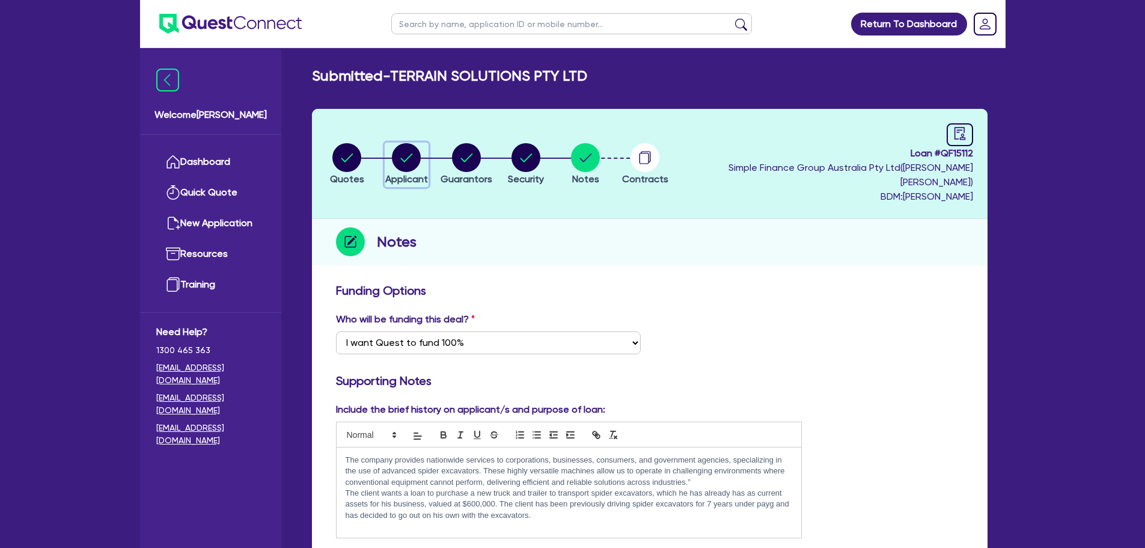
click at [412, 142] on button "Applicant" at bounding box center [407, 164] width 44 height 44
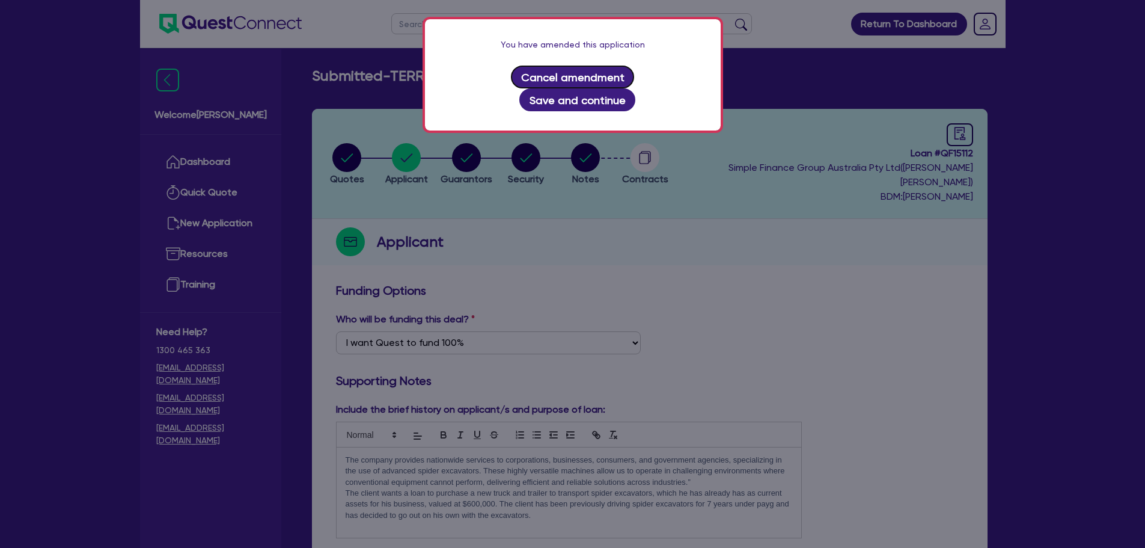
click at [527, 68] on button "Cancel amendment" at bounding box center [572, 77] width 123 height 23
select select "COMPANY"
select select "BUILDING_CONSTRUCTION"
select select "BUSINESSES_CONSTRUCTION_SERVICES"
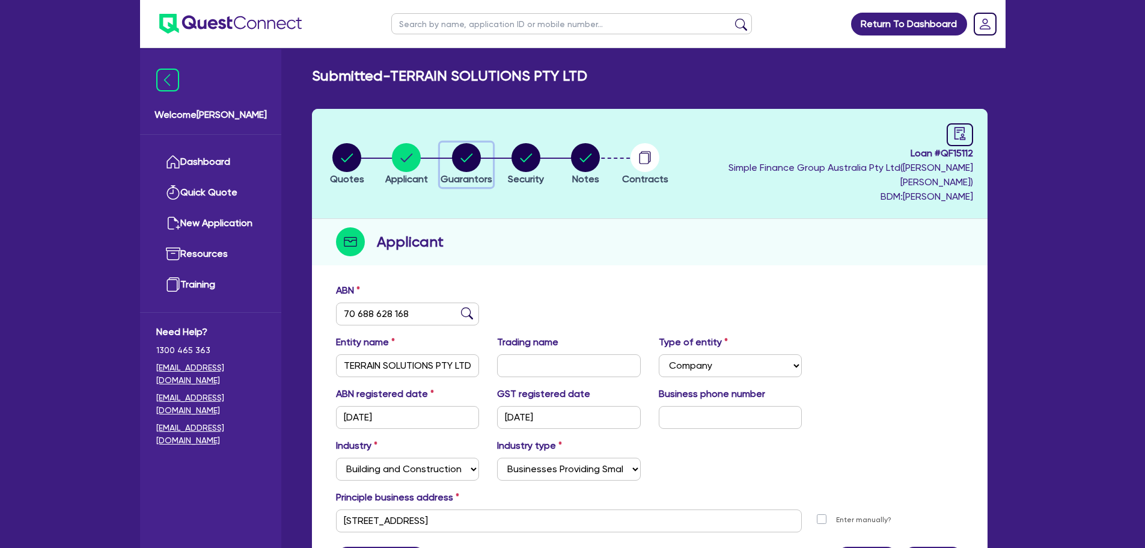
click at [481, 143] on circle "button" at bounding box center [466, 157] width 29 height 29
select select "MR"
select select "[GEOGRAPHIC_DATA]"
select select "MARRIED"
select select "CASH"
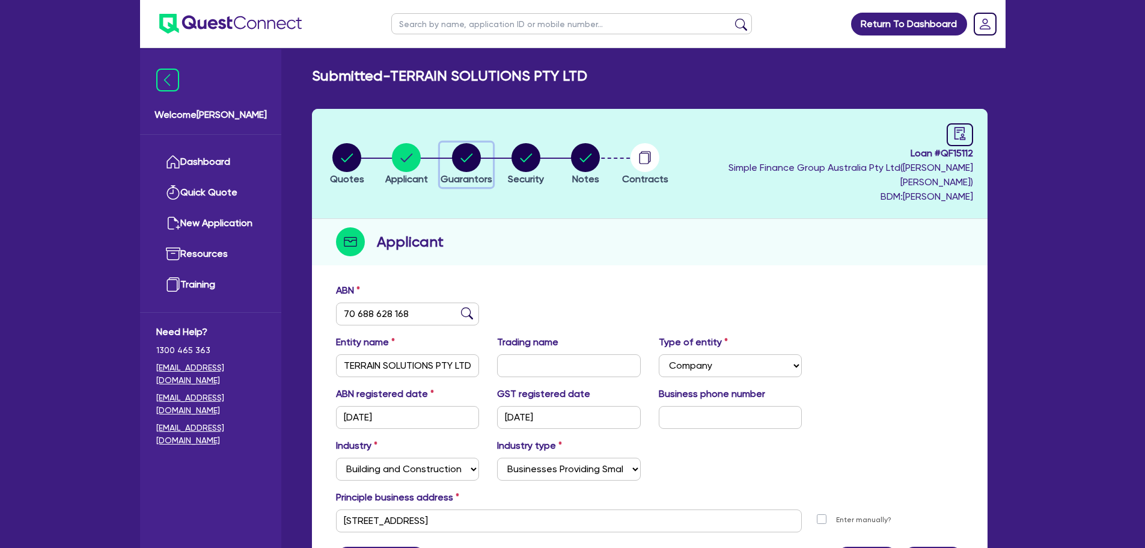
select select "EQUIPMENT"
select select "VEHICLE"
select select "TRAILER"
select select "HOUSEHOLD_PERSONAL"
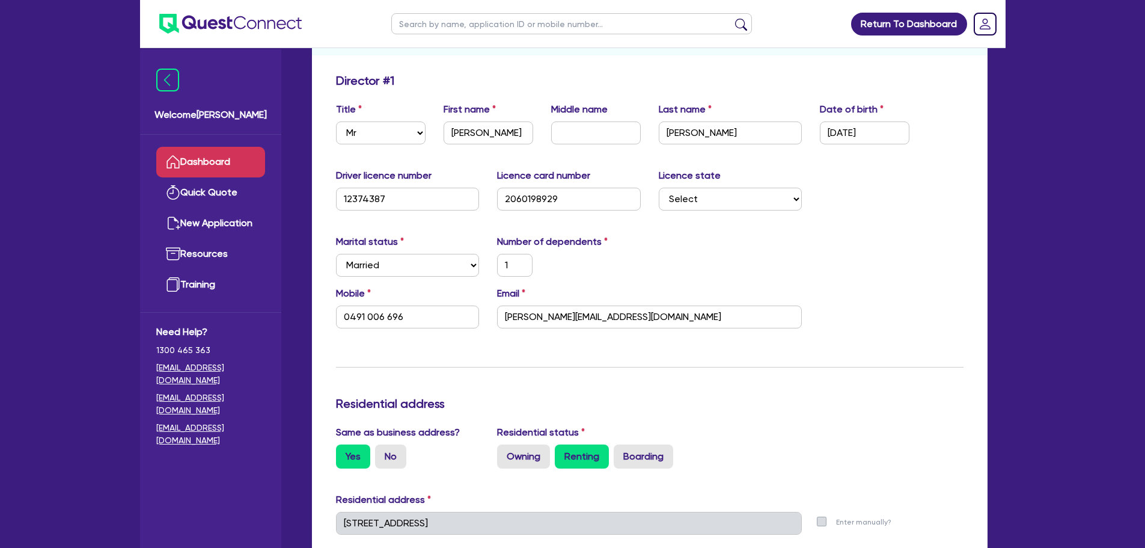
scroll to position [120, 0]
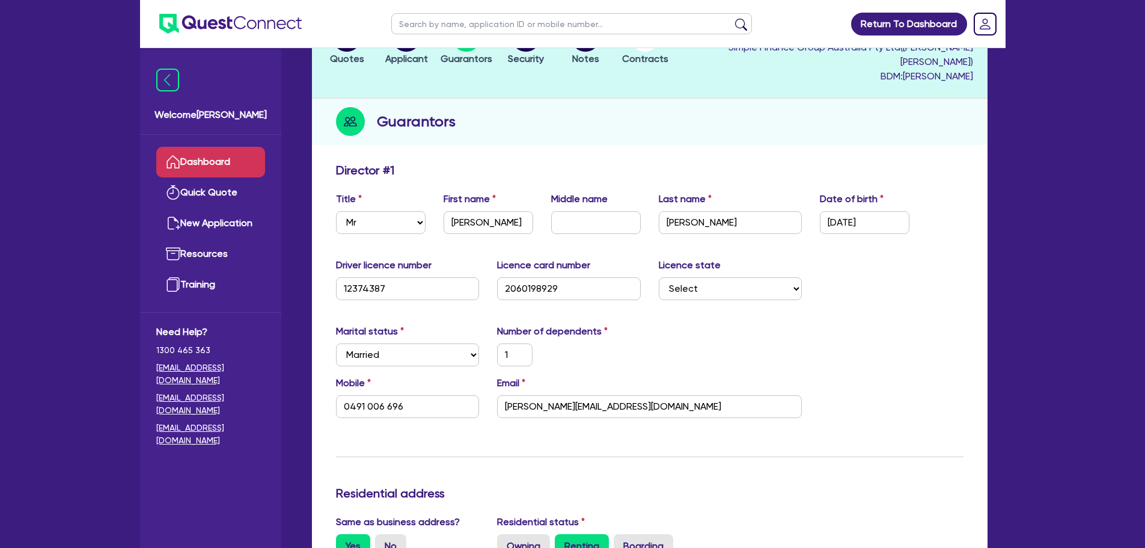
click at [237, 160] on link "Dashboard" at bounding box center [210, 162] width 109 height 31
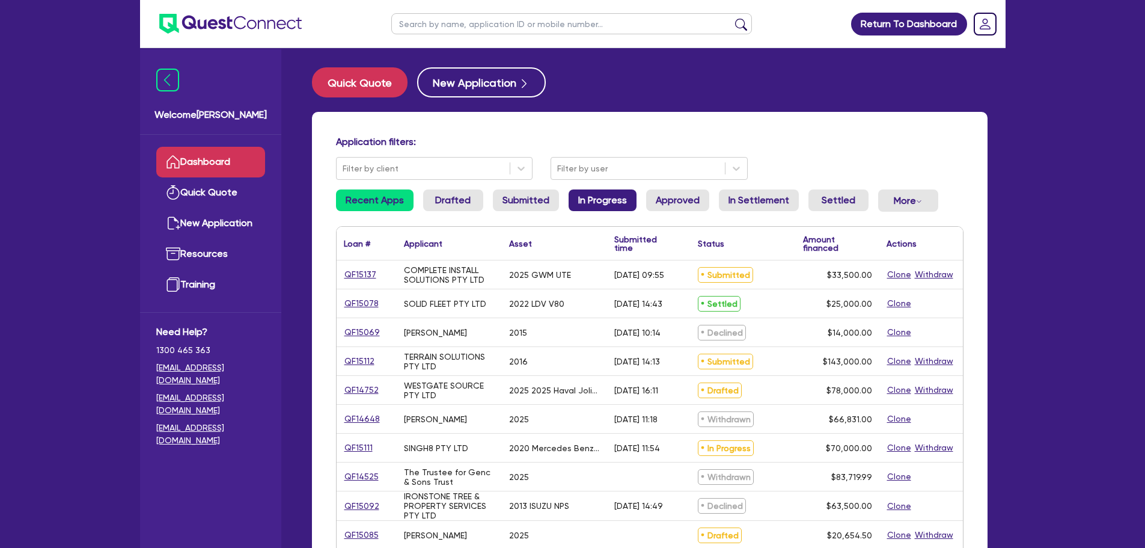
click at [596, 204] on link "In Progress" at bounding box center [603, 200] width 68 height 22
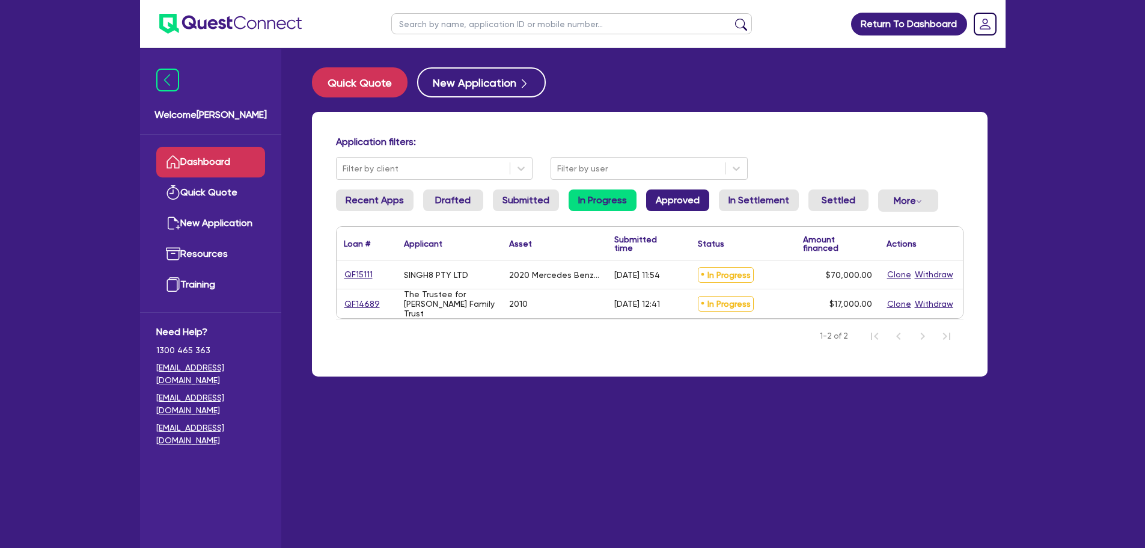
click at [680, 200] on link "Approved" at bounding box center [677, 200] width 63 height 22
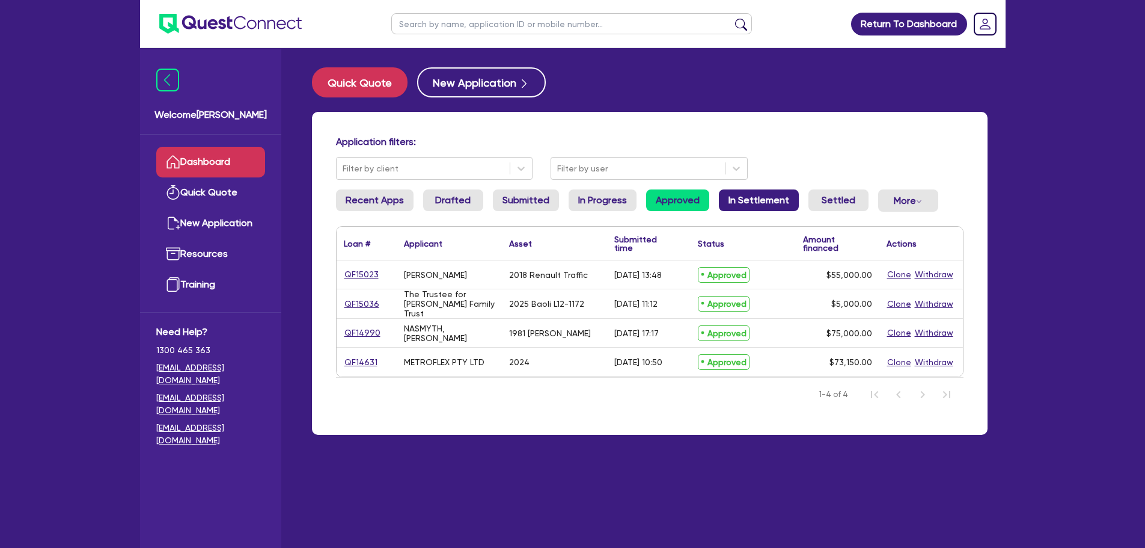
click at [745, 205] on link "In Settlement" at bounding box center [759, 200] width 80 height 22
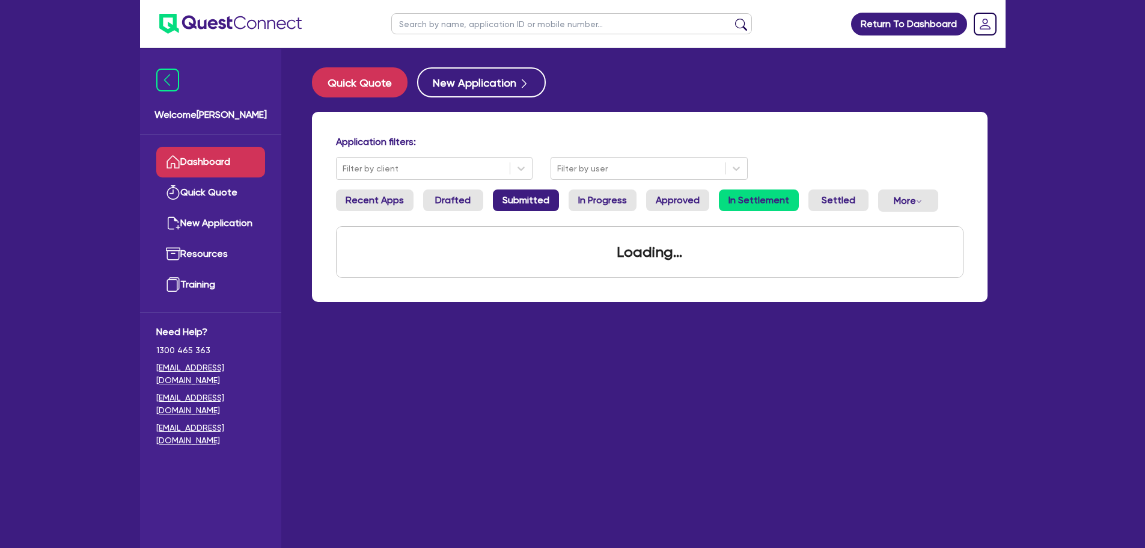
click at [536, 202] on link "Submitted" at bounding box center [526, 200] width 66 height 22
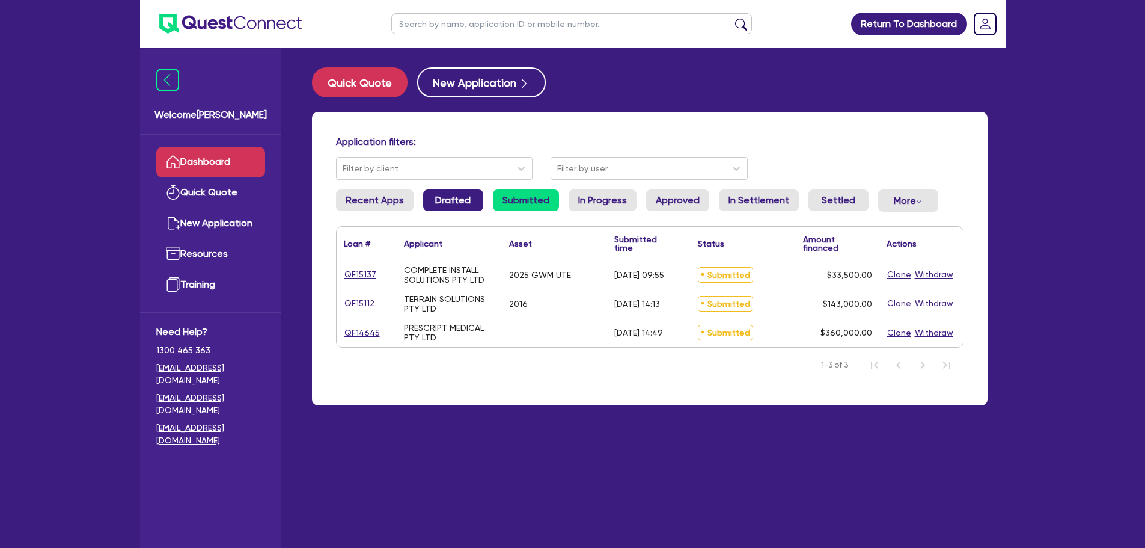
click at [465, 201] on link "Drafted" at bounding box center [453, 200] width 60 height 22
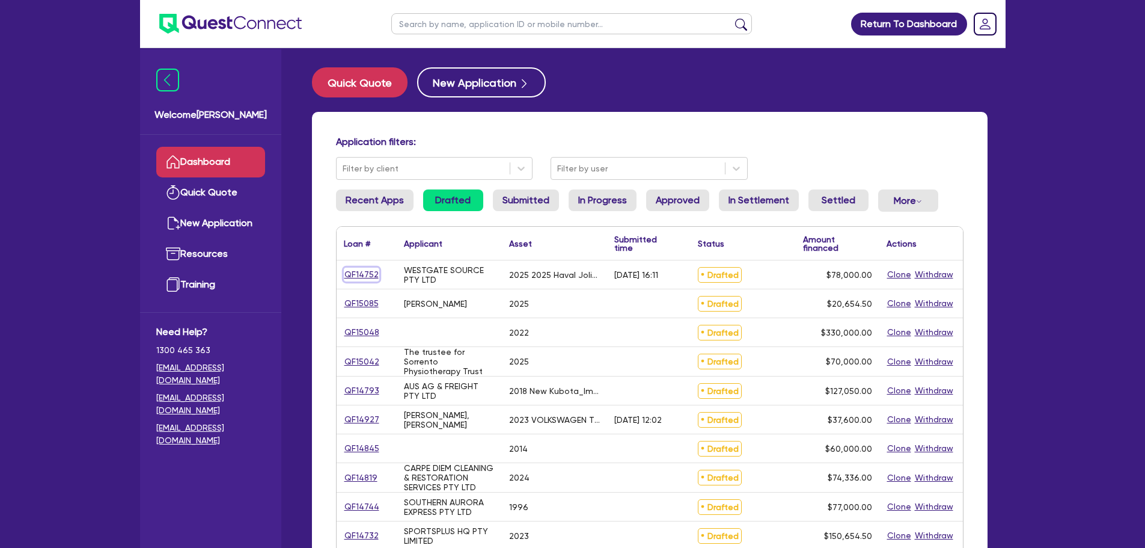
click at [352, 275] on link "QF14752" at bounding box center [361, 274] width 35 height 14
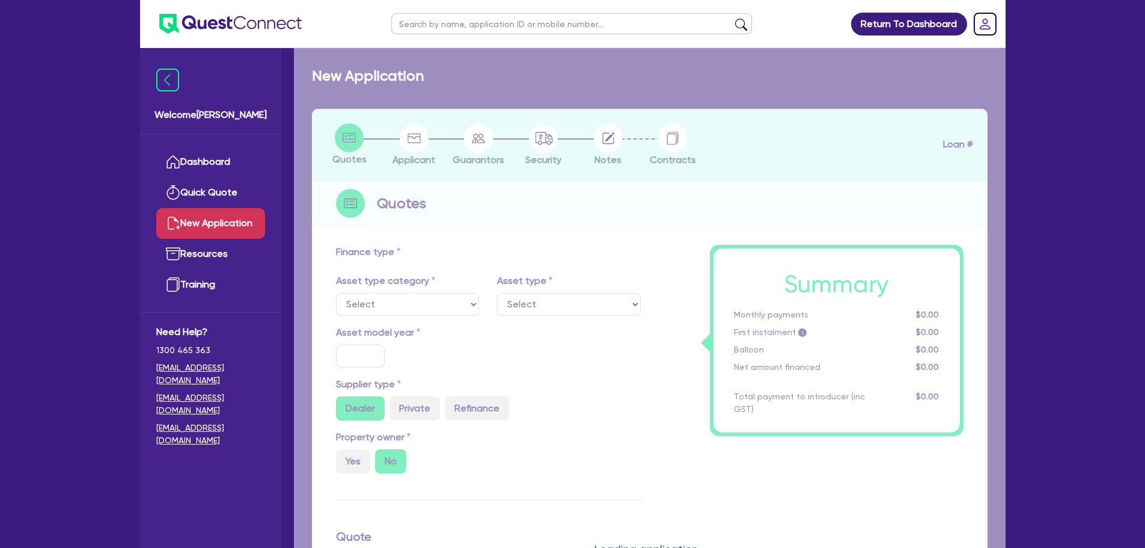
select select "CARS_AND_LIGHT_TRUCKS"
type input "2025"
radio input "true"
type input "82,500"
type input "4,500"
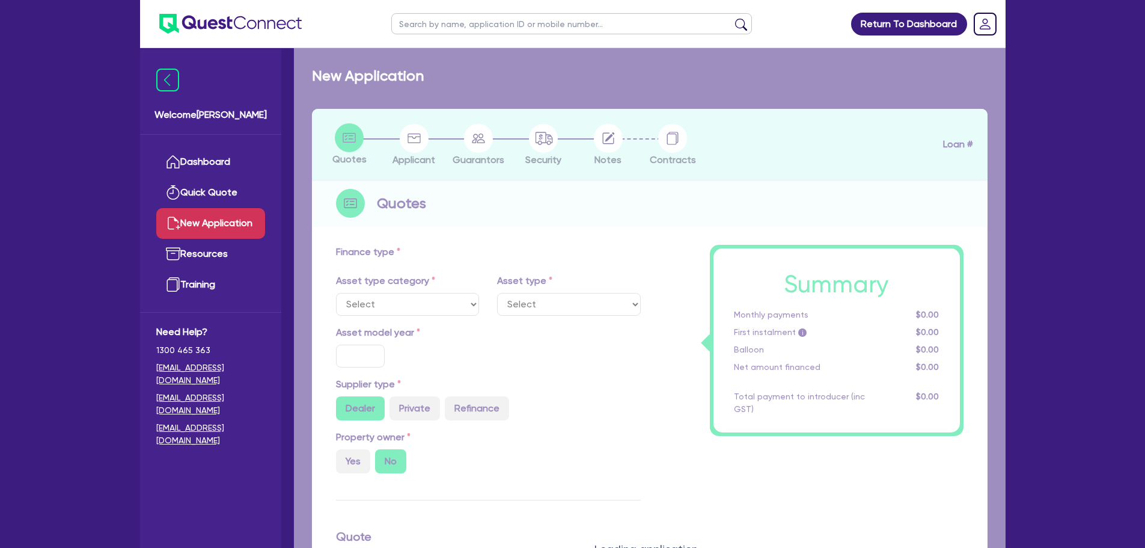
type input "30"
type input "24,750"
type input "7"
type input "5,460"
type input "17.95"
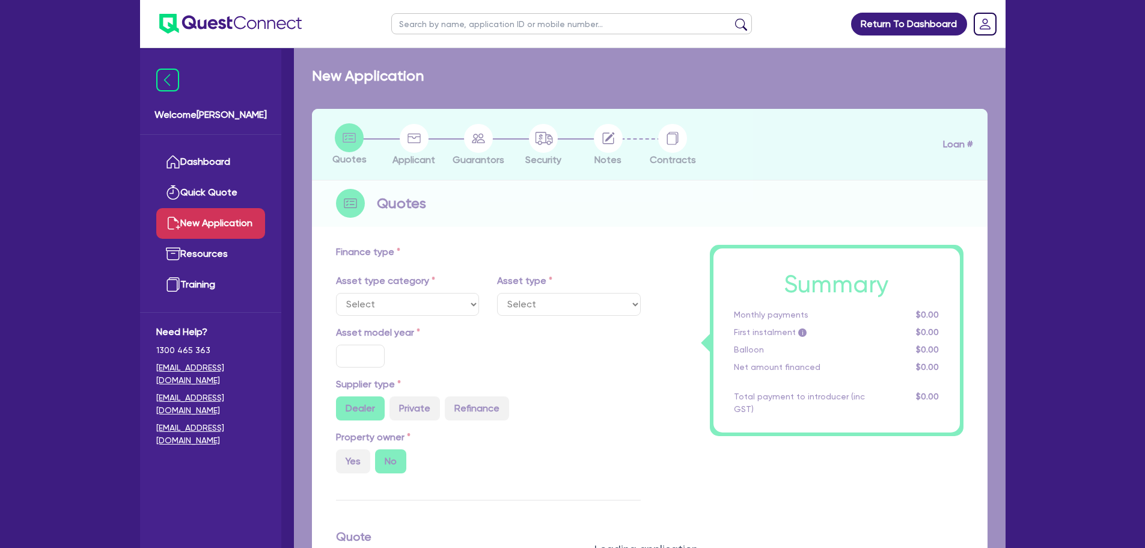
type input "1,100"
select select "PASSENGER_VEHICLES"
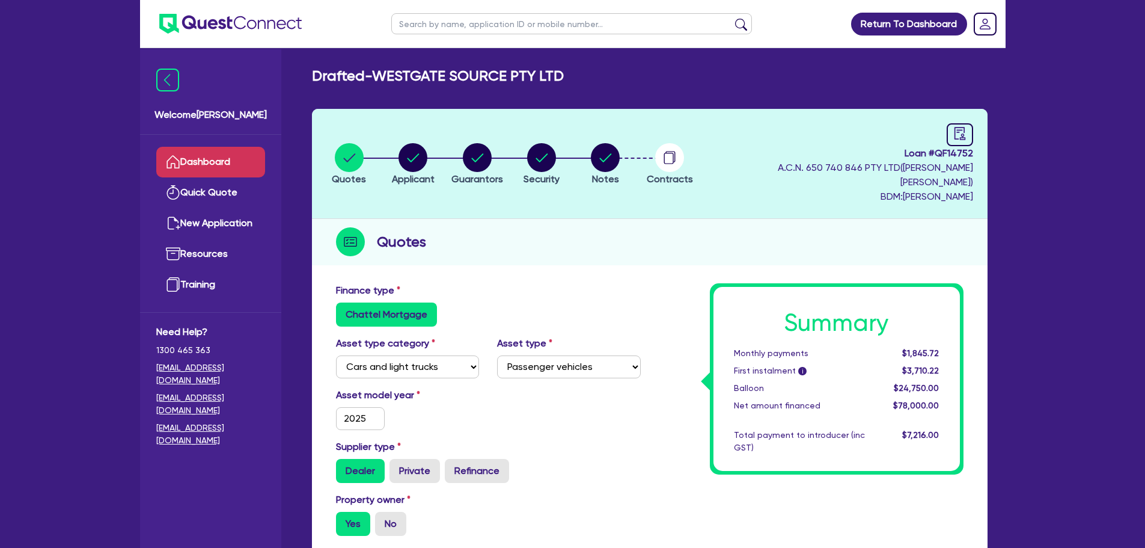
click at [183, 151] on link "Dashboard" at bounding box center [210, 162] width 109 height 31
